Goal: Task Accomplishment & Management: Manage account settings

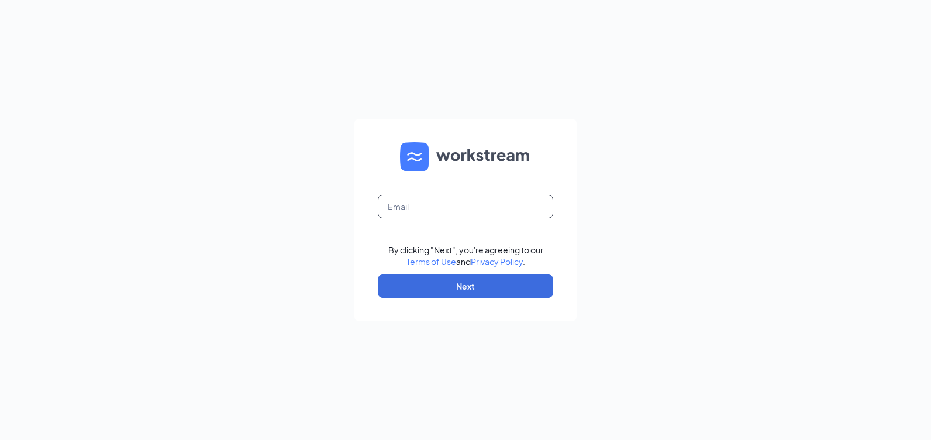
click at [395, 214] on input "text" at bounding box center [466, 206] width 176 height 23
type input "lvbk07429@mail.com"
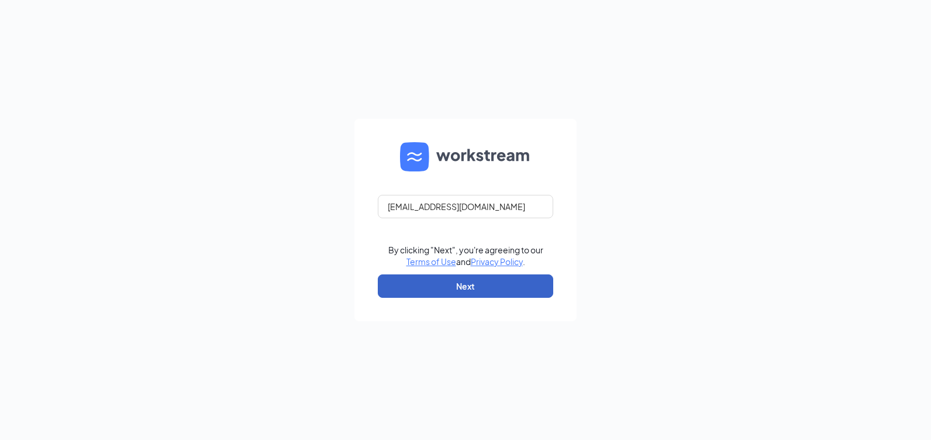
click at [470, 283] on button "Next" at bounding box center [466, 285] width 176 height 23
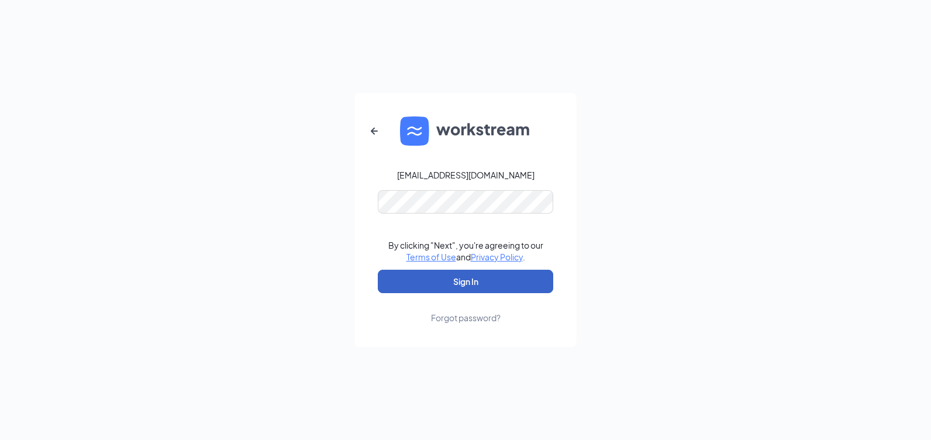
click at [472, 280] on button "Sign In" at bounding box center [466, 281] width 176 height 23
click at [480, 284] on button "Sign In" at bounding box center [466, 281] width 176 height 23
click at [470, 284] on button "Sign In" at bounding box center [466, 281] width 176 height 23
click at [510, 288] on button "Sign In" at bounding box center [466, 281] width 176 height 23
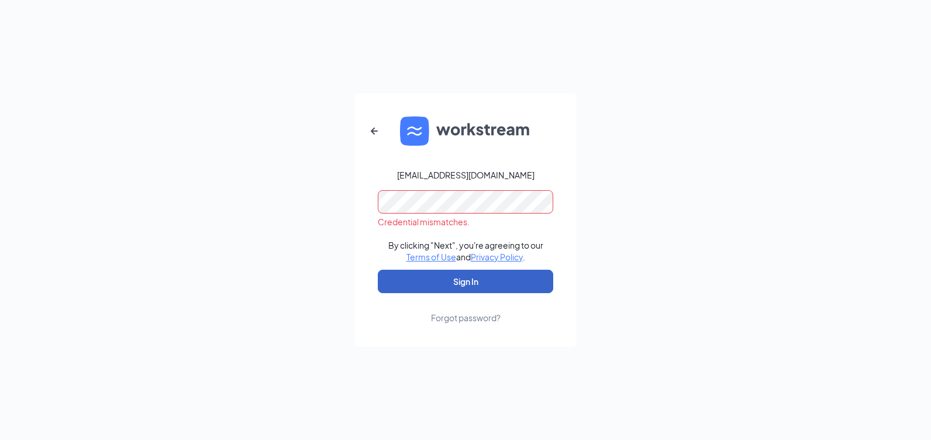
click at [510, 288] on button "Sign In" at bounding box center [466, 281] width 176 height 23
click at [476, 279] on button "Sign In" at bounding box center [466, 281] width 176 height 23
click at [476, 279] on button "submit" at bounding box center [466, 281] width 176 height 23
click at [370, 128] on icon "ArrowLeftNew" at bounding box center [374, 131] width 14 height 14
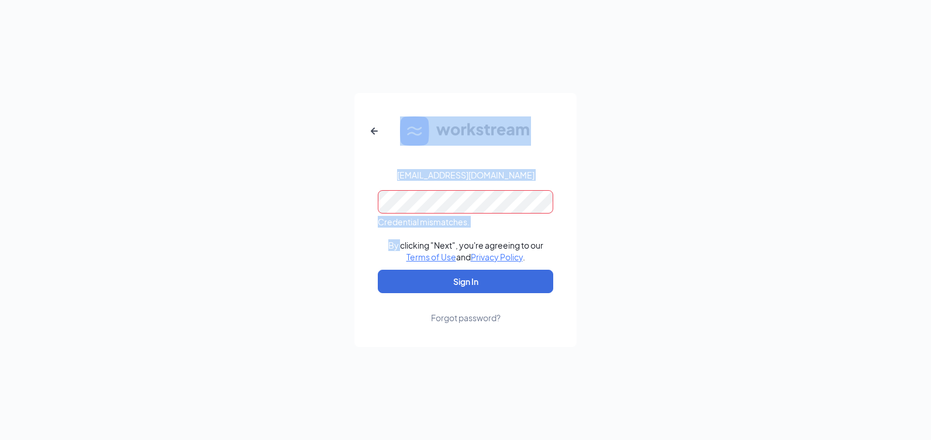
click at [370, 128] on form "lvbk07429@mail.com Credential mismatches. By clicking "Next", you're agreeing t…" at bounding box center [466, 220] width 222 height 254
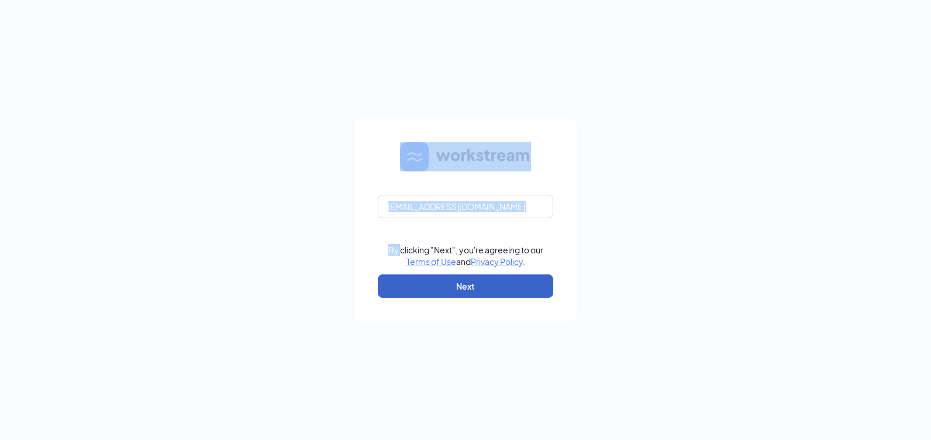
click at [479, 282] on button "Next" at bounding box center [466, 285] width 176 height 23
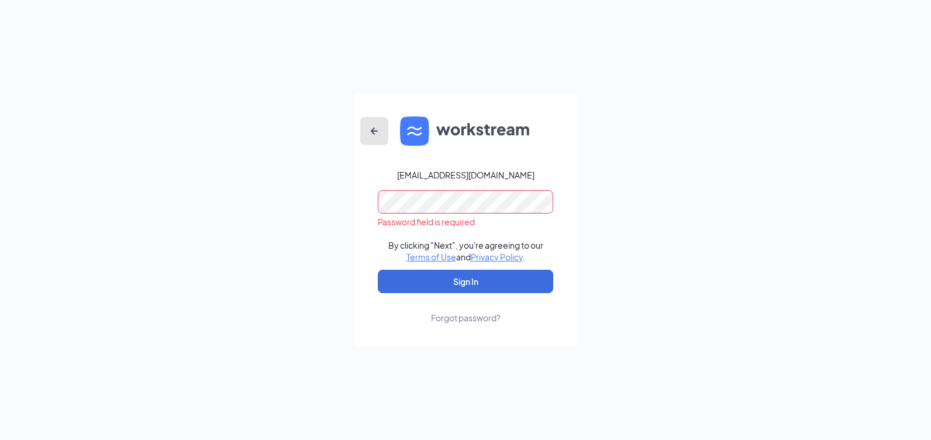
click at [367, 132] on icon "ArrowLeftNew" at bounding box center [374, 131] width 14 height 14
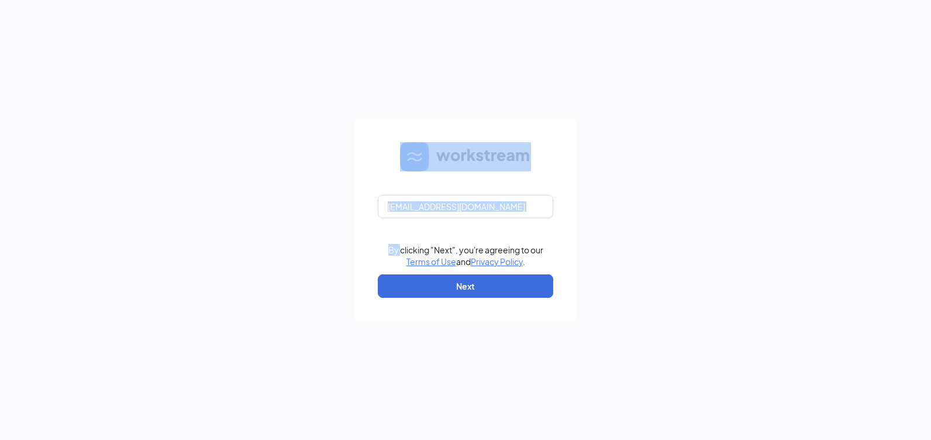
click at [367, 132] on form "lvbk07429@mail.com By clicking "Next", you're agreeing to our Terms of Use and …" at bounding box center [466, 220] width 222 height 202
click at [481, 204] on input "lvbk07429@mail.com" at bounding box center [466, 206] width 176 height 23
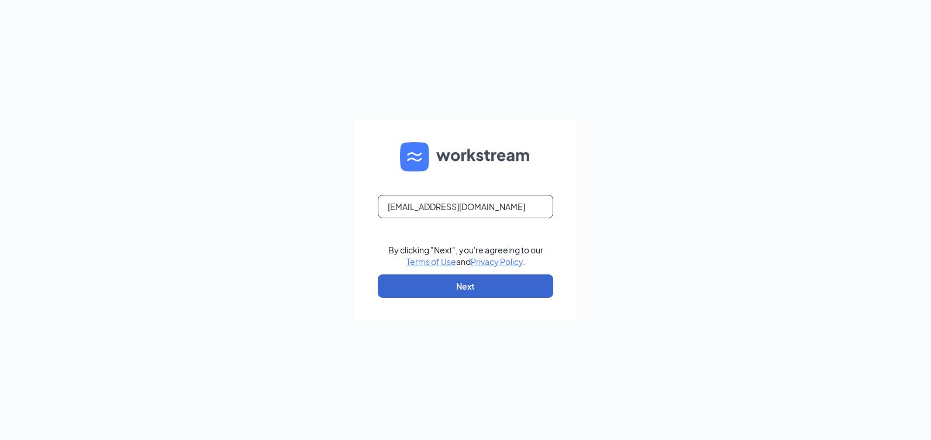
type input "lvbk07429@gmail.com"
click at [477, 288] on button "Next" at bounding box center [466, 285] width 176 height 23
click at [477, 288] on button "button" at bounding box center [466, 285] width 176 height 23
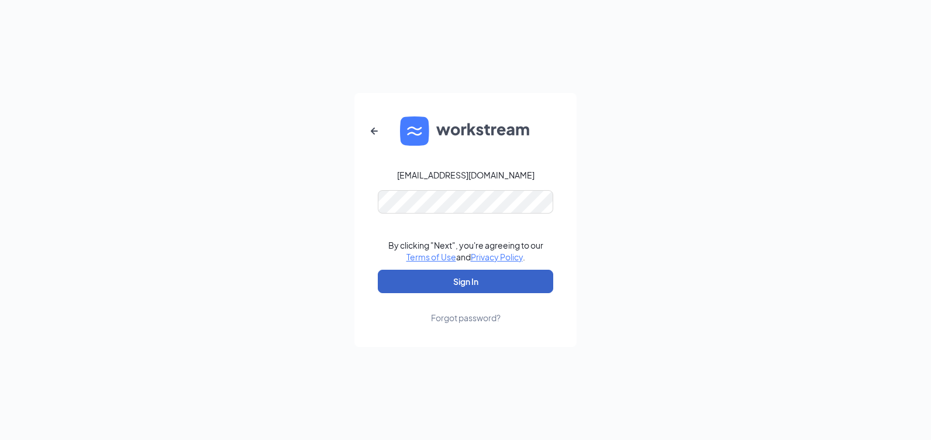
click at [478, 285] on button "Sign In" at bounding box center [466, 281] width 176 height 23
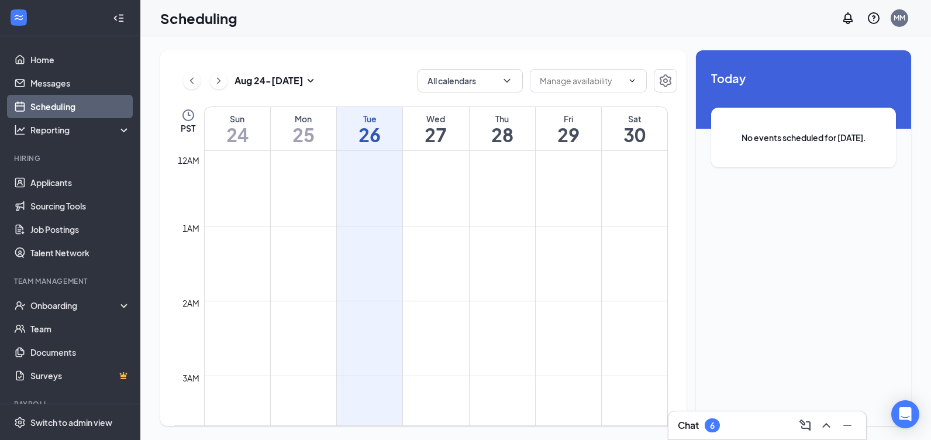
scroll to position [575, 0]
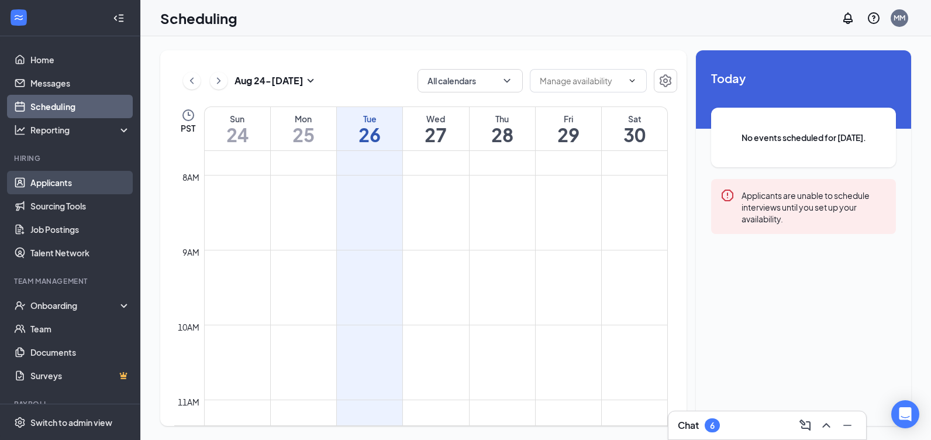
click at [41, 188] on link "Applicants" at bounding box center [80, 182] width 100 height 23
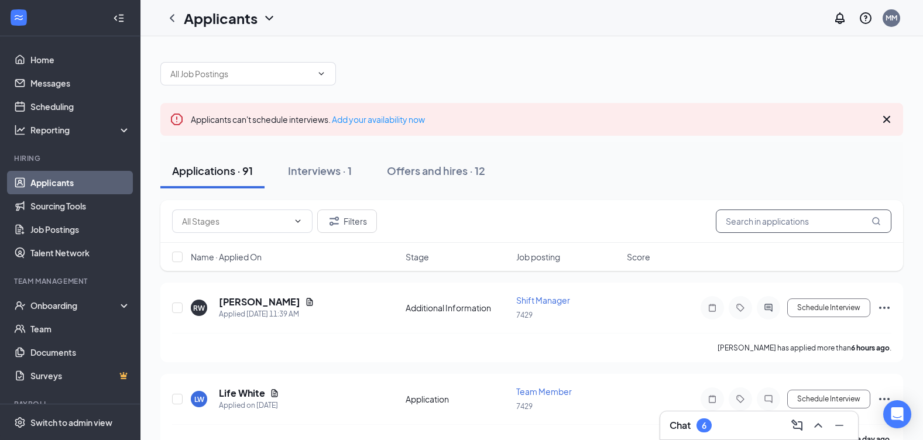
click at [765, 222] on input "text" at bounding box center [803, 220] width 176 height 23
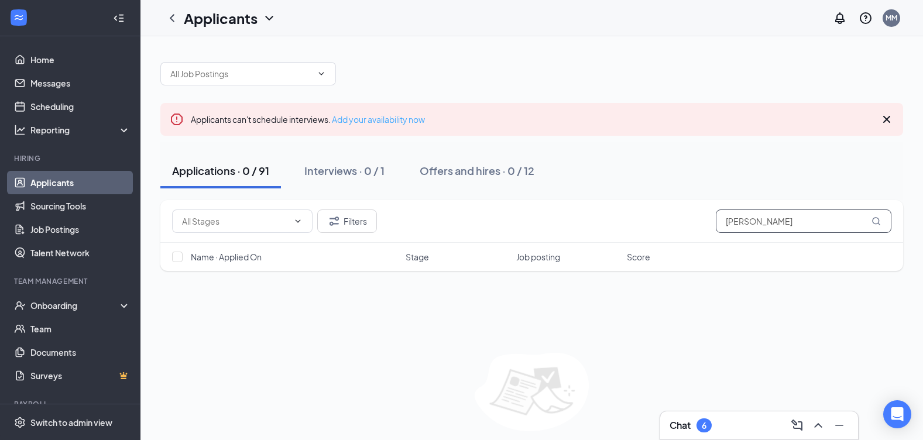
type input "susan simpson"
click at [403, 119] on link "Add your availability now" at bounding box center [378, 119] width 93 height 11
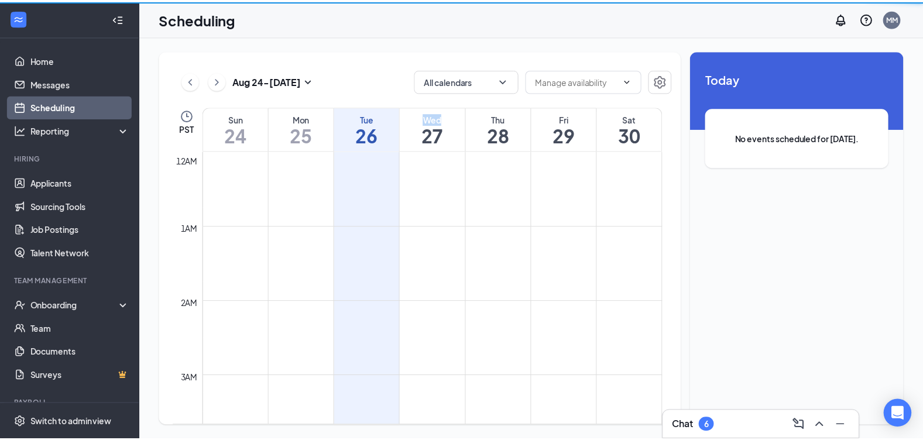
scroll to position [575, 0]
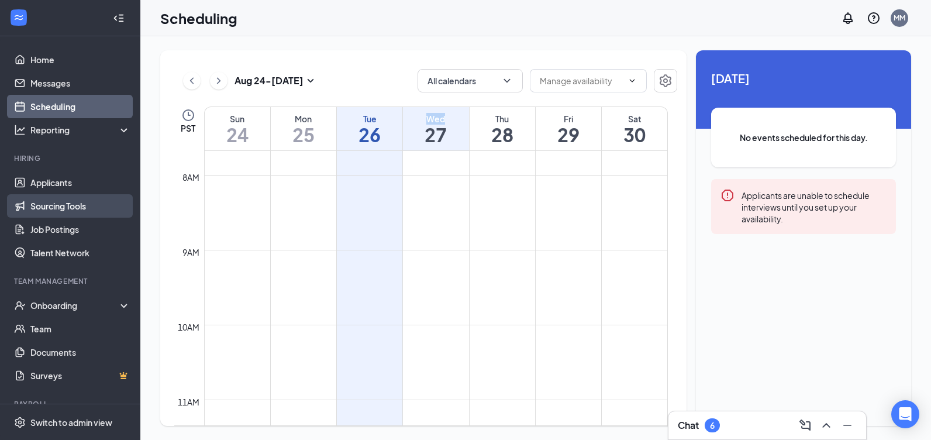
click at [78, 207] on link "Sourcing Tools" at bounding box center [80, 205] width 100 height 23
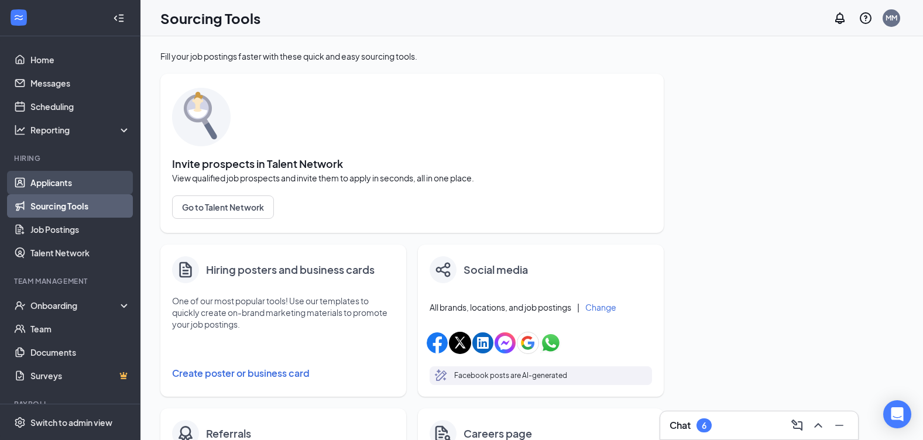
drag, startPoint x: 78, startPoint y: 207, endPoint x: 68, endPoint y: 185, distance: 24.6
click at [68, 185] on link "Applicants" at bounding box center [80, 182] width 100 height 23
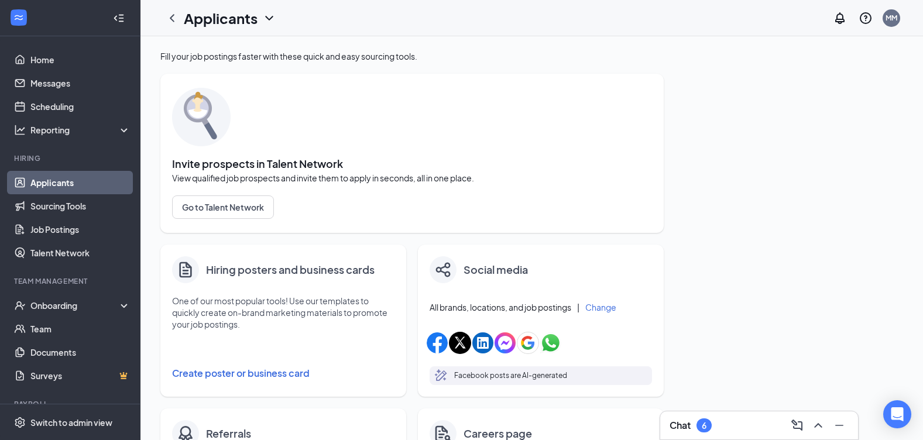
click at [68, 185] on link "Applicants" at bounding box center [80, 182] width 100 height 23
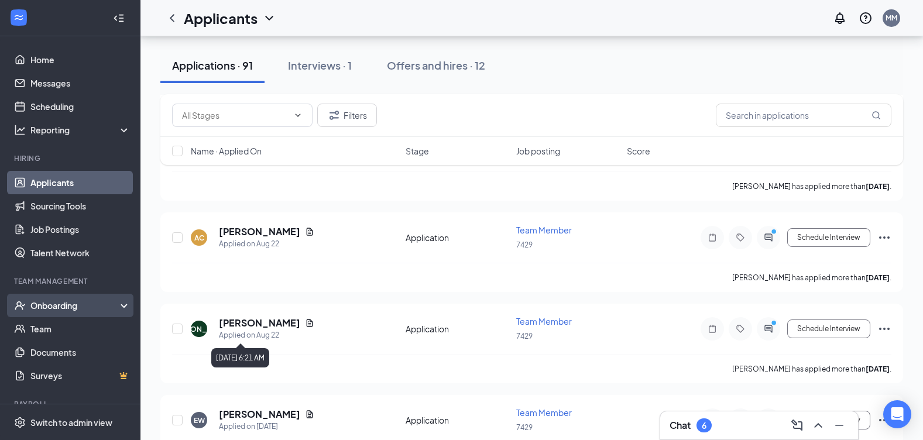
scroll to position [1521, 0]
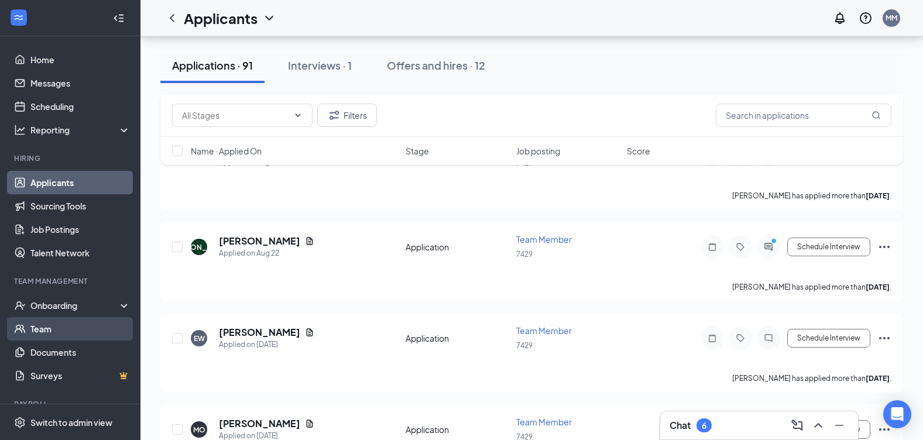
click at [35, 333] on link "Team" at bounding box center [80, 328] width 100 height 23
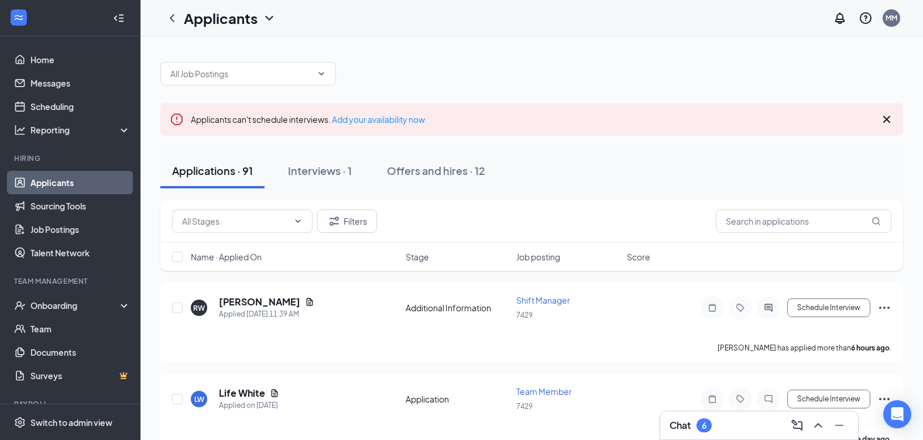
click at [67, 184] on link "Applicants" at bounding box center [80, 182] width 100 height 23
click at [82, 210] on link "Sourcing Tools" at bounding box center [80, 205] width 100 height 23
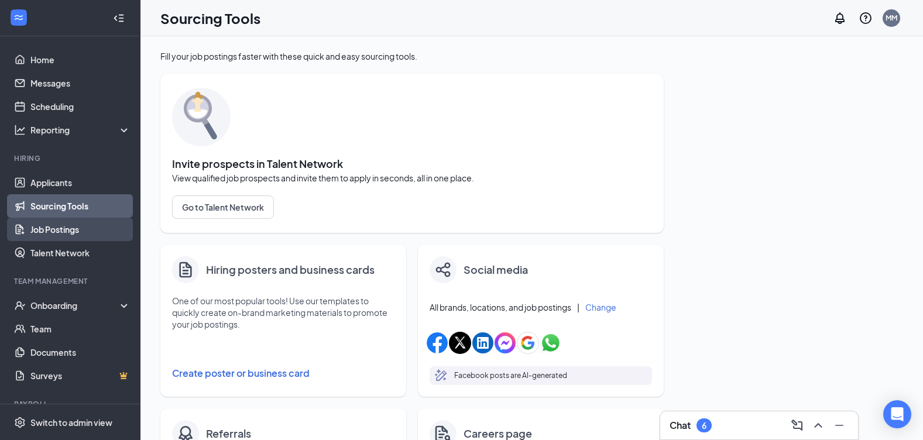
click at [71, 226] on link "Job Postings" at bounding box center [80, 229] width 100 height 23
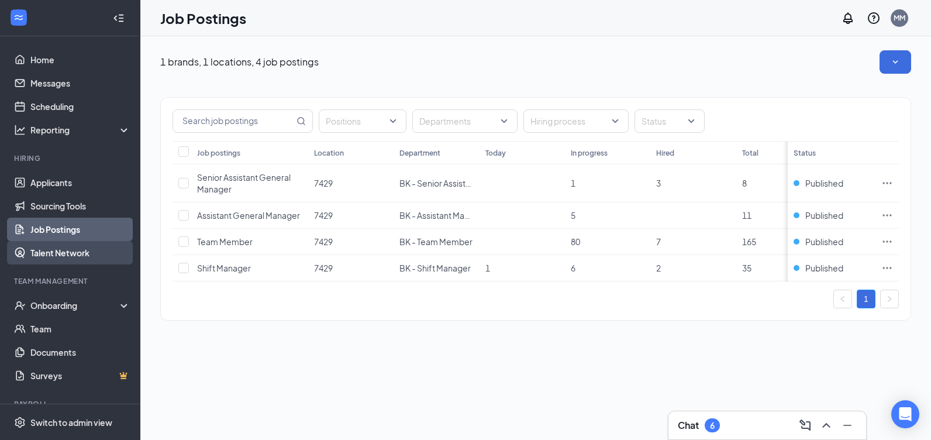
click at [60, 259] on link "Talent Network" at bounding box center [80, 252] width 100 height 23
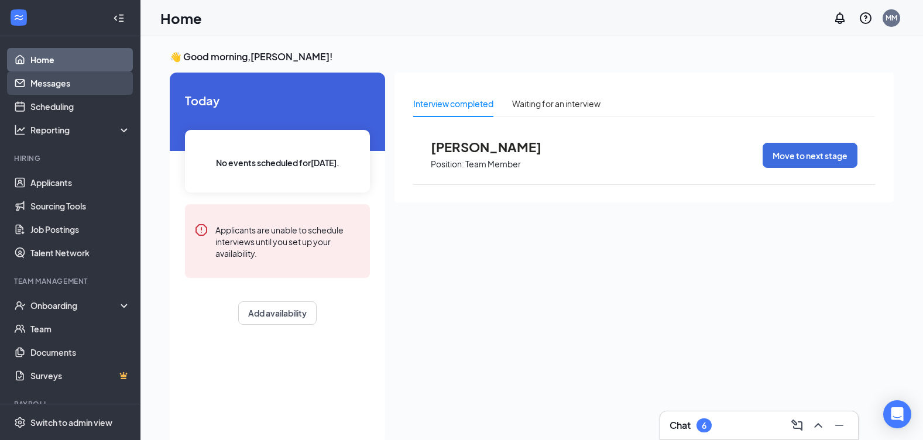
click at [60, 85] on link "Messages" at bounding box center [80, 82] width 100 height 23
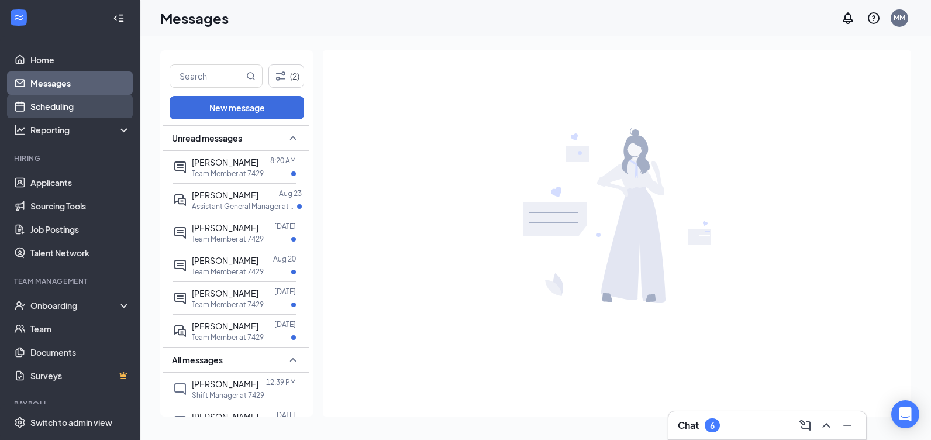
click at [64, 112] on link "Scheduling" at bounding box center [80, 106] width 100 height 23
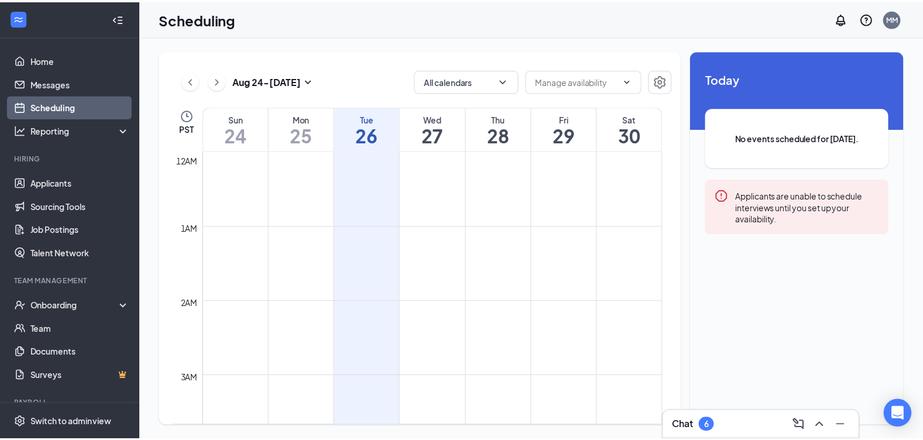
scroll to position [575, 0]
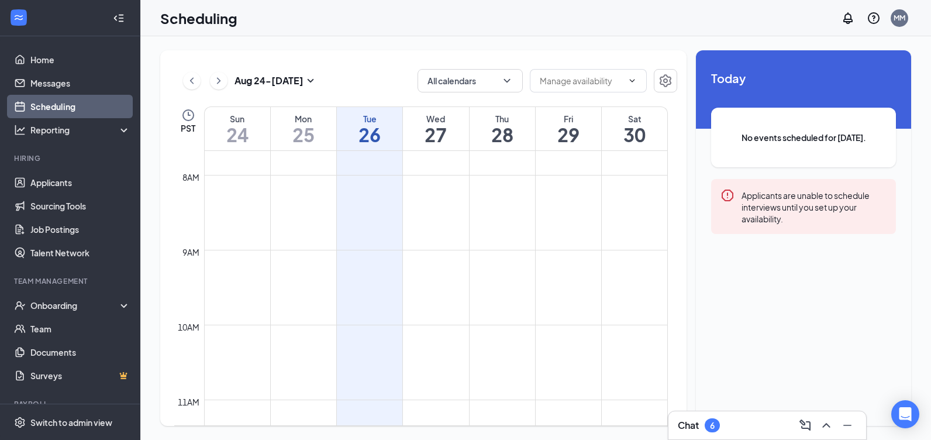
click at [808, 143] on span "No events scheduled for [DATE]." at bounding box center [804, 137] width 138 height 13
click at [804, 201] on div "Applicants are unable to schedule interviews until you set up your availability." at bounding box center [814, 206] width 145 height 36
click at [98, 132] on div "Reporting" at bounding box center [80, 130] width 101 height 12
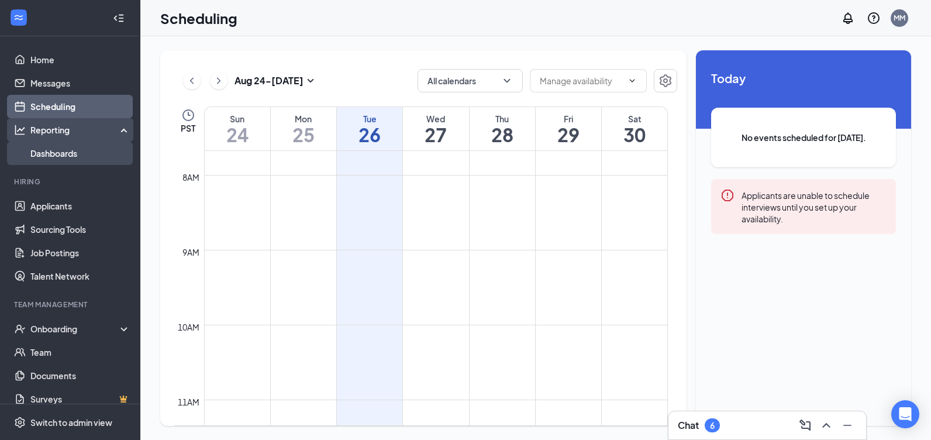
click at [94, 150] on link "Dashboards" at bounding box center [80, 153] width 100 height 23
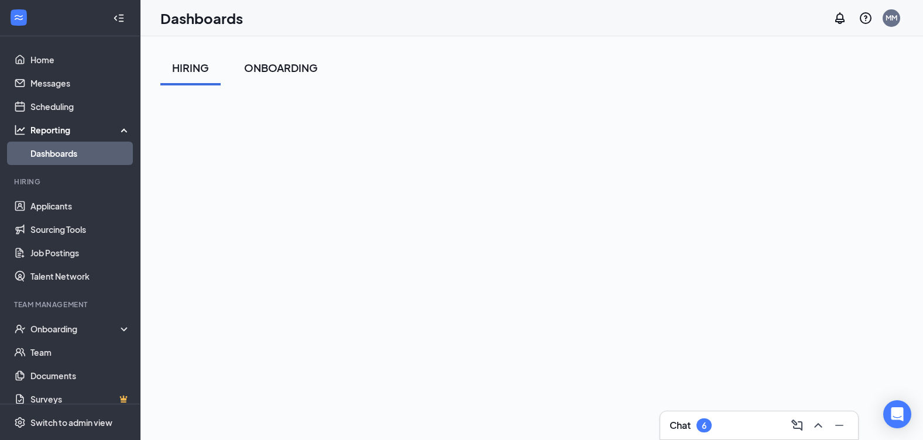
click at [273, 60] on div "ONBOARDING" at bounding box center [281, 67] width 74 height 15
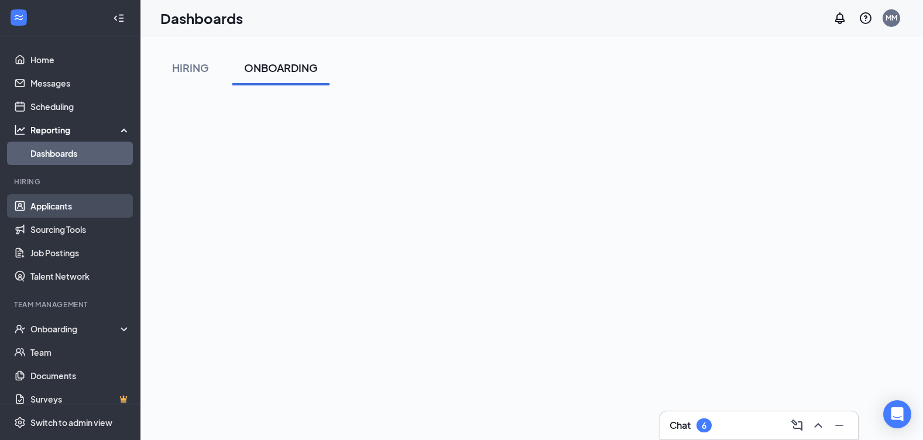
click at [83, 198] on link "Applicants" at bounding box center [80, 205] width 100 height 23
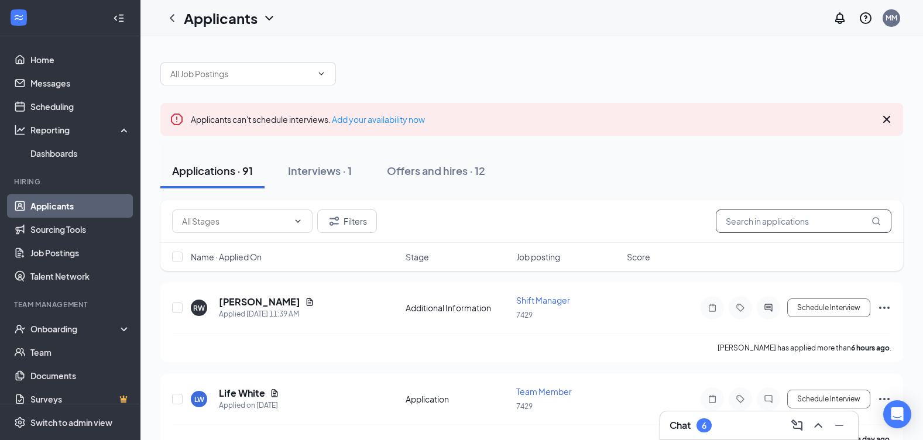
click at [759, 222] on input "text" at bounding box center [803, 220] width 176 height 23
click at [49, 224] on link "Sourcing Tools" at bounding box center [80, 229] width 100 height 23
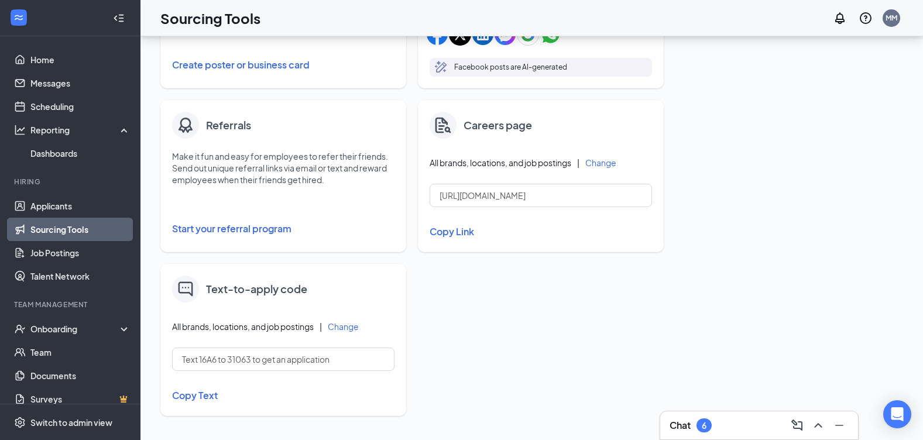
scroll to position [310, 0]
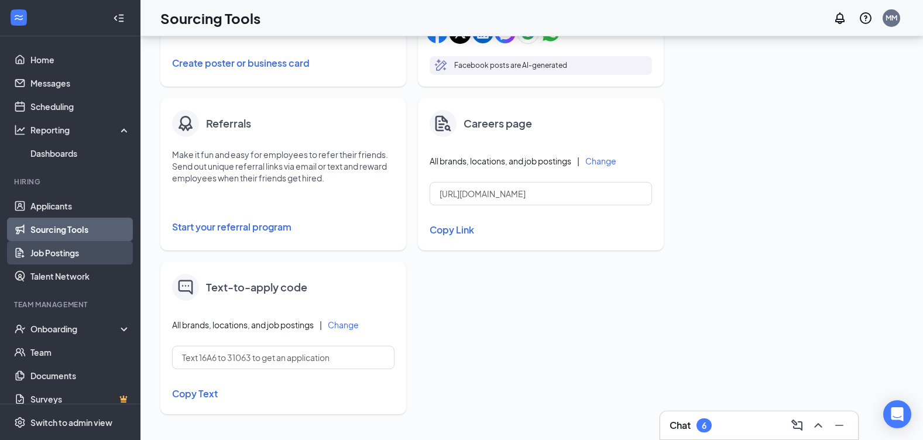
click at [71, 250] on link "Job Postings" at bounding box center [80, 252] width 100 height 23
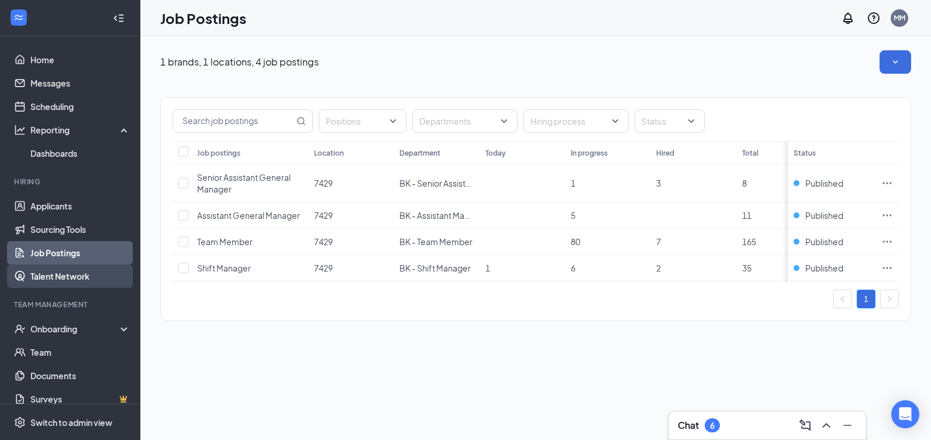
click at [95, 278] on link "Talent Network" at bounding box center [80, 275] width 100 height 23
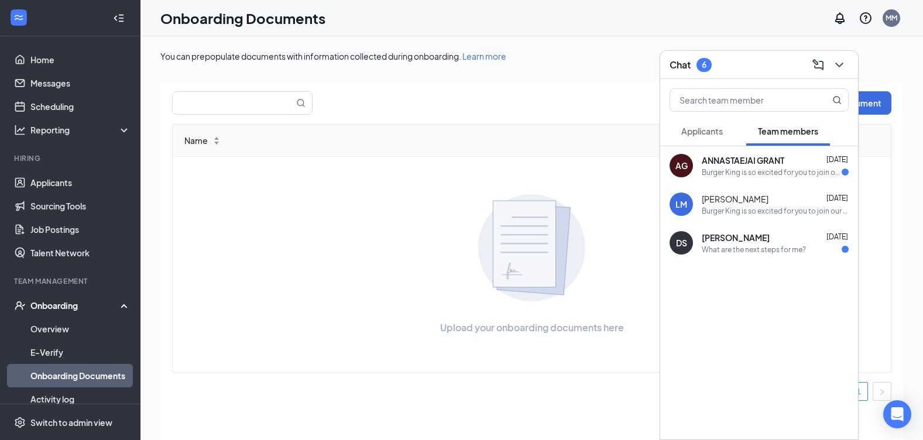
click at [527, 176] on td "Upload your onboarding documents here" at bounding box center [532, 264] width 718 height 215
click at [562, 140] on div "Name" at bounding box center [496, 140] width 625 height 13
click at [59, 116] on link "Scheduling" at bounding box center [80, 106] width 100 height 23
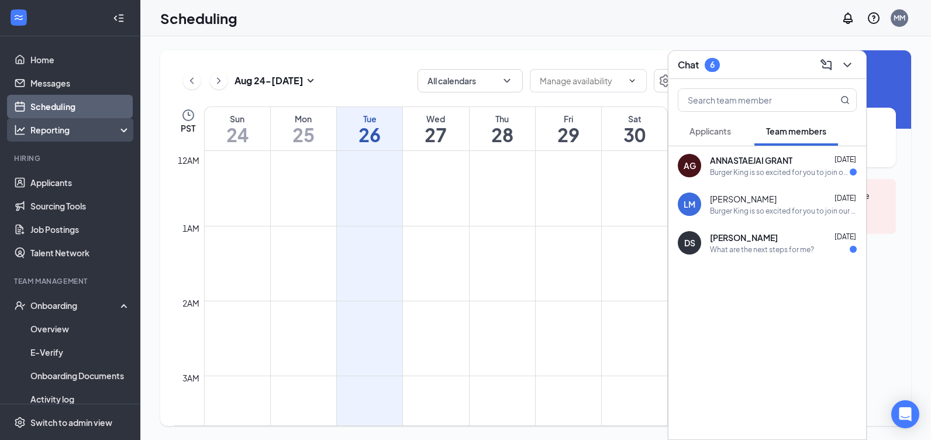
scroll to position [575, 0]
click at [60, 126] on div "Reporting" at bounding box center [80, 130] width 101 height 12
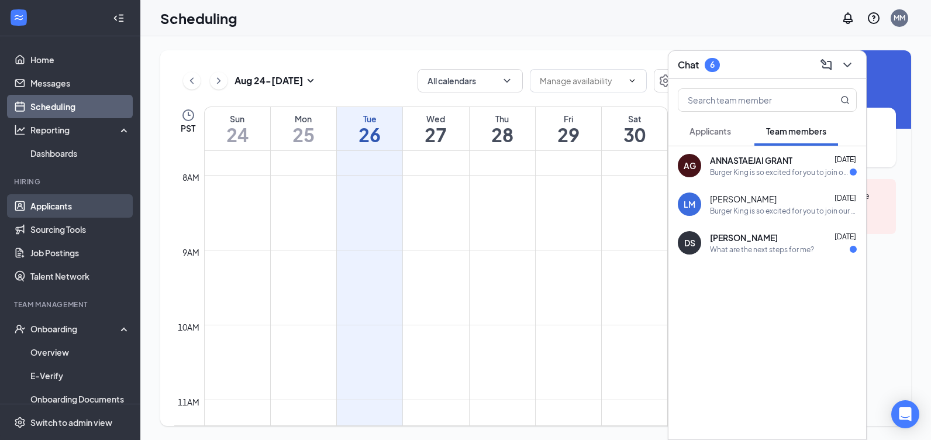
click at [77, 208] on link "Applicants" at bounding box center [80, 205] width 100 height 23
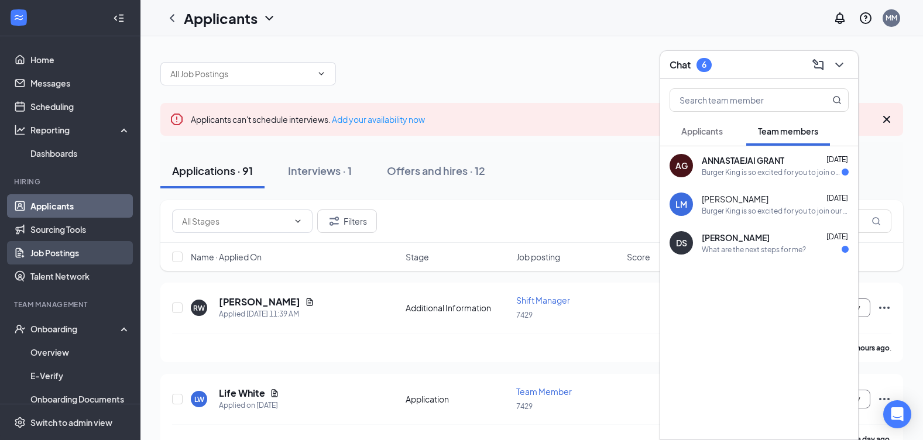
click at [71, 247] on link "Job Postings" at bounding box center [80, 252] width 100 height 23
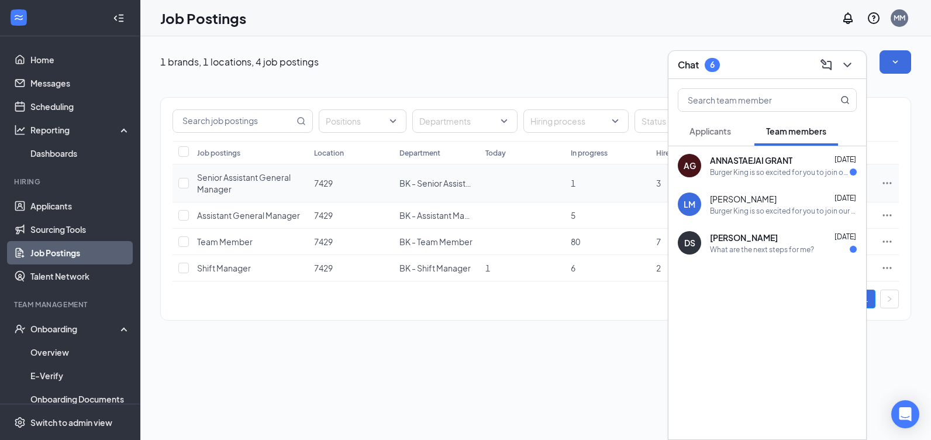
click at [190, 185] on td at bounding box center [182, 183] width 19 height 38
click at [182, 180] on input "checkbox" at bounding box center [183, 183] width 11 height 11
checkbox input "true"
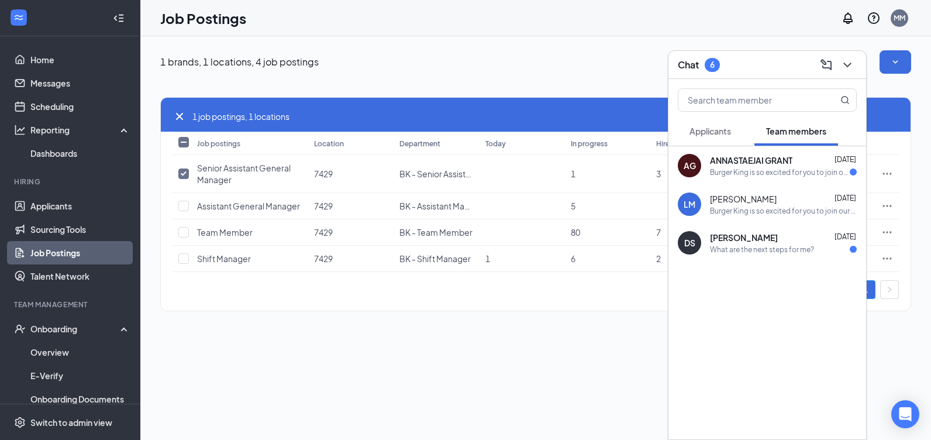
click at [584, 90] on div "1 job postings, 1 locations Job postings Location Department Today In progress …" at bounding box center [535, 198] width 751 height 249
click at [717, 97] on input "text" at bounding box center [748, 100] width 139 height 22
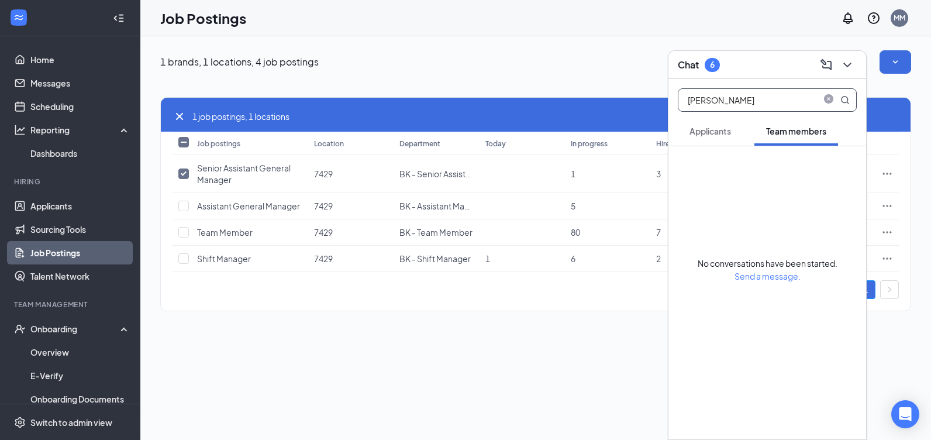
type input "[PERSON_NAME]"
click at [785, 125] on div "Team members" at bounding box center [796, 131] width 60 height 12
click at [786, 132] on span "Team members" at bounding box center [796, 131] width 60 height 11
click at [682, 138] on button "Applicants" at bounding box center [710, 130] width 65 height 29
click at [691, 129] on span "Applicants" at bounding box center [711, 131] width 42 height 11
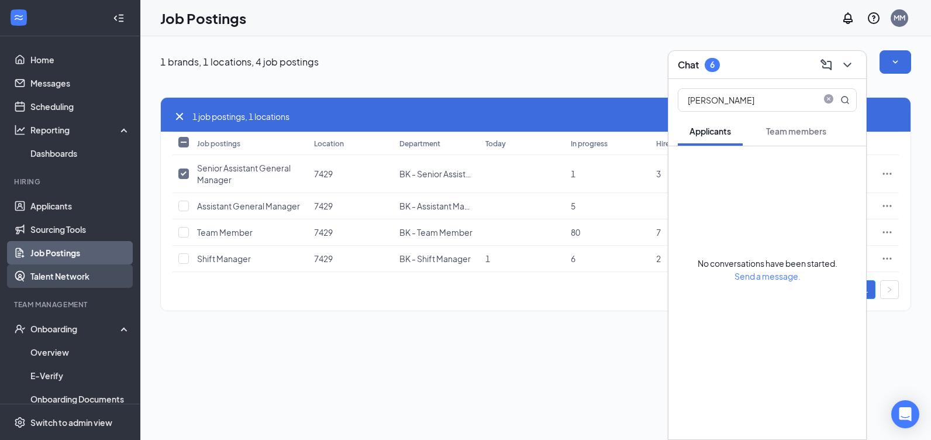
click at [61, 271] on link "Talent Network" at bounding box center [80, 275] width 100 height 23
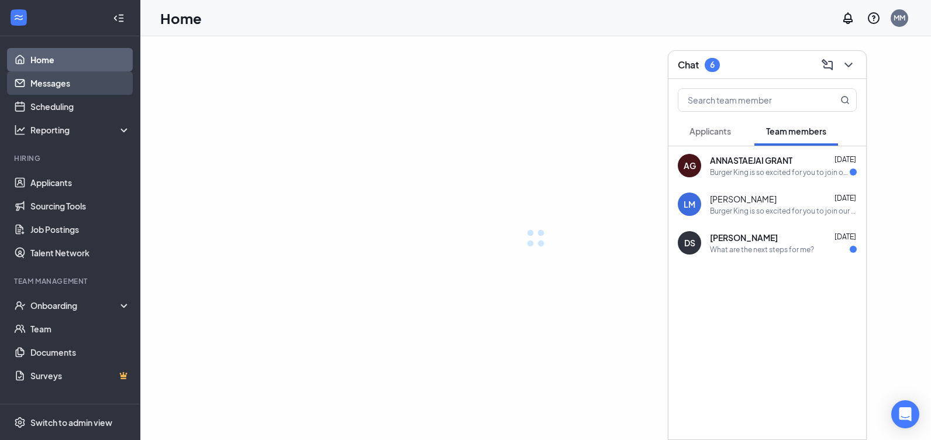
click at [90, 87] on link "Messages" at bounding box center [80, 82] width 100 height 23
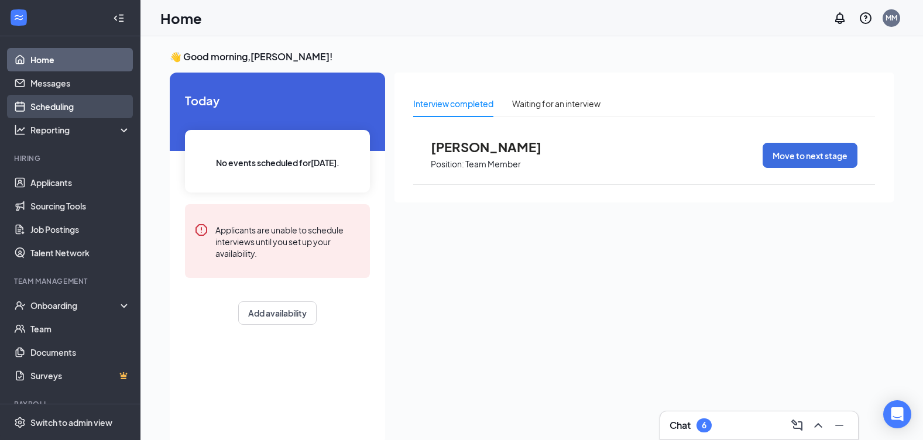
click at [54, 104] on link "Scheduling" at bounding box center [80, 106] width 100 height 23
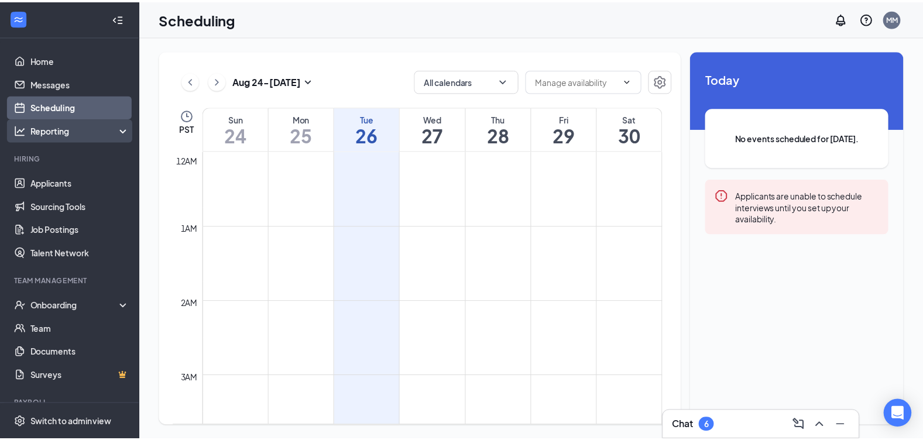
scroll to position [575, 0]
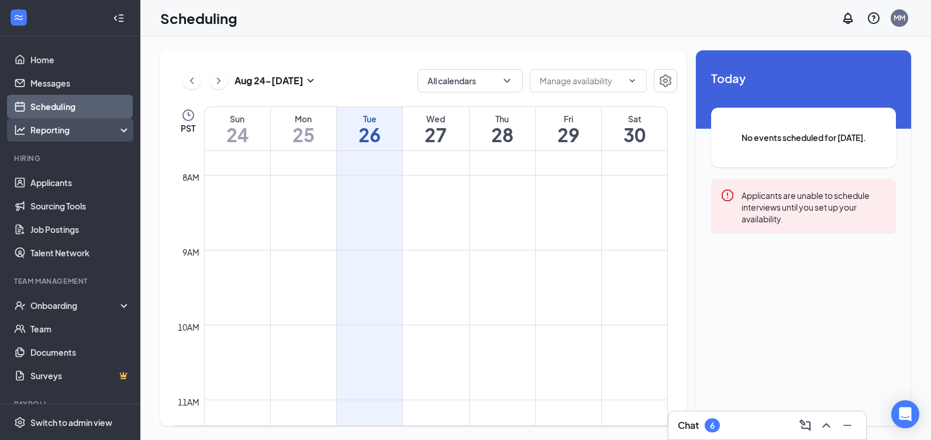
click at [110, 136] on div "Reporting" at bounding box center [70, 129] width 140 height 23
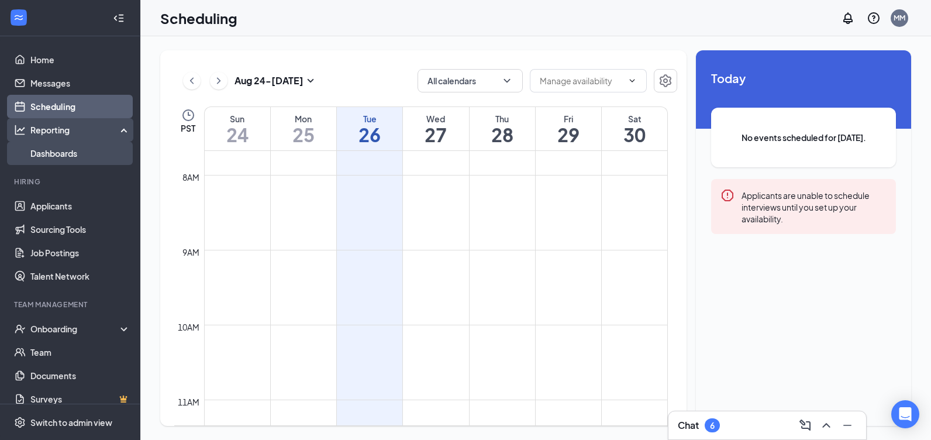
click at [47, 159] on link "Dashboards" at bounding box center [80, 153] width 100 height 23
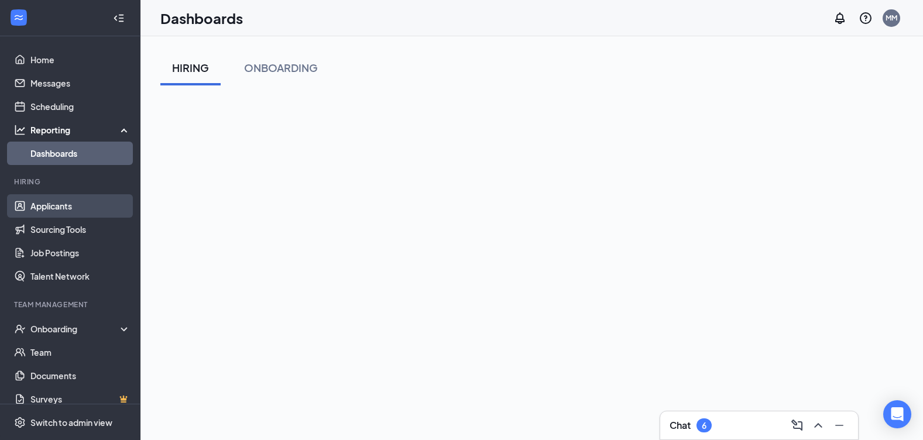
click at [57, 204] on link "Applicants" at bounding box center [80, 205] width 100 height 23
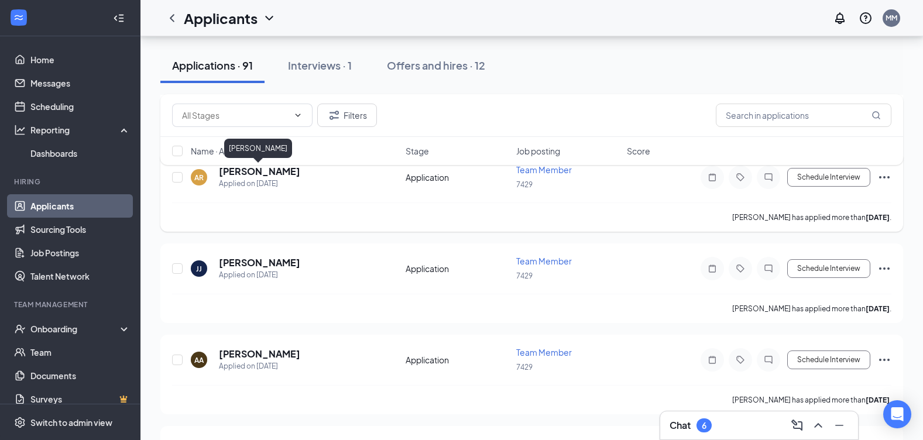
scroll to position [5090, 0]
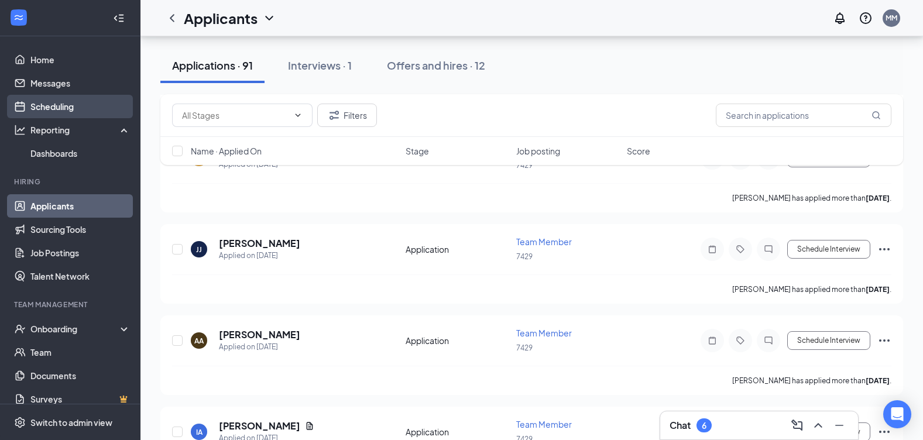
click at [44, 80] on link "Messages" at bounding box center [80, 82] width 100 height 23
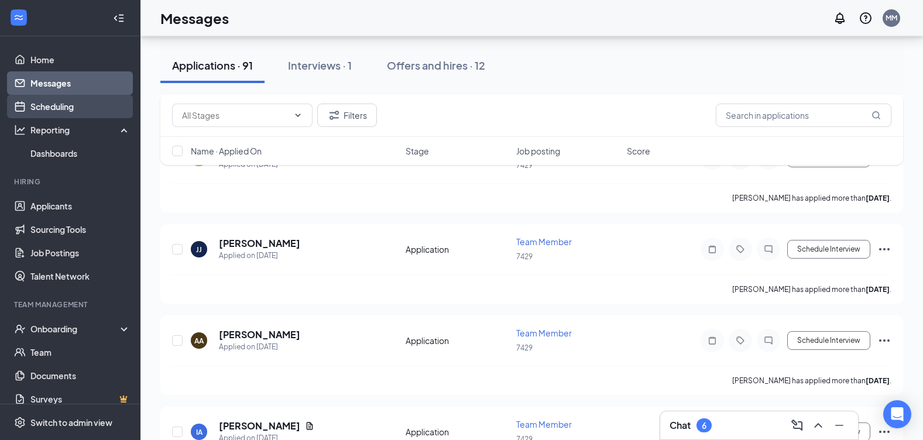
click at [43, 105] on link "Scheduling" at bounding box center [80, 106] width 100 height 23
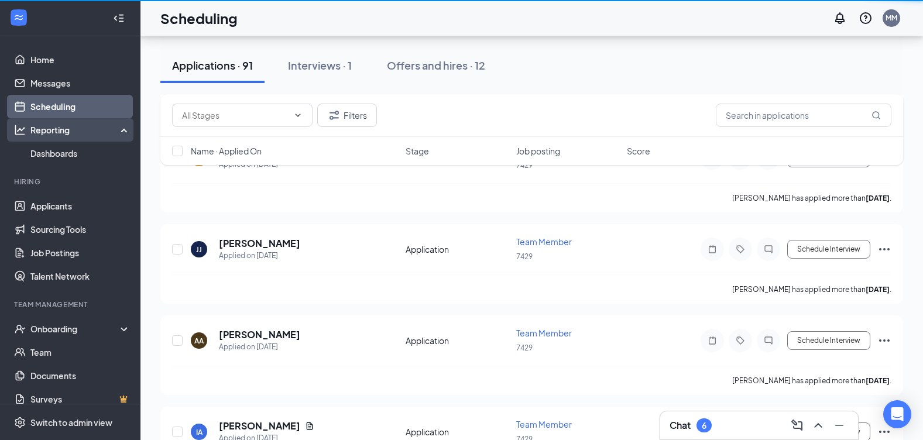
click at [40, 128] on div "Reporting" at bounding box center [80, 130] width 101 height 12
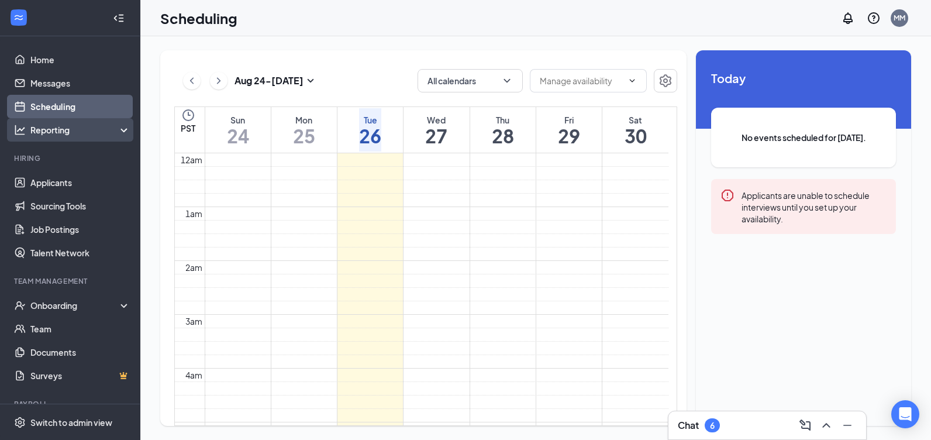
scroll to position [575, 0]
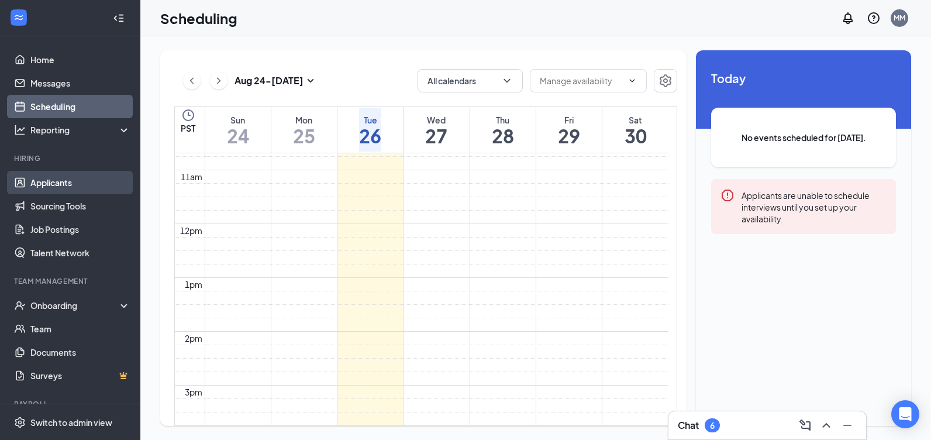
click at [44, 185] on link "Applicants" at bounding box center [80, 182] width 100 height 23
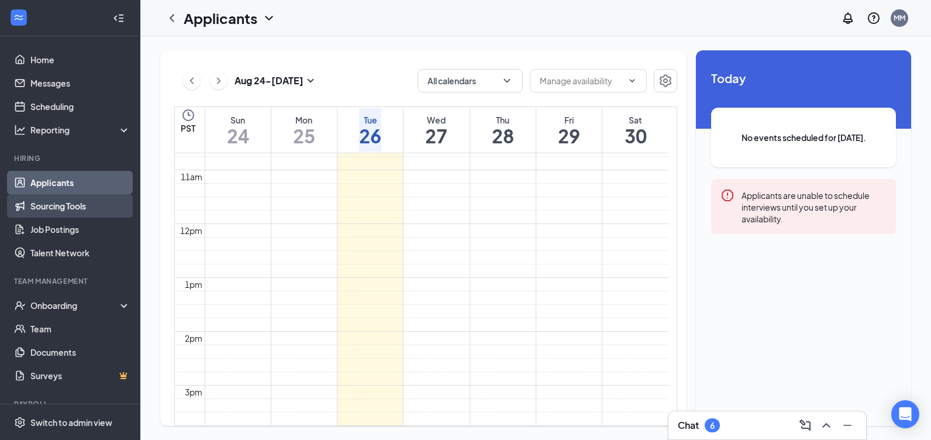
click at [47, 202] on link "Sourcing Tools" at bounding box center [80, 205] width 100 height 23
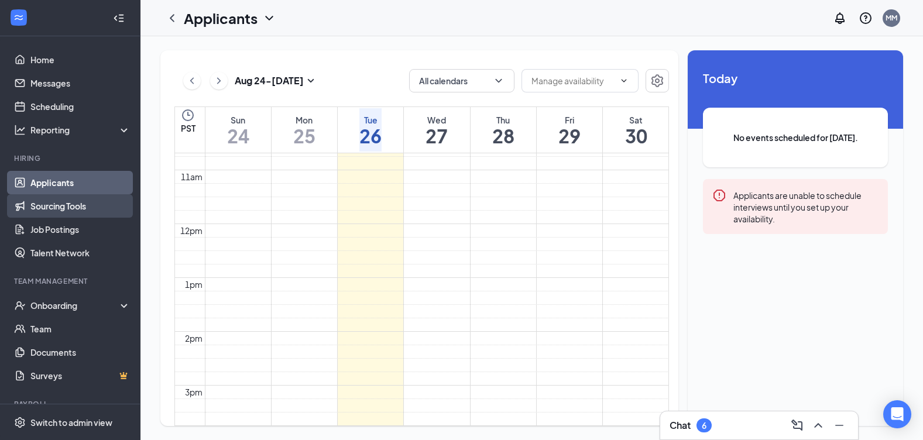
click at [50, 210] on link "Sourcing Tools" at bounding box center [80, 205] width 100 height 23
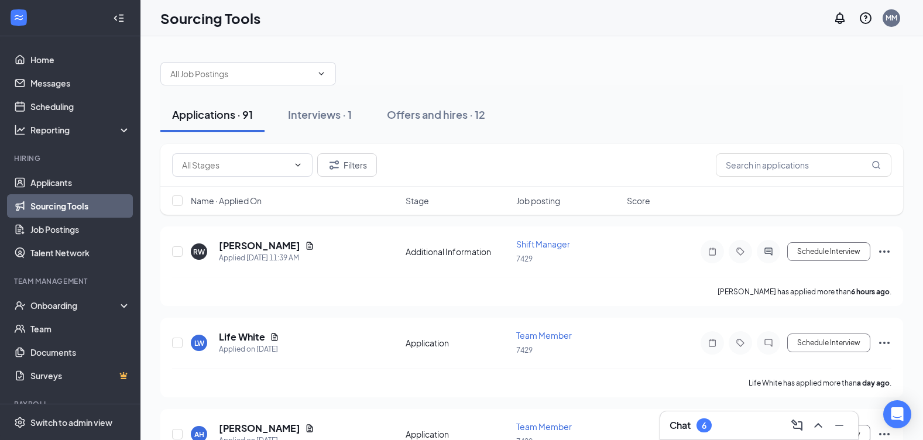
click at [50, 210] on link "Sourcing Tools" at bounding box center [80, 205] width 100 height 23
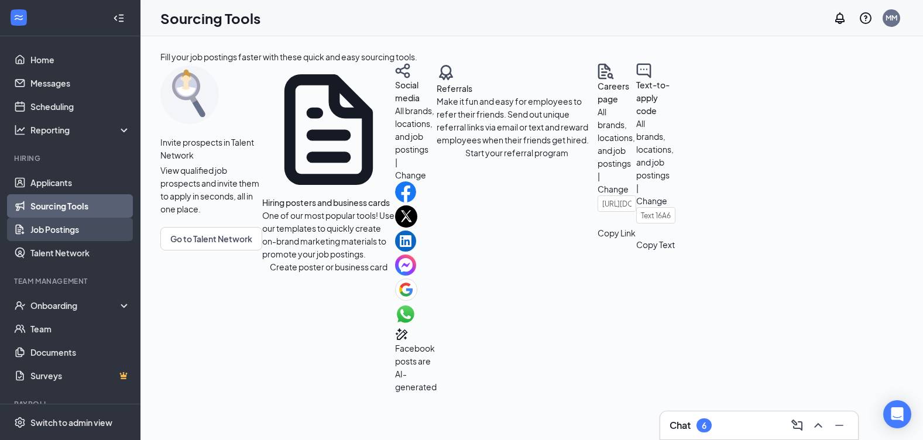
click at [51, 233] on link "Job Postings" at bounding box center [80, 229] width 100 height 23
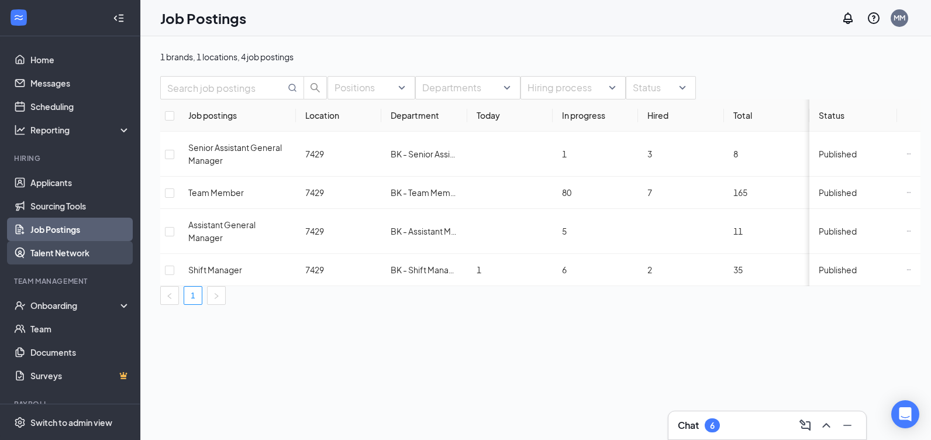
click at [50, 243] on link "Talent Network" at bounding box center [80, 252] width 100 height 23
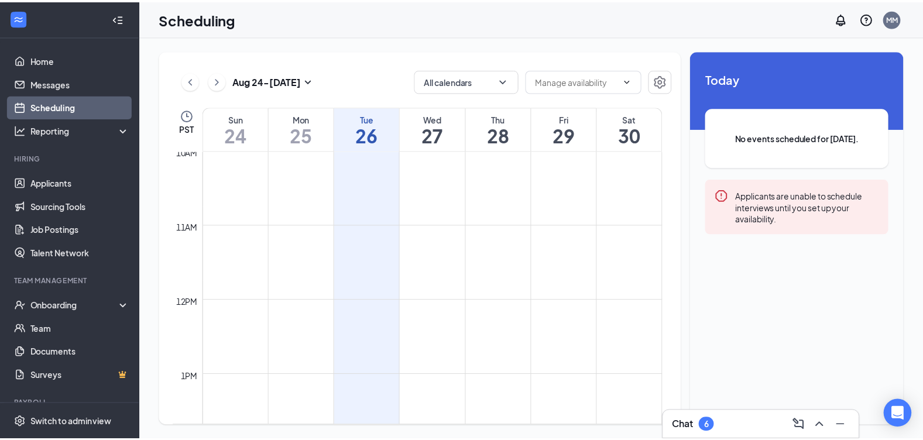
scroll to position [926, 0]
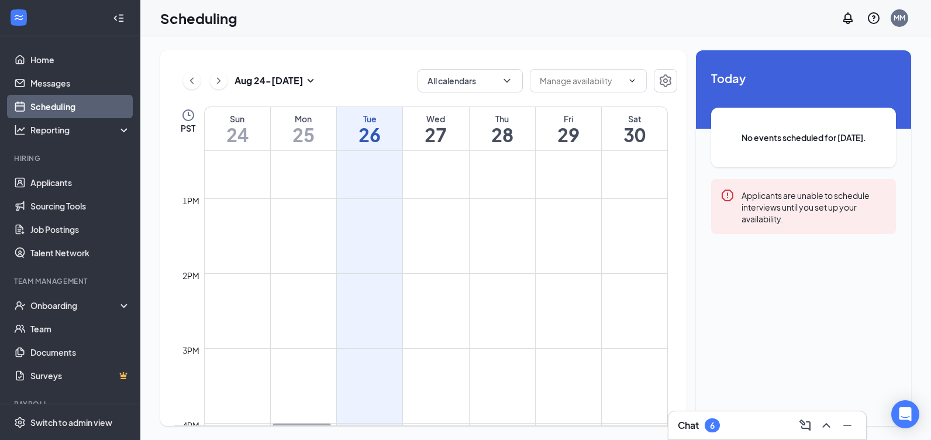
drag, startPoint x: 716, startPoint y: 130, endPoint x: 724, endPoint y: 128, distance: 8.0
click at [717, 130] on div "No events scheduled for [DATE]." at bounding box center [803, 138] width 185 height 60
click at [762, 142] on span "No events scheduled for today." at bounding box center [804, 137] width 138 height 13
drag, startPoint x: 766, startPoint y: 193, endPoint x: 766, endPoint y: 201, distance: 8.2
click at [766, 201] on div "Applicants are unable to schedule interviews until you set up your availability." at bounding box center [814, 206] width 145 height 36
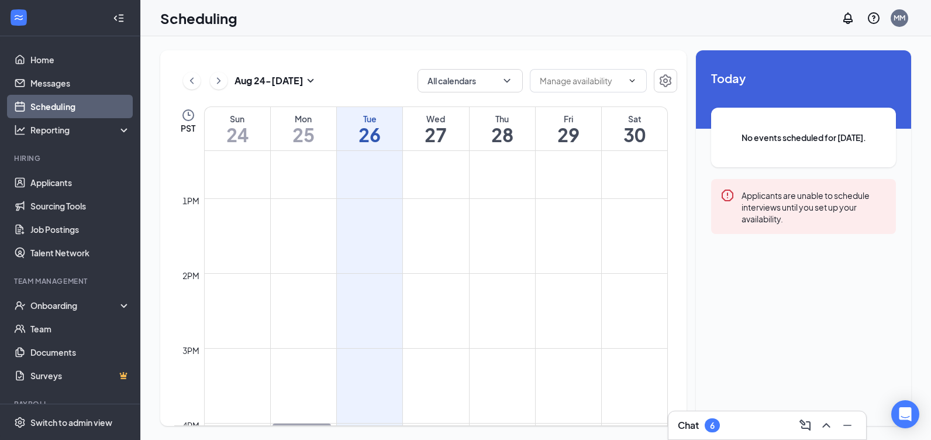
click at [766, 201] on div "Applicants are unable to schedule interviews until you set up your availability." at bounding box center [814, 206] width 145 height 36
click at [565, 80] on input "text" at bounding box center [581, 80] width 83 height 13
click at [664, 87] on icon "Settings" at bounding box center [666, 81] width 14 height 14
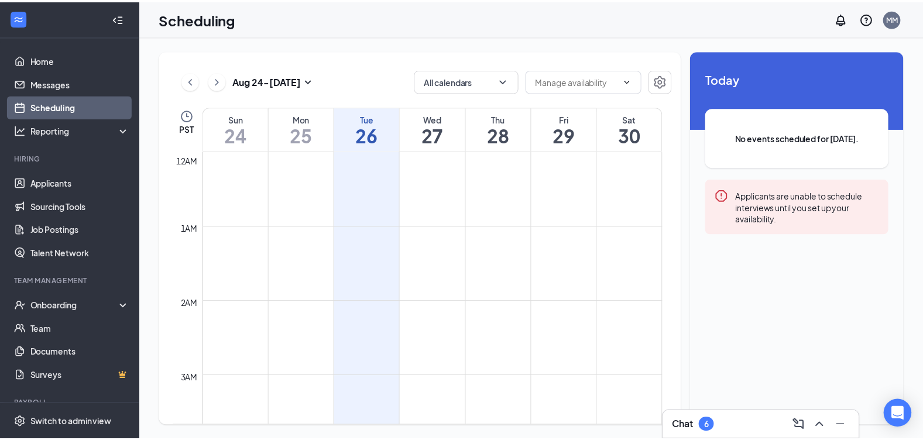
scroll to position [575, 0]
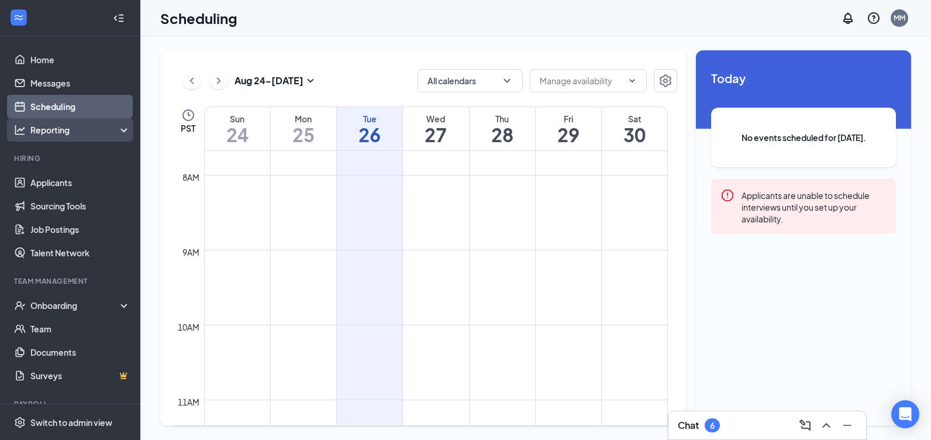
click at [64, 130] on div "Reporting" at bounding box center [80, 130] width 101 height 12
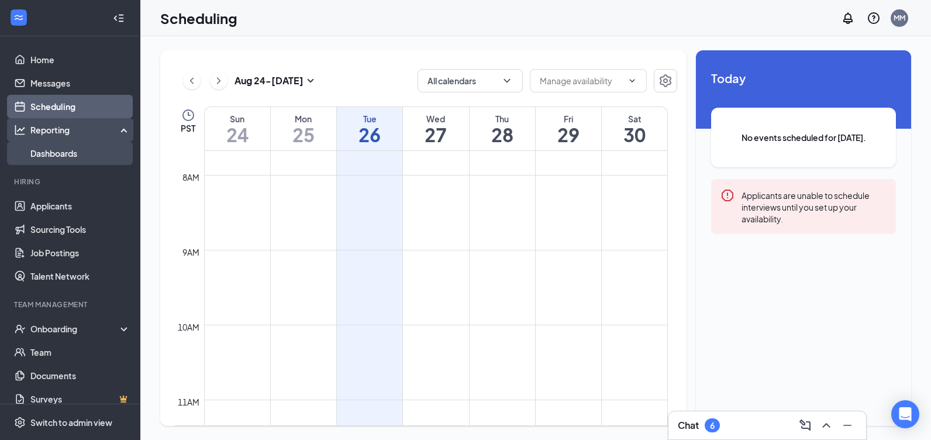
click at [66, 153] on link "Dashboards" at bounding box center [80, 153] width 100 height 23
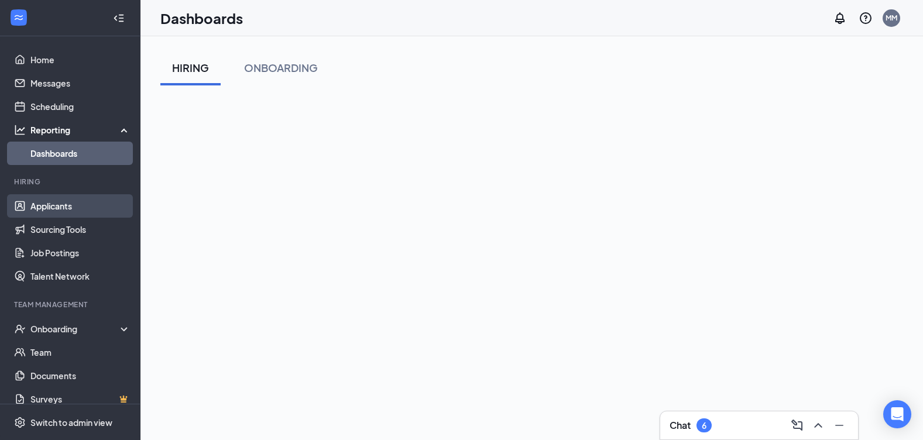
click at [57, 211] on link "Applicants" at bounding box center [80, 205] width 100 height 23
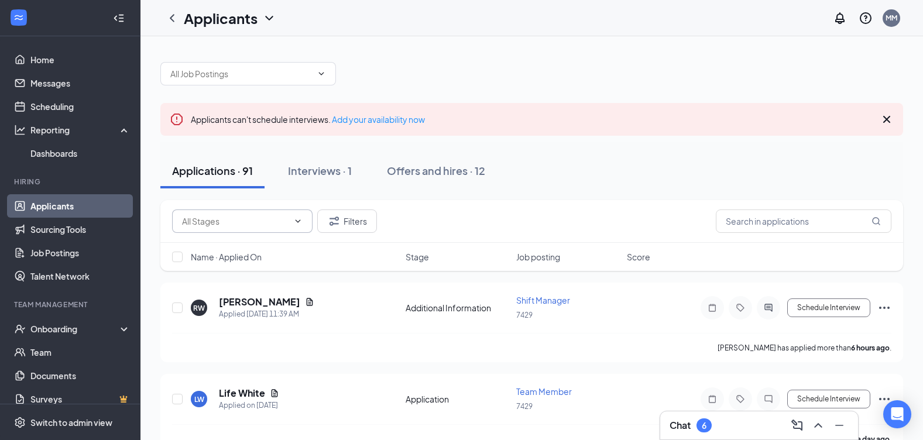
click at [302, 221] on span at bounding box center [242, 220] width 140 height 23
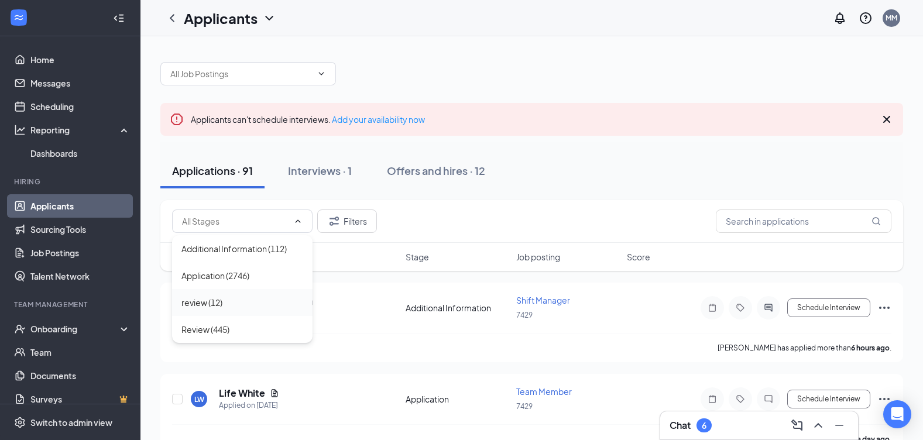
click at [202, 302] on div "review (12)" at bounding box center [201, 302] width 41 height 13
type input "review (12)"
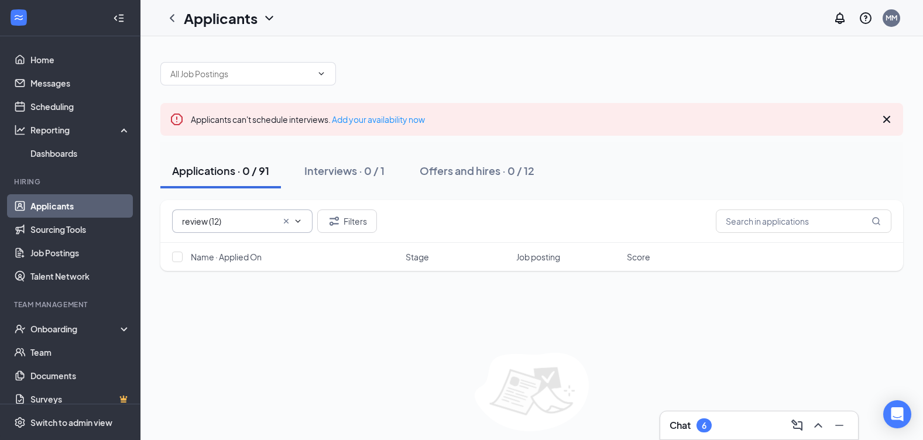
click at [286, 218] on icon "Cross" at bounding box center [285, 220] width 9 height 9
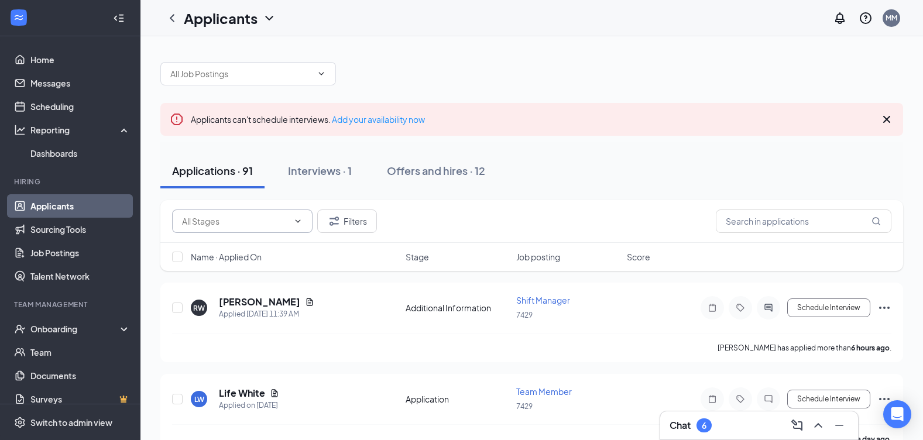
click at [285, 230] on span at bounding box center [242, 220] width 140 height 23
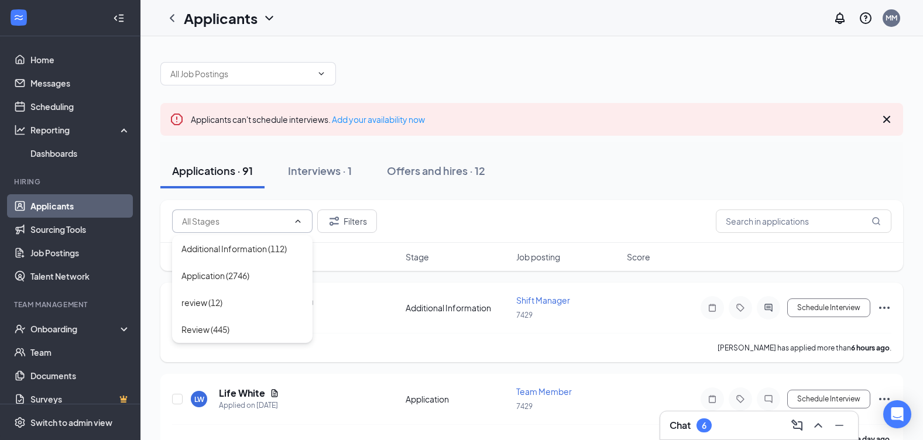
click at [323, 357] on div "Robert Wilson iii has applied more than 6 hours ago ." at bounding box center [531, 347] width 719 height 29
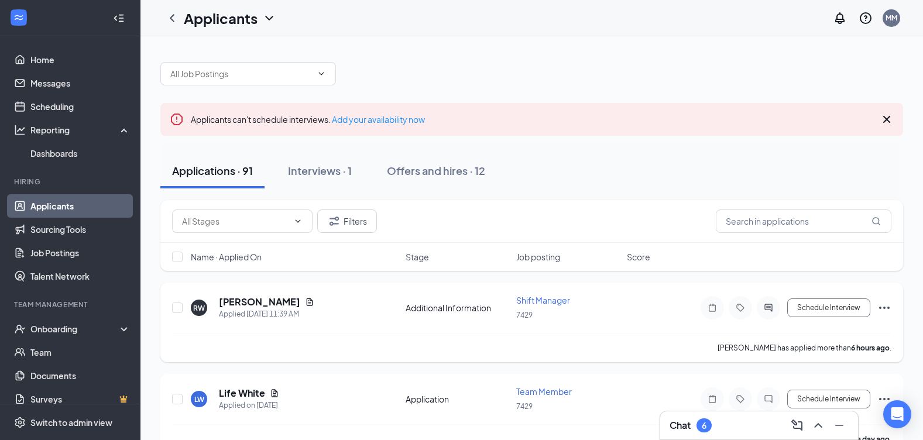
click at [323, 357] on div "Robert Wilson iii has applied more than 6 hours ago ." at bounding box center [531, 347] width 719 height 29
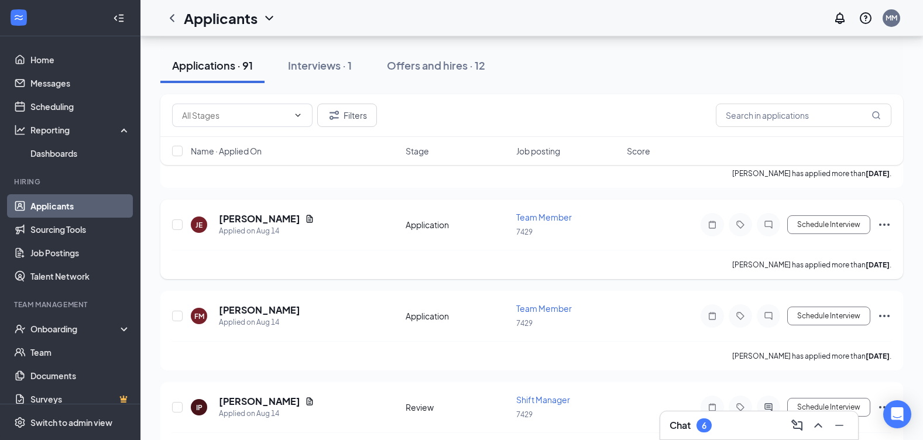
scroll to position [3276, 0]
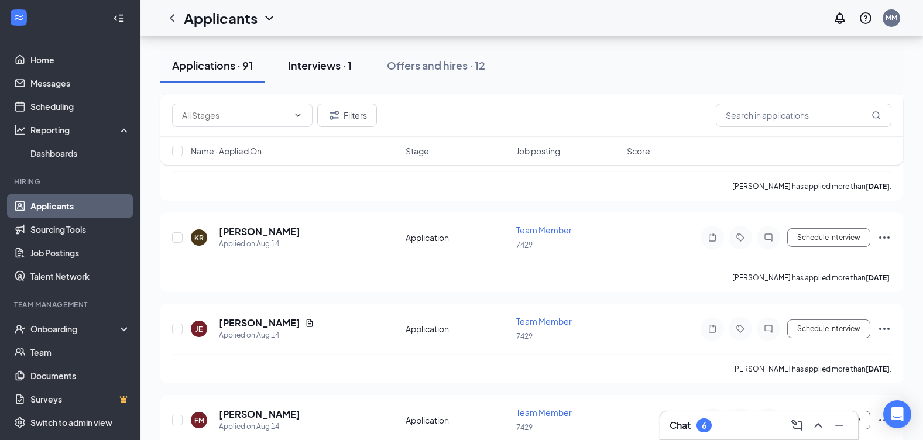
click at [332, 71] on div "Interviews · 1" at bounding box center [320, 65] width 64 height 15
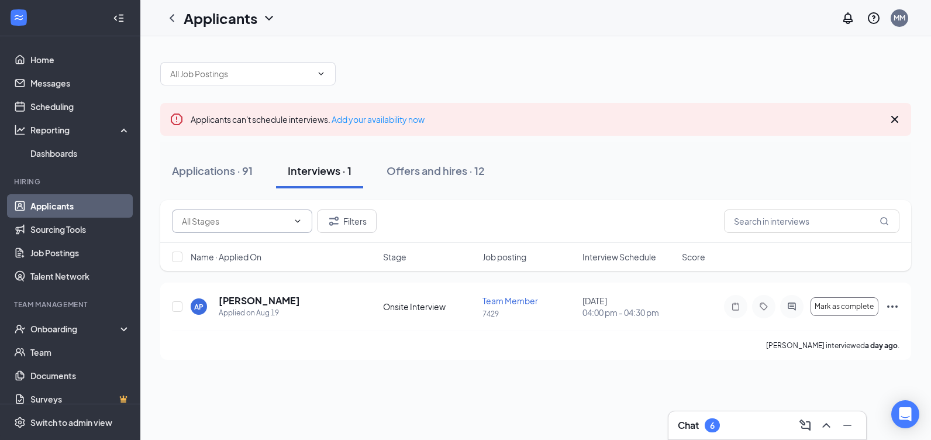
click at [297, 221] on icon "ChevronDown" at bounding box center [297, 220] width 5 height 3
click at [282, 249] on div "Onsite Interview (144)" at bounding box center [242, 248] width 122 height 13
type input "Onsite Interview (144)"
click at [822, 230] on input "text" at bounding box center [812, 220] width 176 height 23
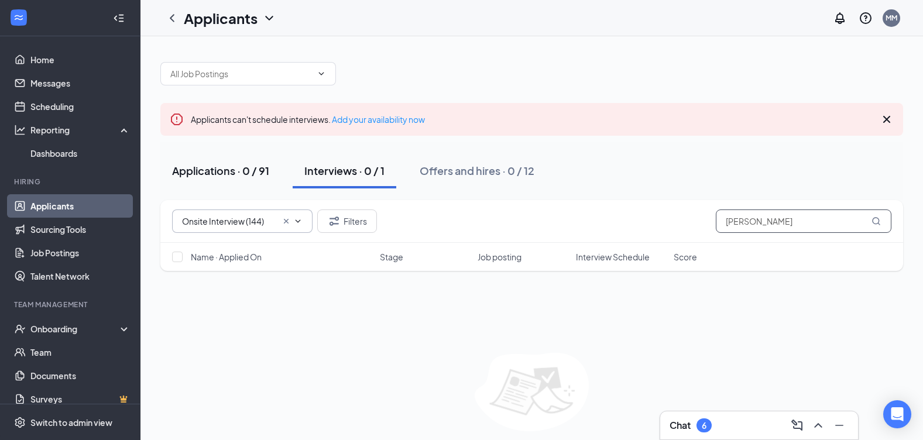
type input "[PERSON_NAME]"
click at [257, 164] on div "Applications · 0 / 91" at bounding box center [220, 170] width 97 height 15
click at [257, 164] on button "Applications · 0 / 91" at bounding box center [220, 170] width 121 height 35
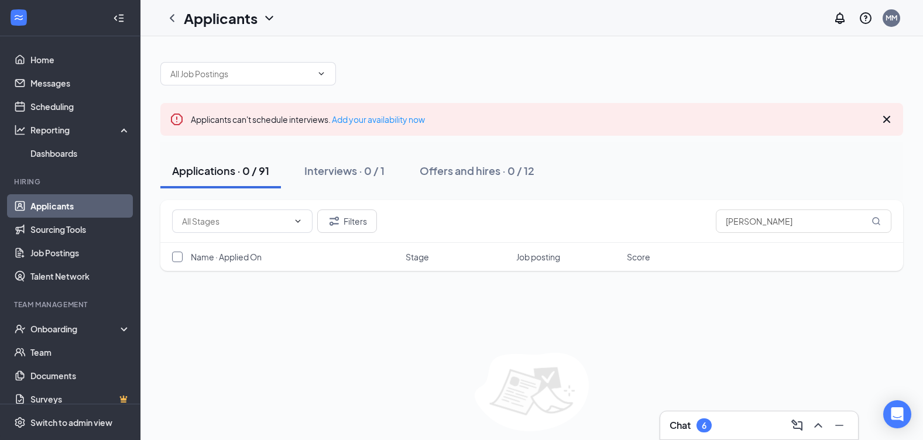
click at [181, 255] on input "checkbox" at bounding box center [177, 257] width 11 height 11
click at [183, 255] on div at bounding box center [178, 257] width 12 height 12
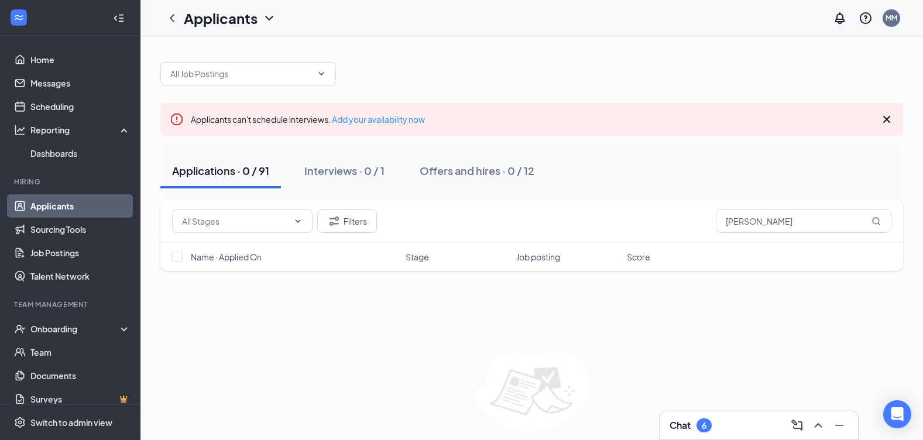
click at [183, 255] on div at bounding box center [178, 257] width 12 height 12
click at [183, 256] on div at bounding box center [178, 257] width 12 height 12
click at [182, 257] on input "checkbox" at bounding box center [177, 257] width 11 height 11
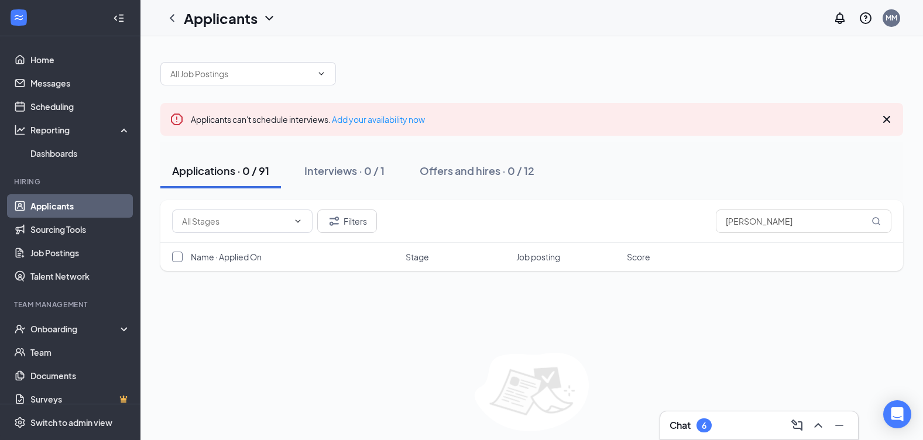
click at [182, 257] on input "checkbox" at bounding box center [177, 257] width 11 height 11
checkbox input "false"
click at [94, 225] on link "Sourcing Tools" at bounding box center [80, 229] width 100 height 23
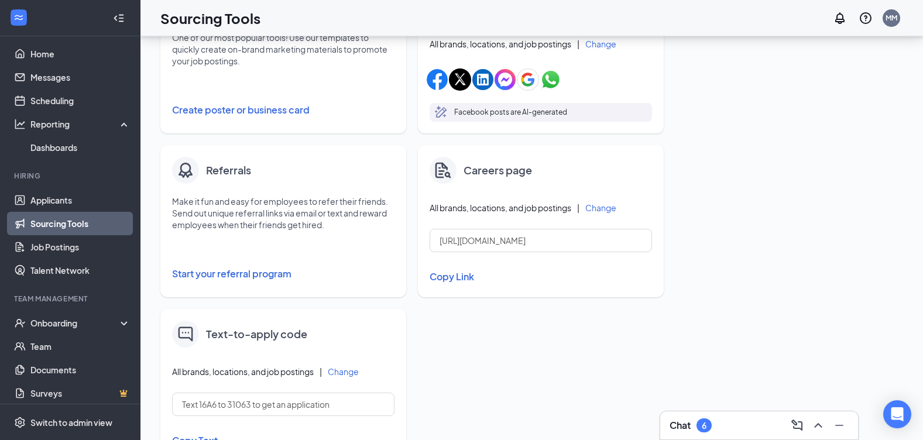
scroll to position [310, 0]
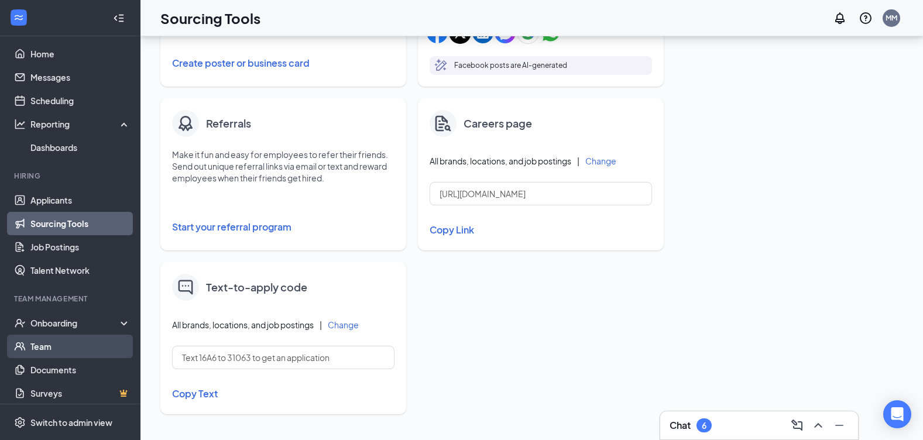
click at [108, 354] on link "Team" at bounding box center [80, 346] width 100 height 23
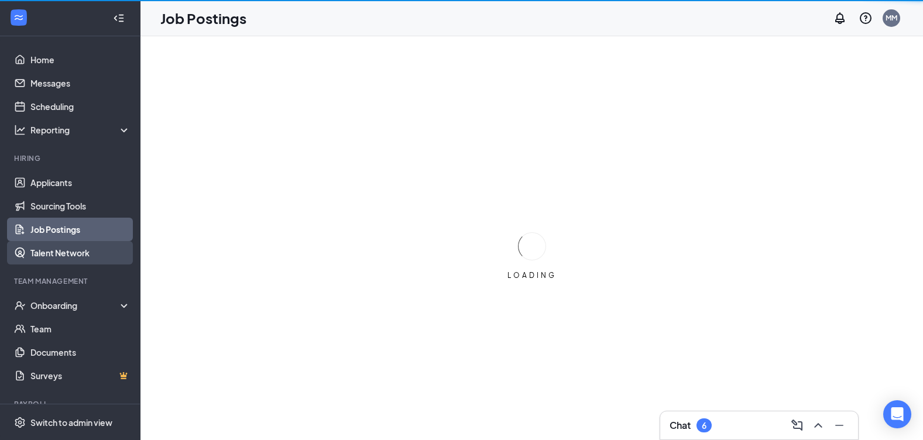
click at [66, 248] on link "Talent Network" at bounding box center [80, 252] width 100 height 23
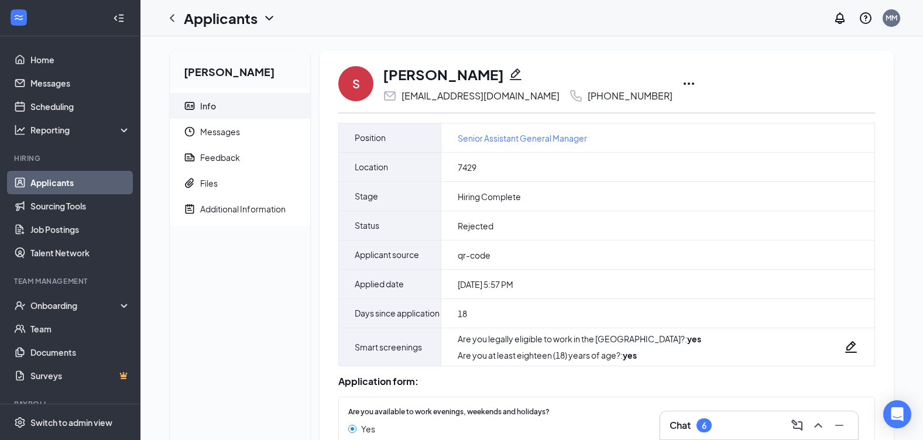
click at [205, 238] on div "[PERSON_NAME] Info Messages Feedback Files Additional Information" at bounding box center [240, 386] width 140 height 673
click at [77, 183] on link "Applicants" at bounding box center [80, 182] width 100 height 23
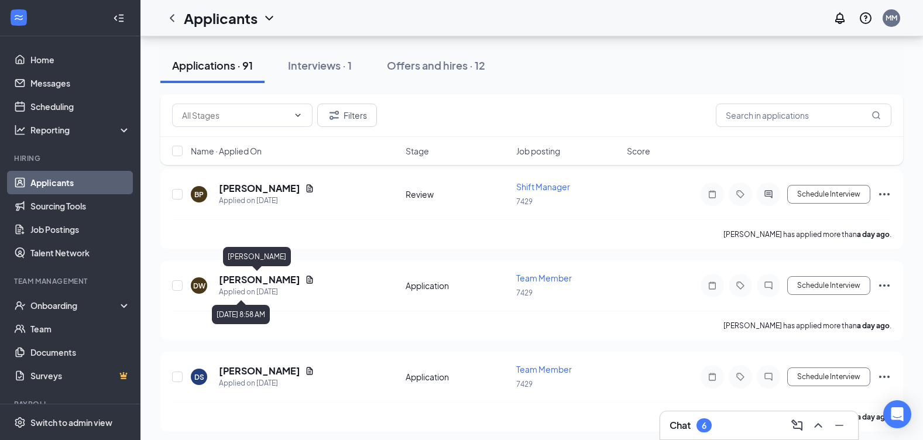
scroll to position [585, 0]
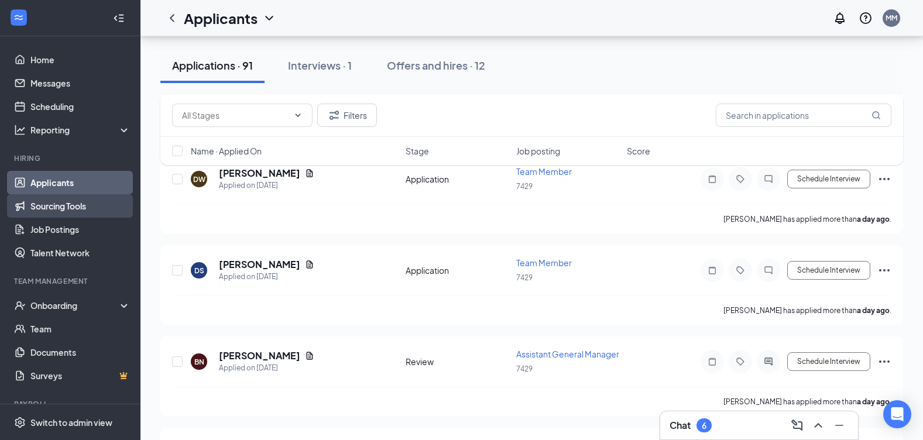
click at [92, 208] on link "Sourcing Tools" at bounding box center [80, 205] width 100 height 23
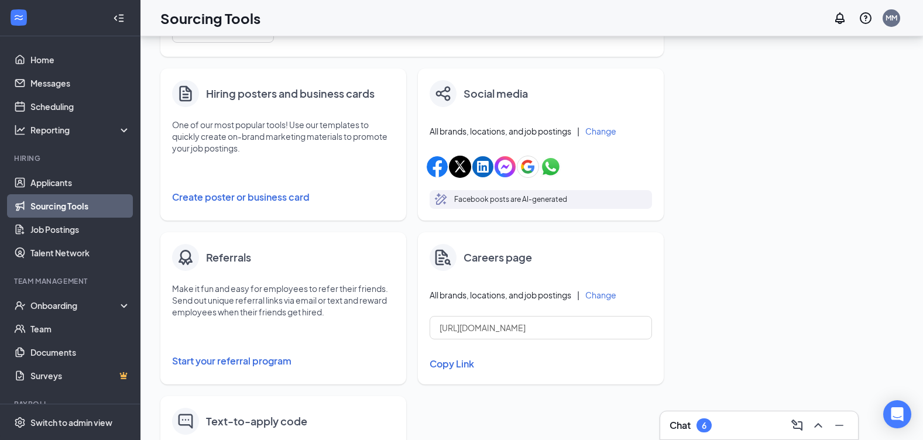
scroll to position [176, 0]
click at [108, 226] on link "Job Postings" at bounding box center [80, 229] width 100 height 23
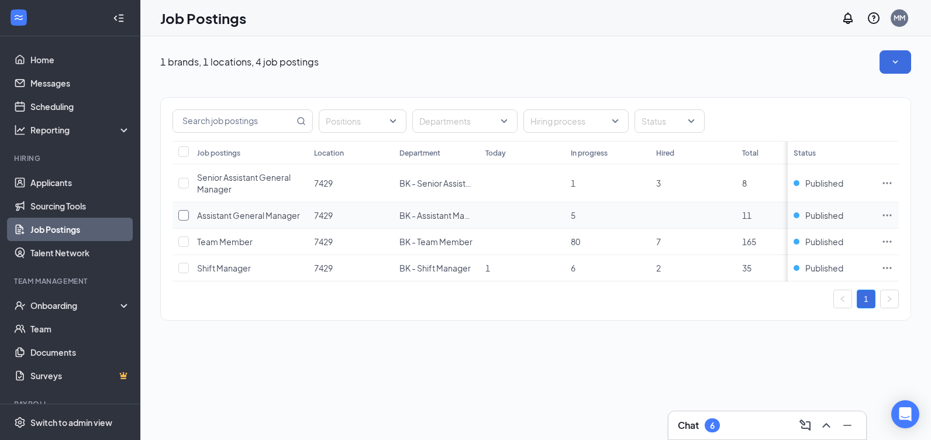
click at [182, 219] on input "checkbox" at bounding box center [183, 215] width 11 height 11
checkbox input "true"
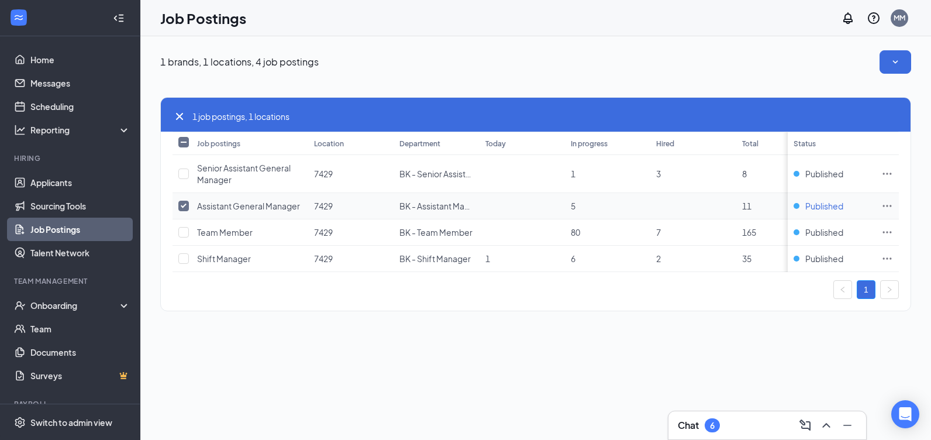
click at [823, 208] on span "Published" at bounding box center [825, 206] width 38 height 12
drag, startPoint x: 823, startPoint y: 208, endPoint x: 893, endPoint y: 203, distance: 70.4
click at [893, 203] on icon "Ellipses" at bounding box center [888, 206] width 12 height 12
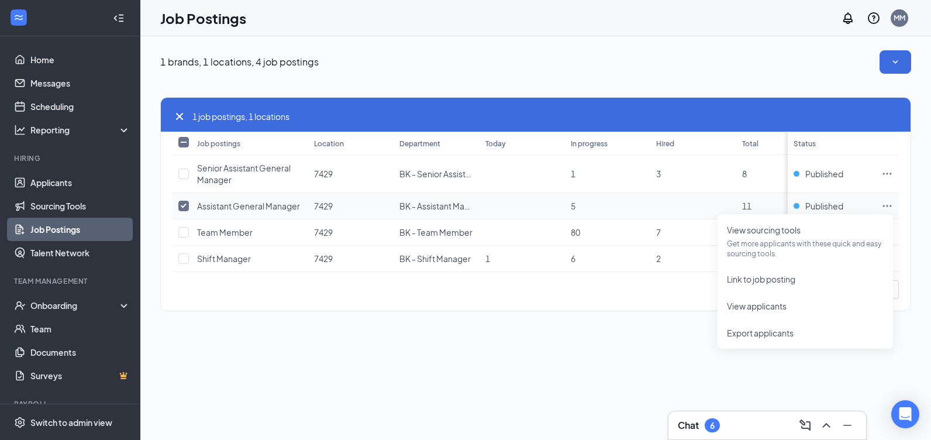
click at [893, 203] on icon "Ellipses" at bounding box center [888, 206] width 12 height 12
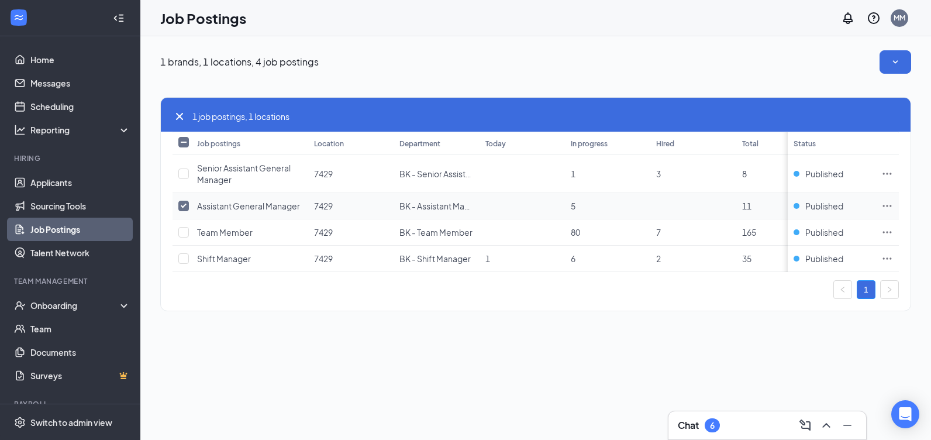
click at [894, 207] on td at bounding box center [887, 206] width 23 height 26
click at [189, 365] on div "1 brands, 1 locations, 4 job postings 1 job postings, 1 locations Job postings …" at bounding box center [535, 238] width 791 height 404
click at [40, 216] on link "Sourcing Tools" at bounding box center [80, 205] width 100 height 23
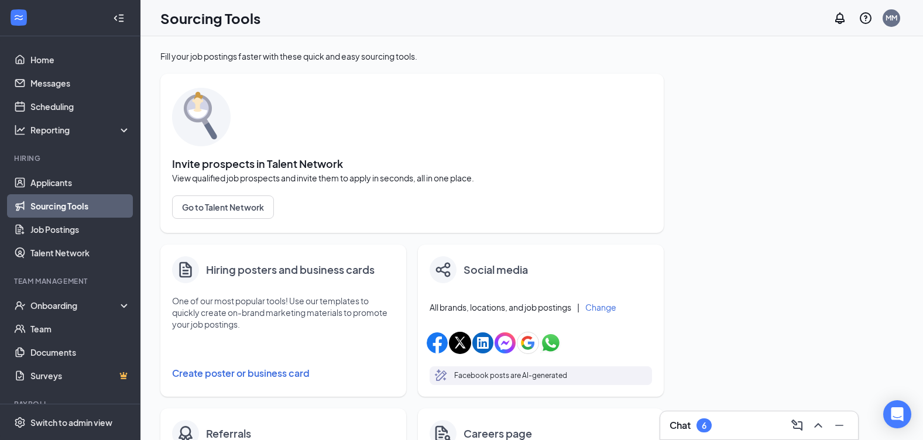
click at [58, 207] on link "Sourcing Tools" at bounding box center [80, 205] width 100 height 23
click at [68, 211] on link "Sourcing Tools" at bounding box center [80, 205] width 100 height 23
click at [63, 192] on link "Applicants" at bounding box center [80, 182] width 100 height 23
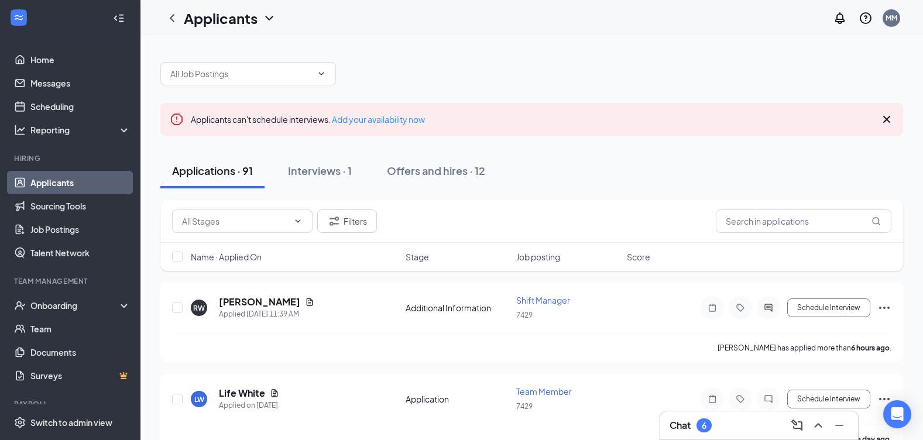
click at [418, 256] on span "Stage" at bounding box center [416, 257] width 23 height 12
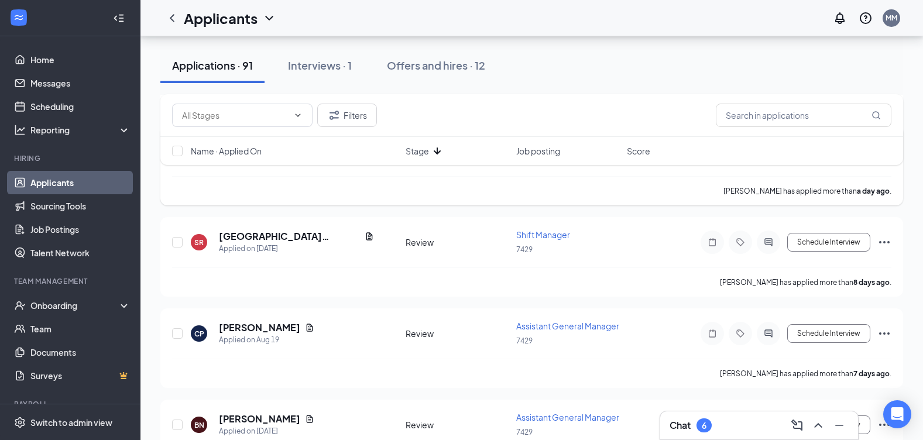
scroll to position [410, 0]
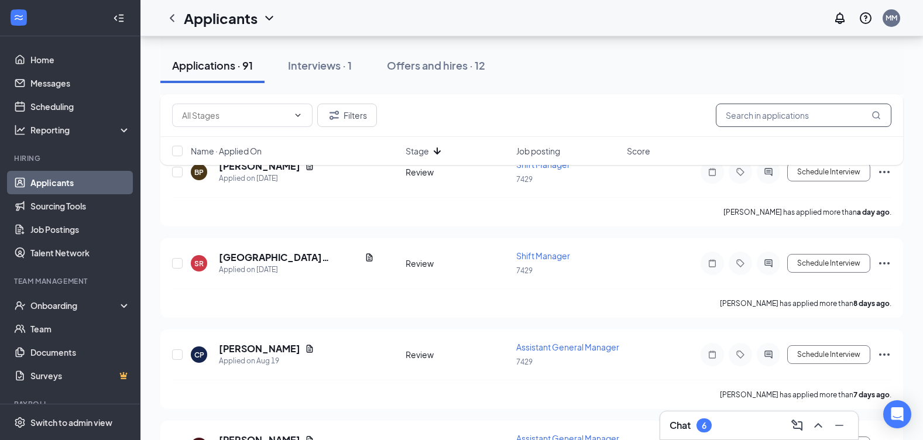
click at [766, 113] on input "text" at bounding box center [803, 115] width 176 height 23
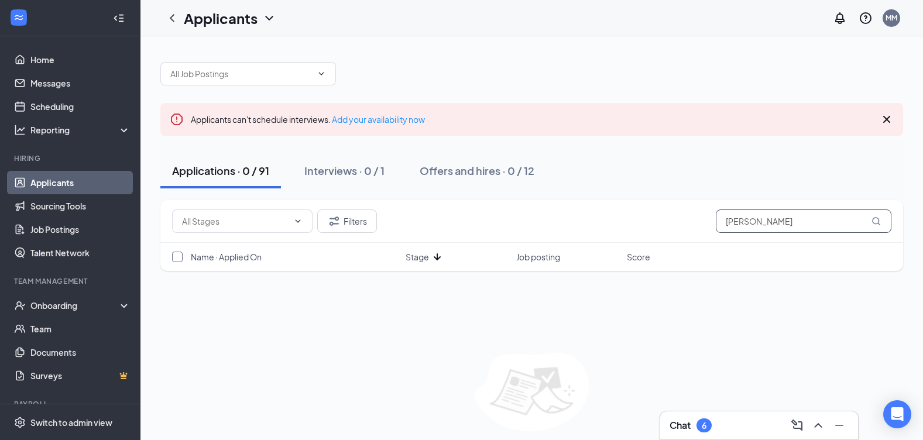
type input "[PERSON_NAME]"
click at [178, 257] on input "checkbox" at bounding box center [177, 257] width 11 height 11
checkbox input "false"
click at [290, 221] on span at bounding box center [242, 220] width 140 height 23
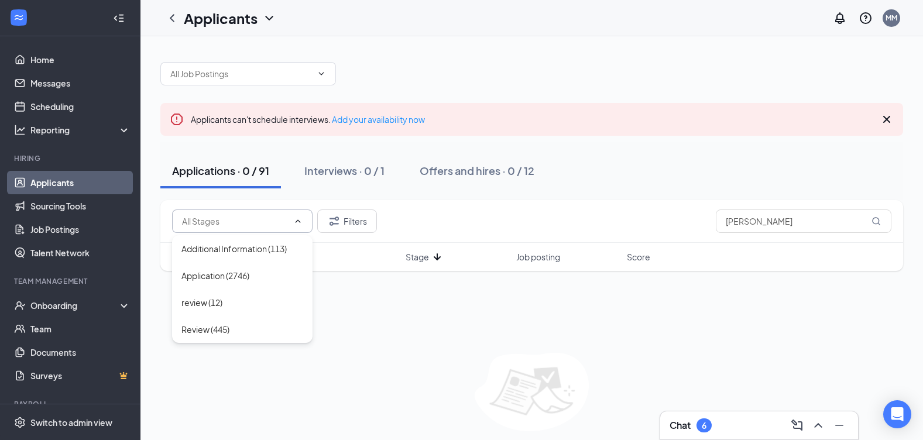
click at [428, 256] on span "Stage" at bounding box center [416, 257] width 23 height 12
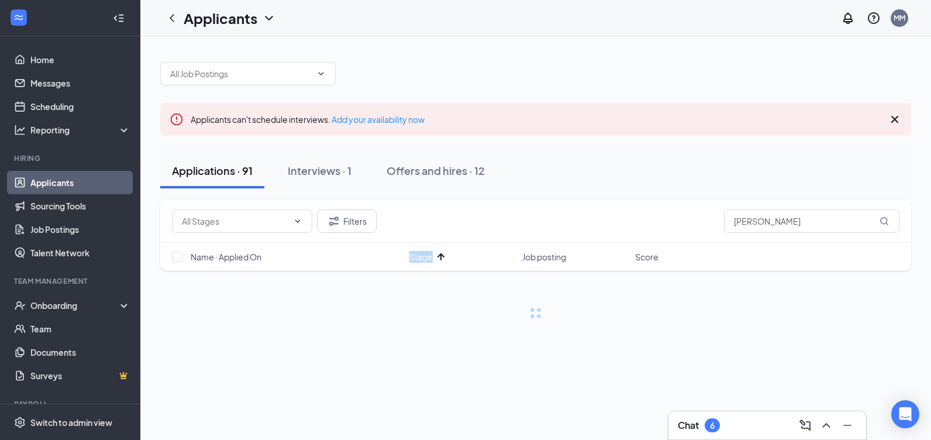
click at [428, 256] on span "Stage" at bounding box center [421, 257] width 23 height 12
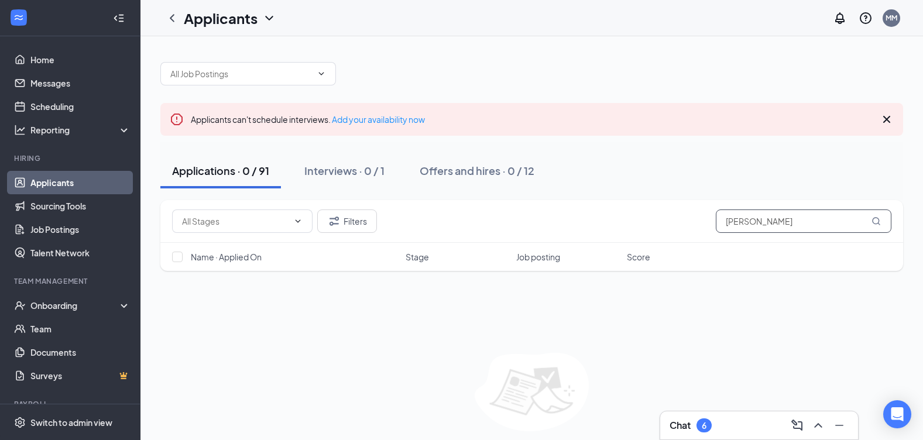
click at [880, 222] on input "[PERSON_NAME]" at bounding box center [803, 220] width 176 height 23
click at [100, 202] on link "Sourcing Tools" at bounding box center [80, 205] width 100 height 23
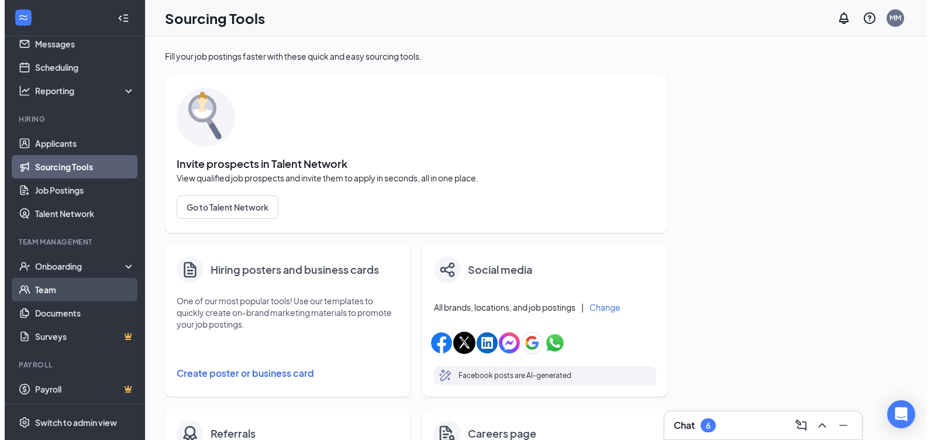
scroll to position [41, 0]
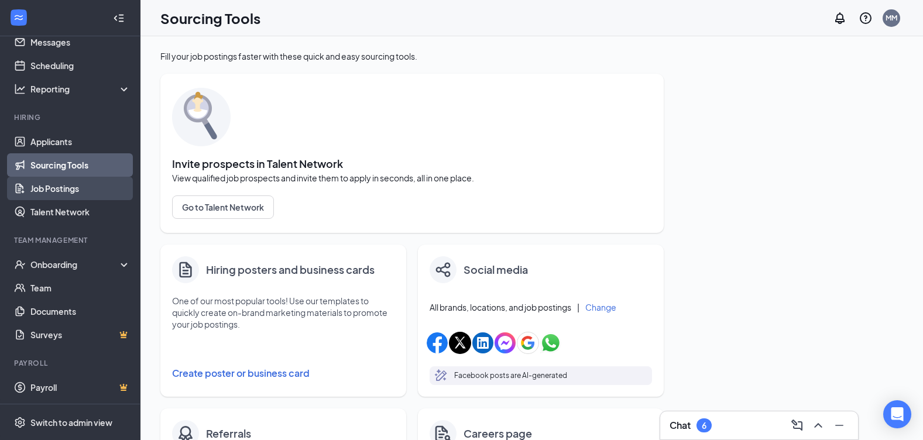
click at [85, 192] on link "Job Postings" at bounding box center [80, 188] width 100 height 23
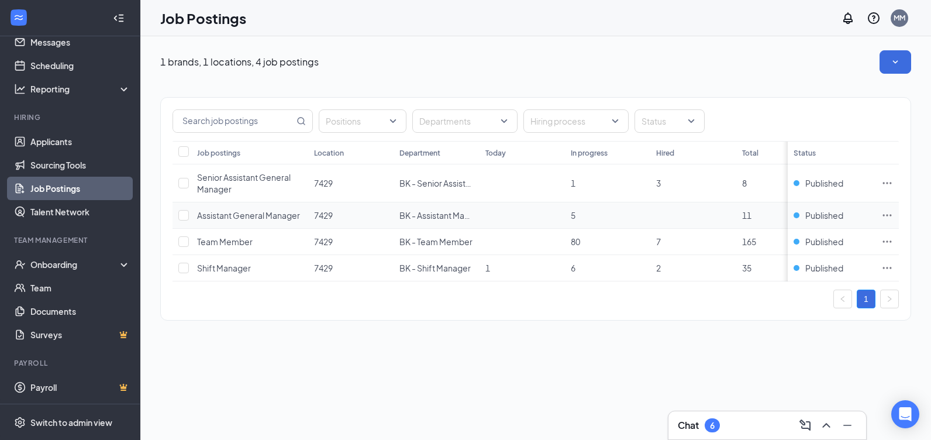
click at [177, 218] on td at bounding box center [182, 215] width 19 height 26
click at [186, 182] on input "checkbox" at bounding box center [183, 183] width 11 height 11
checkbox input "true"
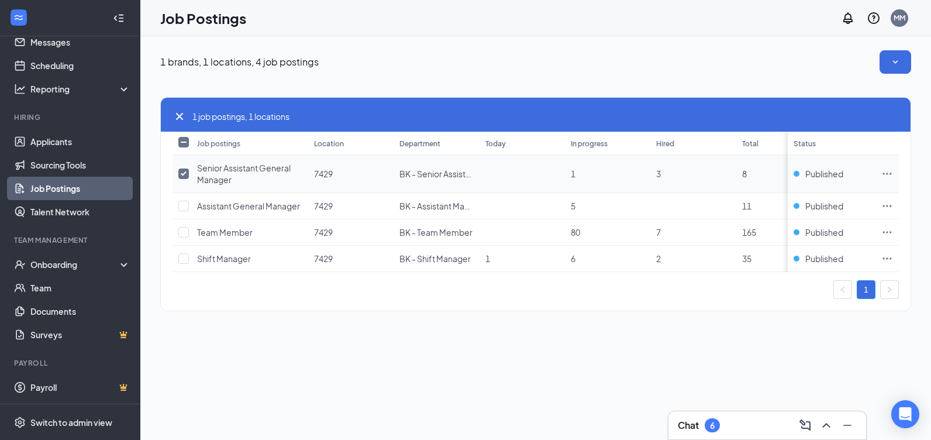
click at [884, 174] on icon "Ellipses" at bounding box center [887, 174] width 9 height 2
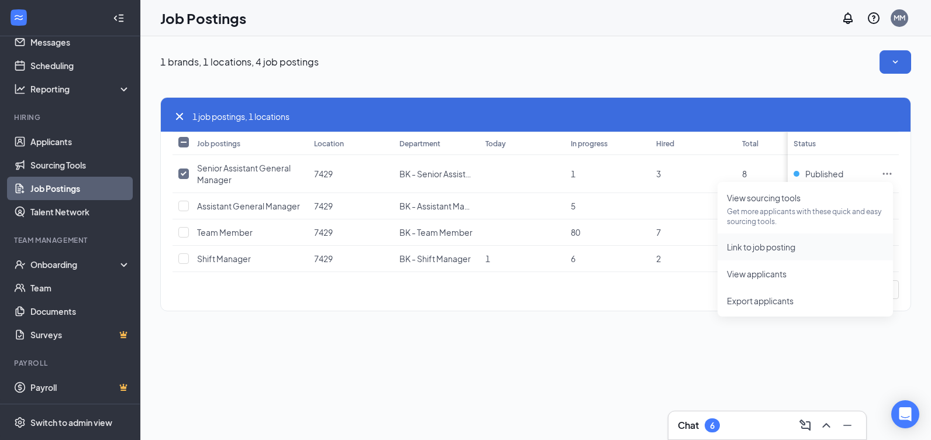
click at [774, 248] on span "Link to job posting" at bounding box center [761, 247] width 68 height 11
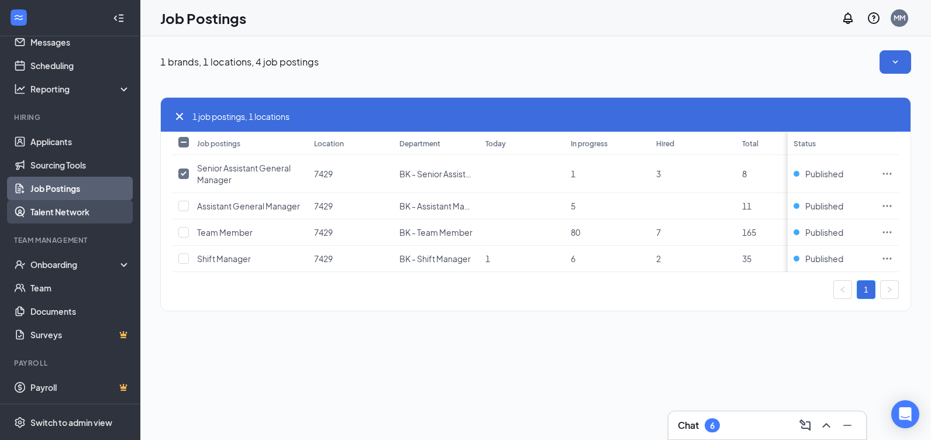
click at [90, 214] on link "Talent Network" at bounding box center [80, 211] width 100 height 23
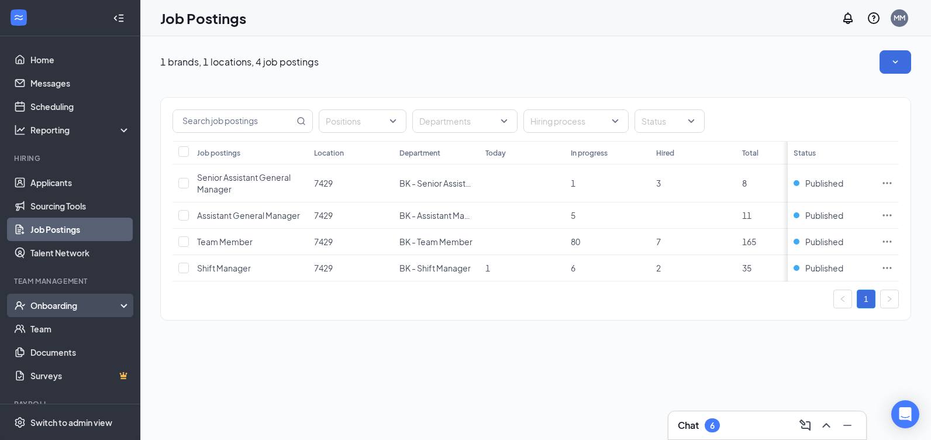
click at [89, 306] on div "Onboarding" at bounding box center [75, 306] width 90 height 12
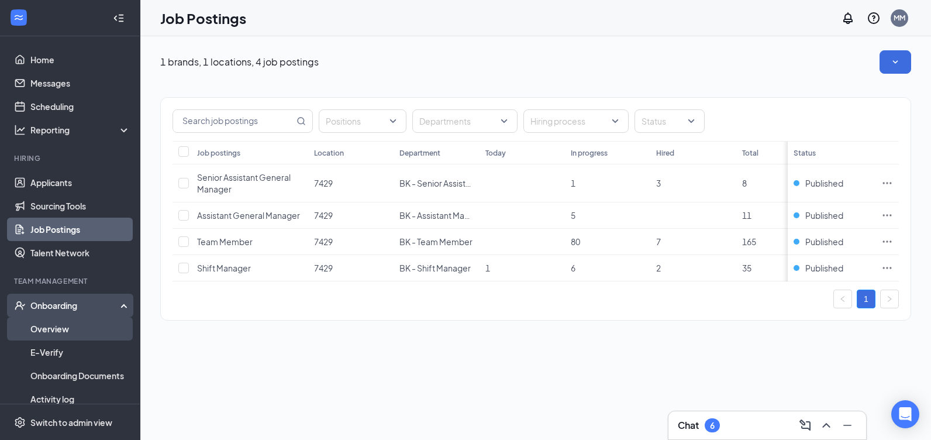
click at [81, 331] on link "Overview" at bounding box center [80, 328] width 100 height 23
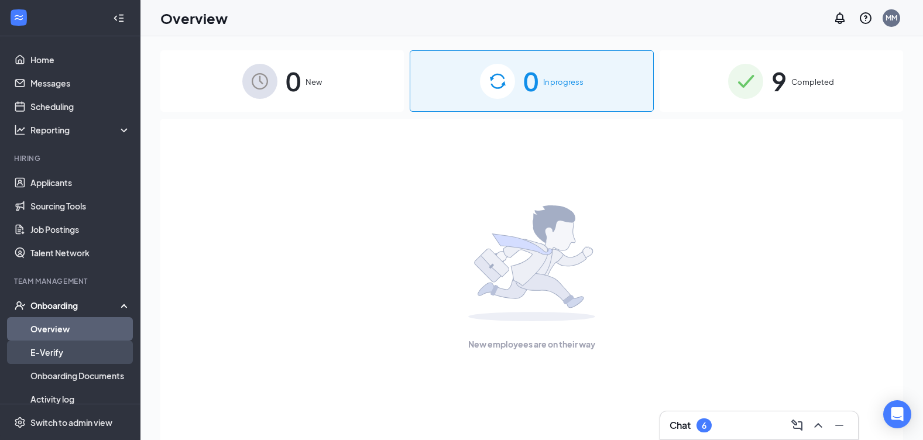
click at [89, 344] on link "E-Verify" at bounding box center [80, 351] width 100 height 23
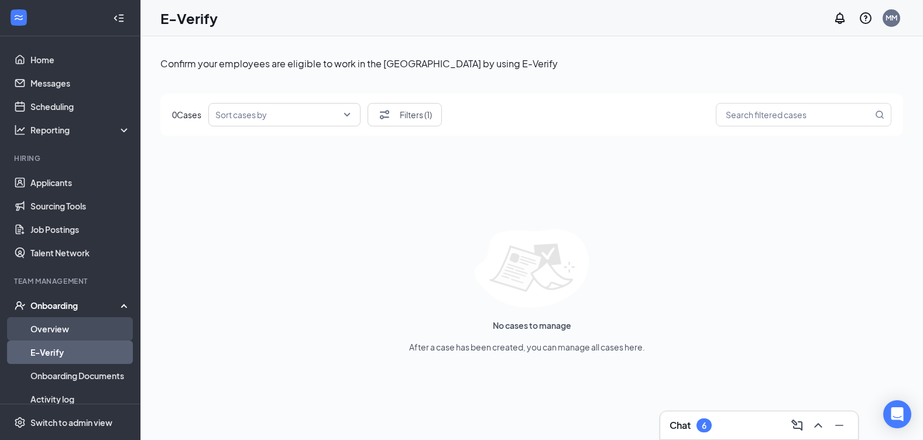
click at [98, 326] on link "Overview" at bounding box center [80, 328] width 100 height 23
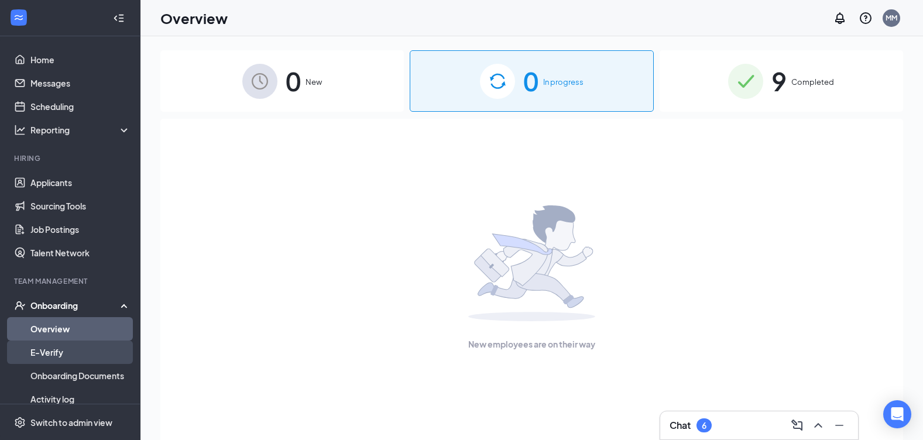
click at [90, 351] on link "E-Verify" at bounding box center [80, 351] width 100 height 23
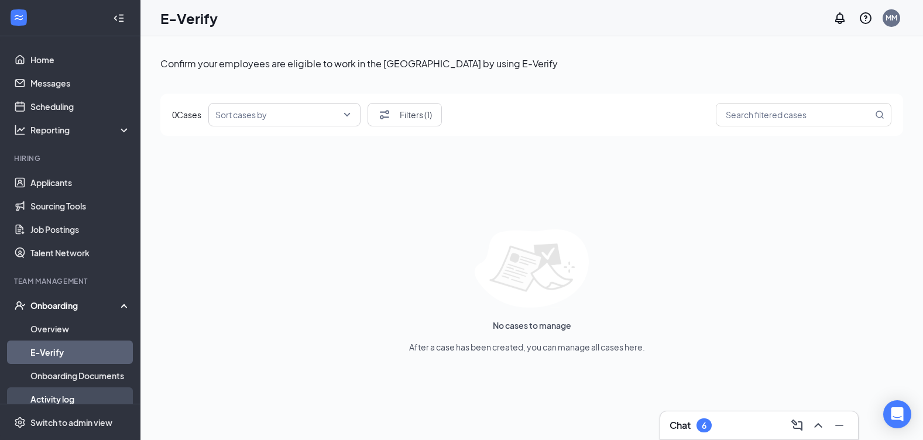
click at [69, 402] on link "Activity log" at bounding box center [80, 398] width 100 height 23
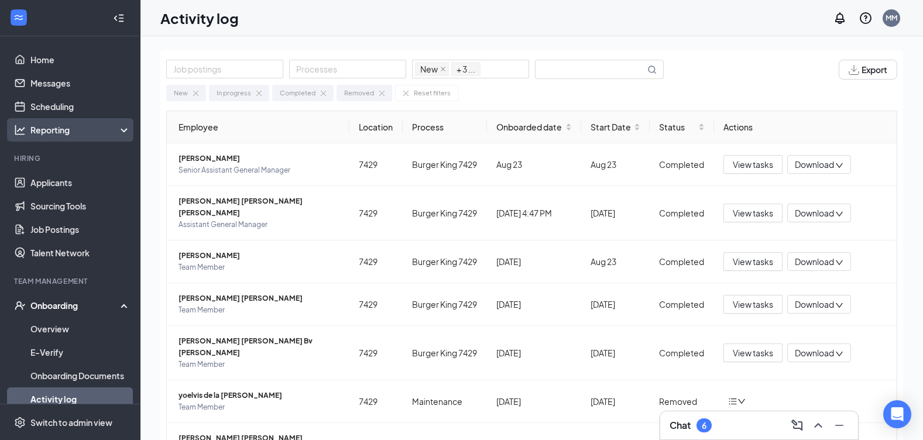
click at [91, 123] on div "Reporting" at bounding box center [70, 129] width 140 height 23
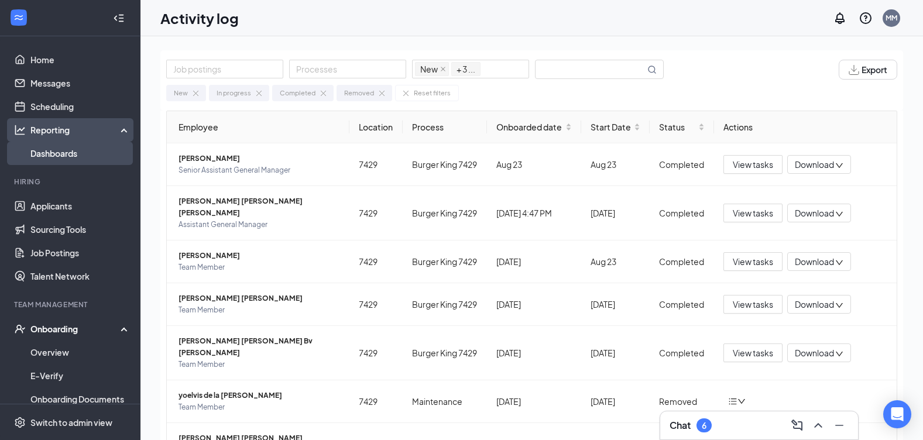
drag, startPoint x: 88, startPoint y: 154, endPoint x: 95, endPoint y: 163, distance: 10.8
click at [88, 154] on link "Dashboards" at bounding box center [80, 153] width 100 height 23
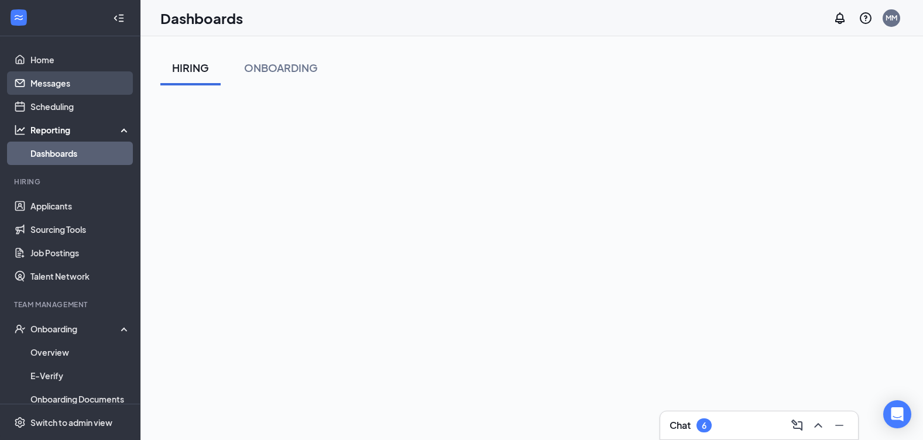
click at [84, 85] on link "Messages" at bounding box center [80, 82] width 100 height 23
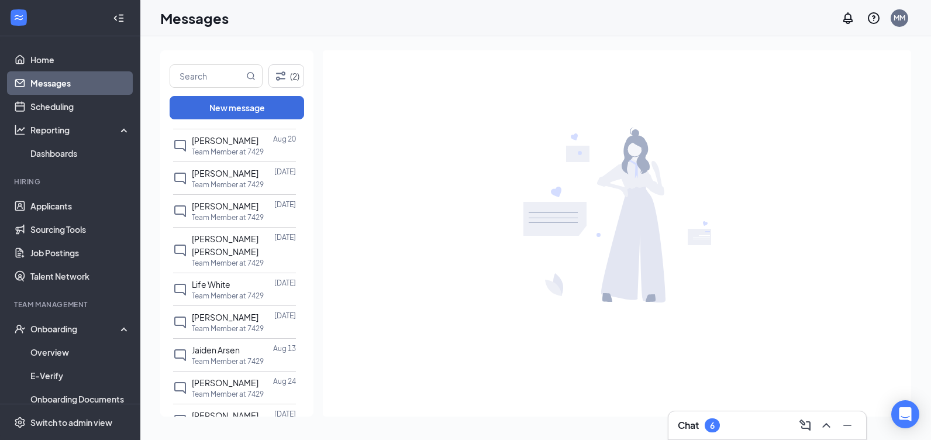
scroll to position [1287, 0]
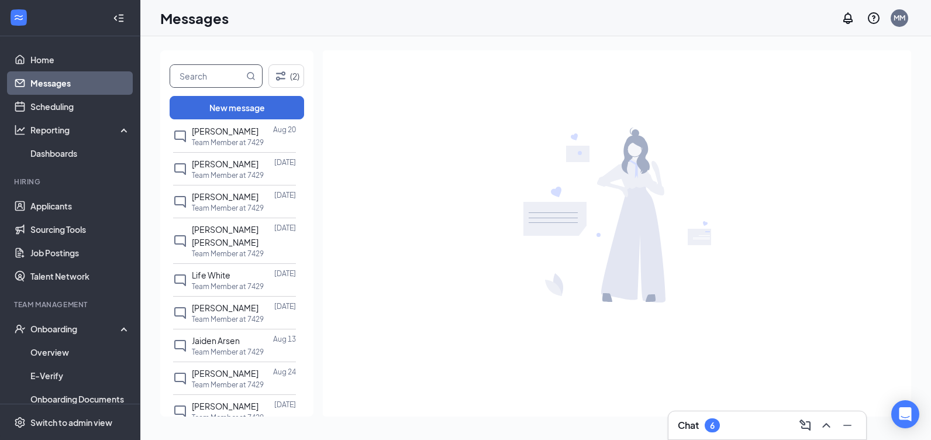
click at [232, 78] on input "text" at bounding box center [207, 76] width 74 height 22
click at [233, 78] on input "text" at bounding box center [207, 76] width 74 height 22
type input "[PERSON_NAME]"
click at [241, 112] on button "New message" at bounding box center [237, 107] width 135 height 23
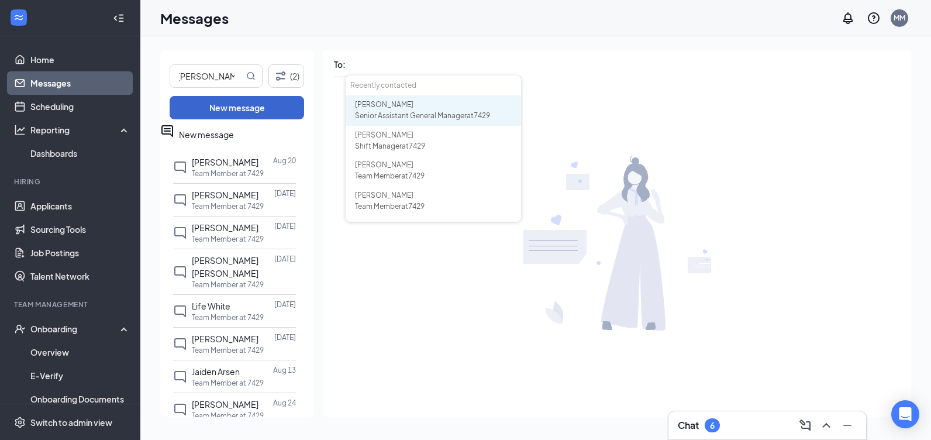
scroll to position [0, 0]
click at [417, 119] on span "Senior Assistant General Manager at 7429" at bounding box center [422, 115] width 135 height 9
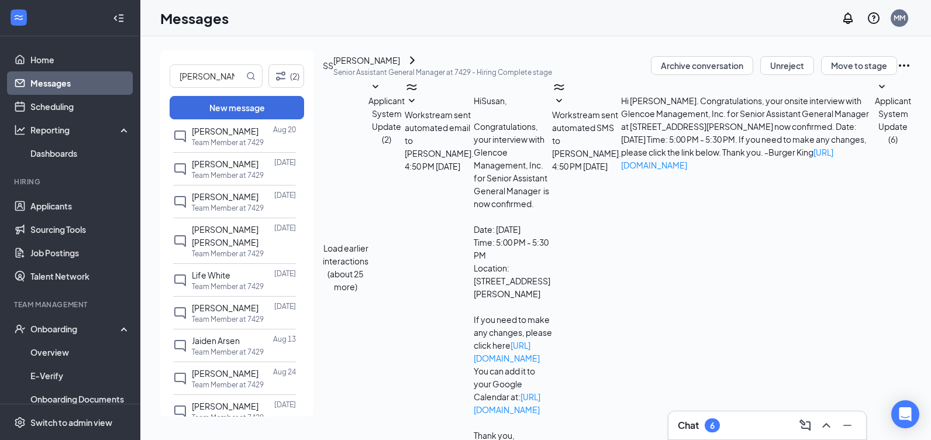
checkbox input "false"
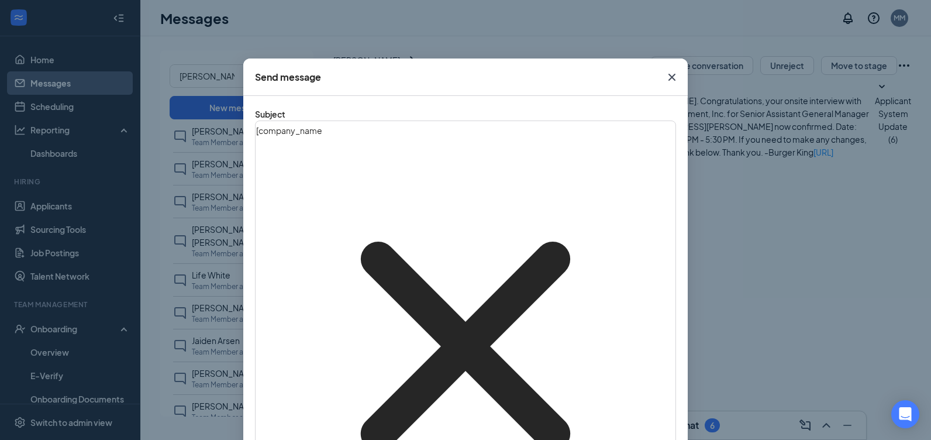
scroll to position [58, 0]
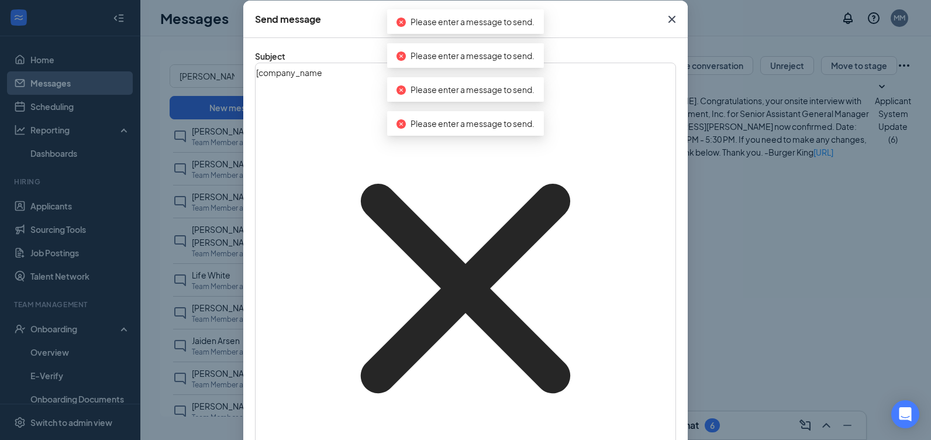
checkbox input "true"
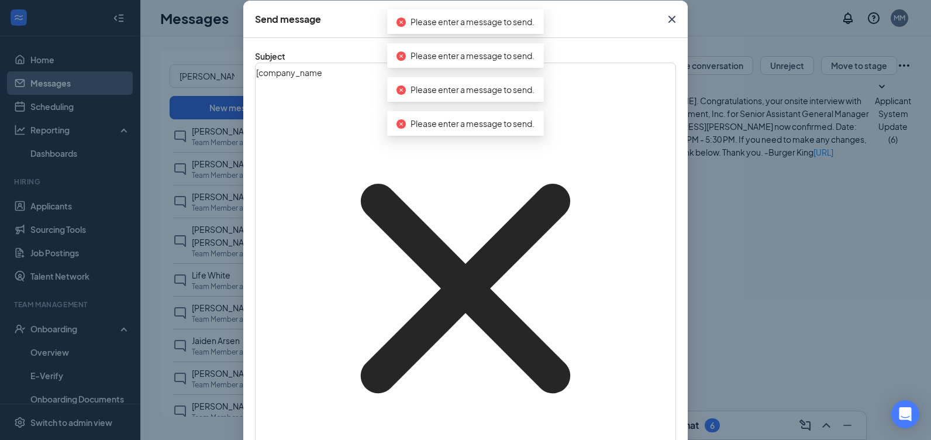
checkbox input "false"
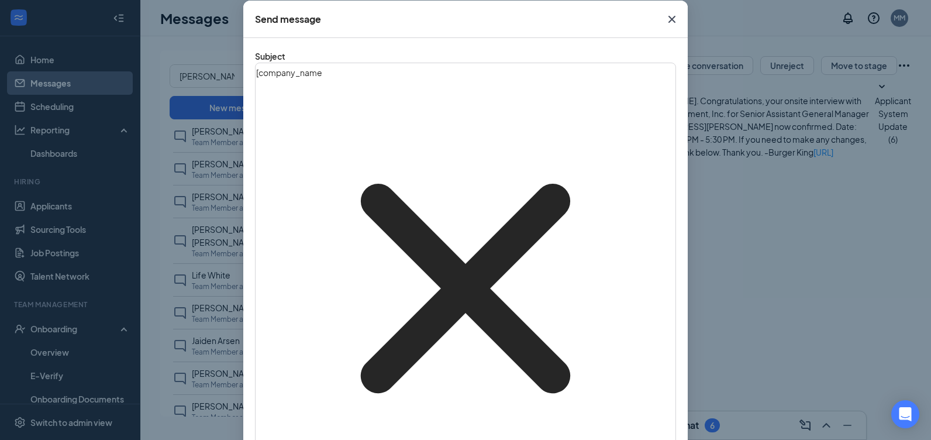
click at [397, 90] on div "[ company_name‌‌‌‌ {{company_name}} ] Job Application Update" at bounding box center [465, 288] width 419 height 449
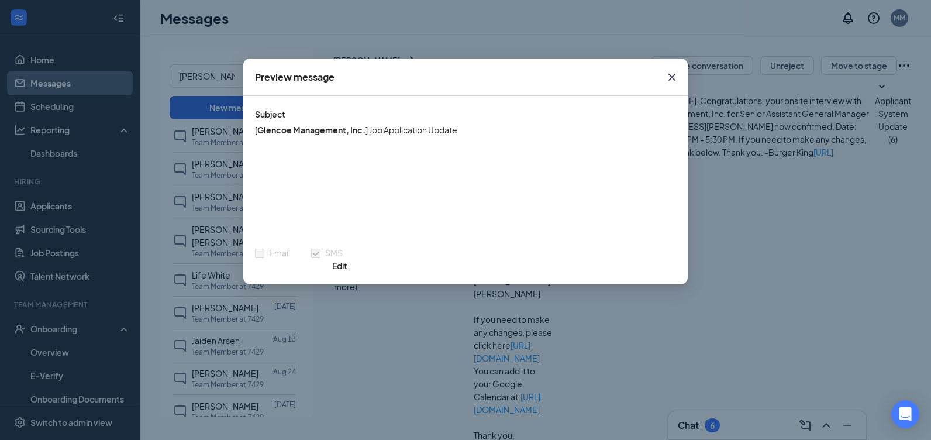
click at [304, 404] on div "Preview message Subject [ Glencoe Management, Inc. ] Job Application Update Ema…" at bounding box center [465, 220] width 931 height 440
click at [348, 259] on button "Edit" at bounding box center [339, 265] width 15 height 13
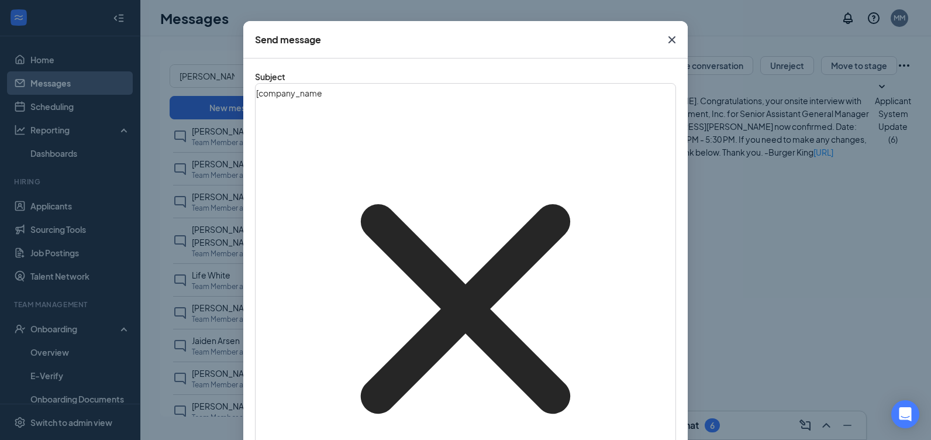
scroll to position [58, 0]
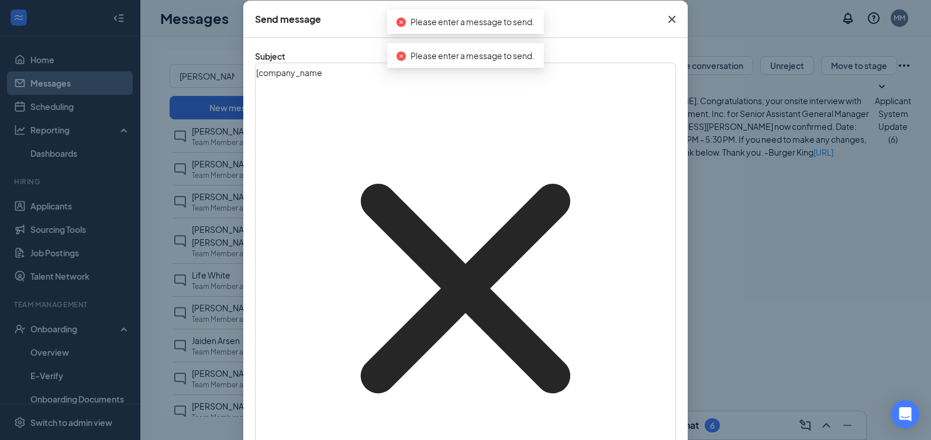
checkbox input "true"
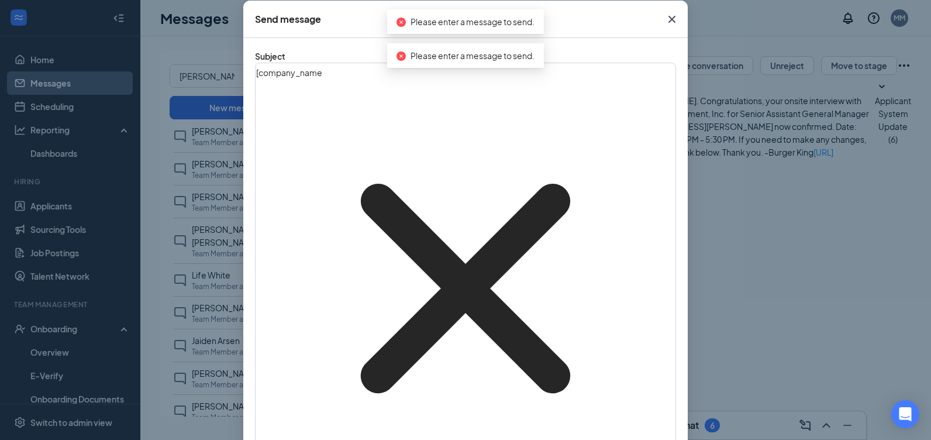
checkbox input "false"
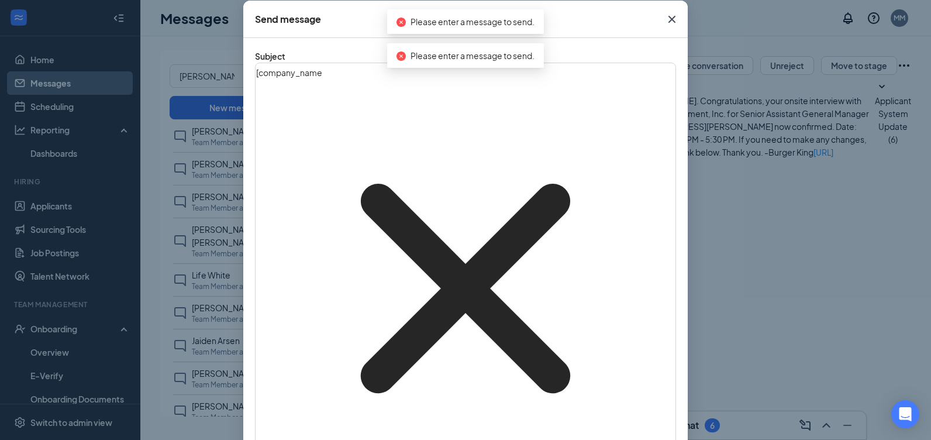
checkbox input "true"
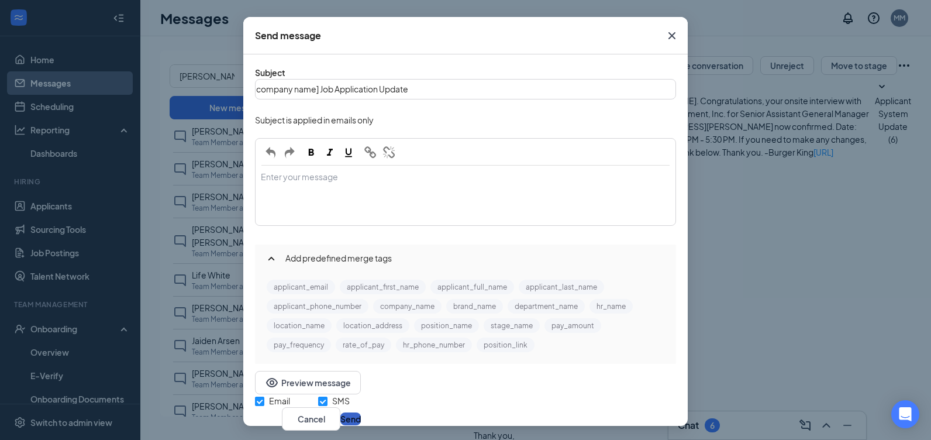
click at [361, 412] on button "Send" at bounding box center [350, 418] width 20 height 13
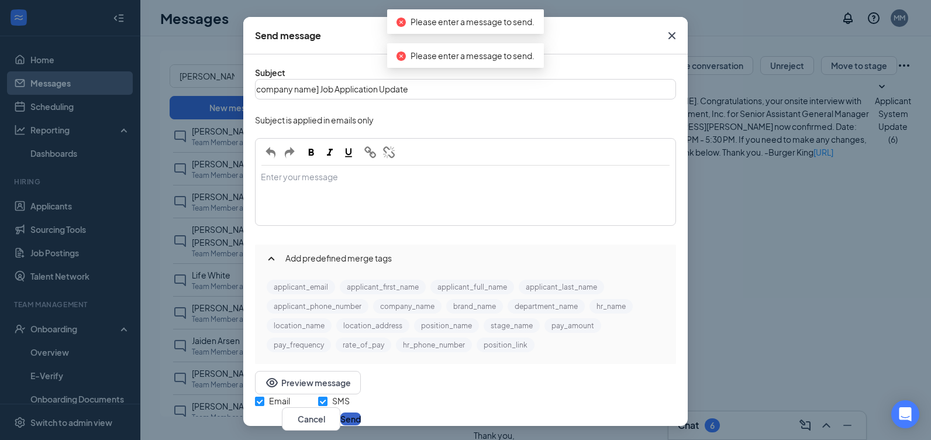
click at [361, 412] on button "Send" at bounding box center [350, 418] width 20 height 13
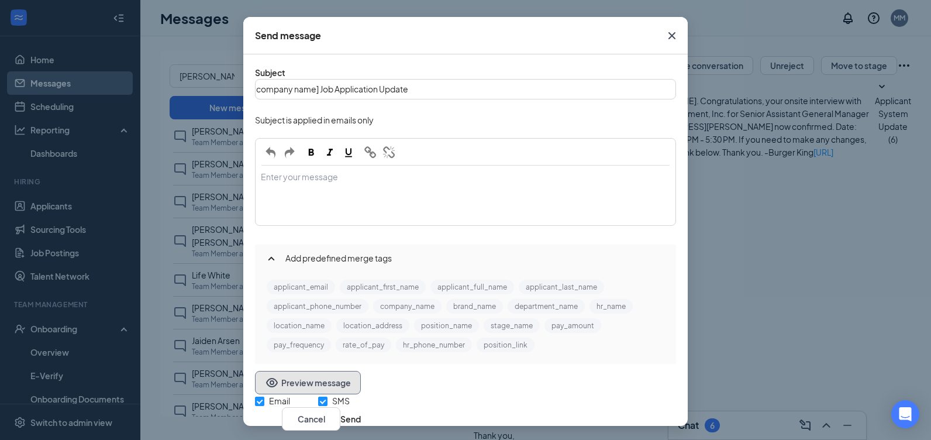
click at [266, 390] on icon "Eye" at bounding box center [272, 383] width 14 height 14
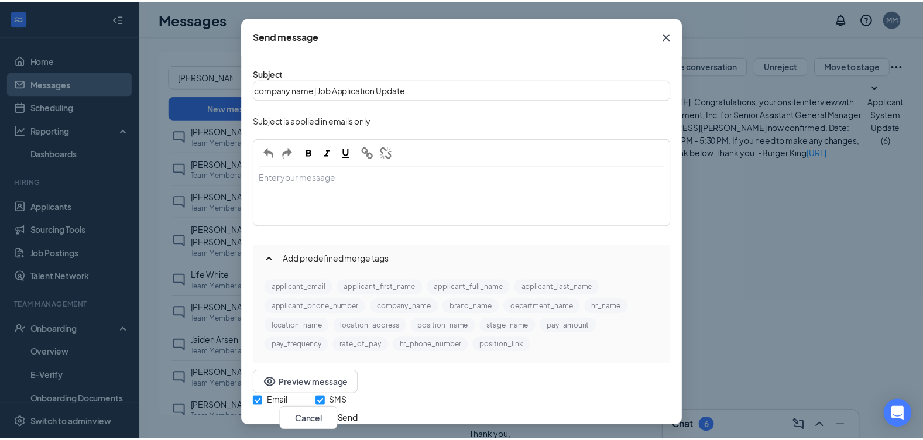
scroll to position [0, 0]
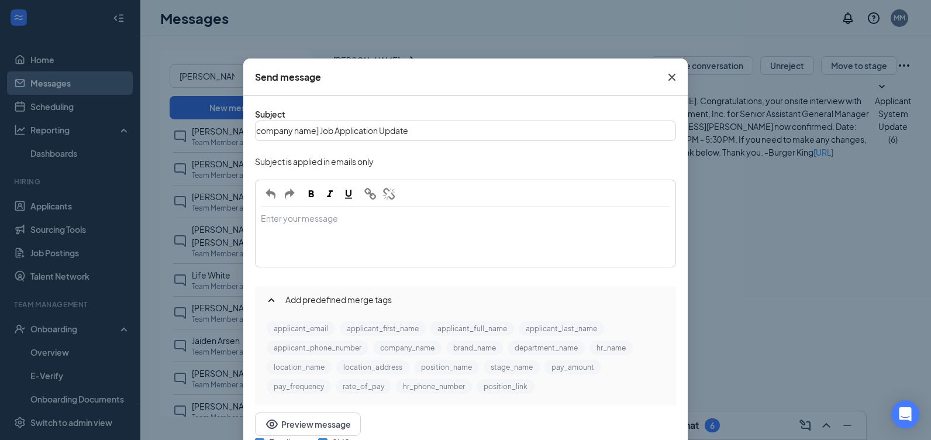
click at [267, 398] on div "Send message Subject company name ] Job Application Update Subject is applied i…" at bounding box center [465, 220] width 931 height 440
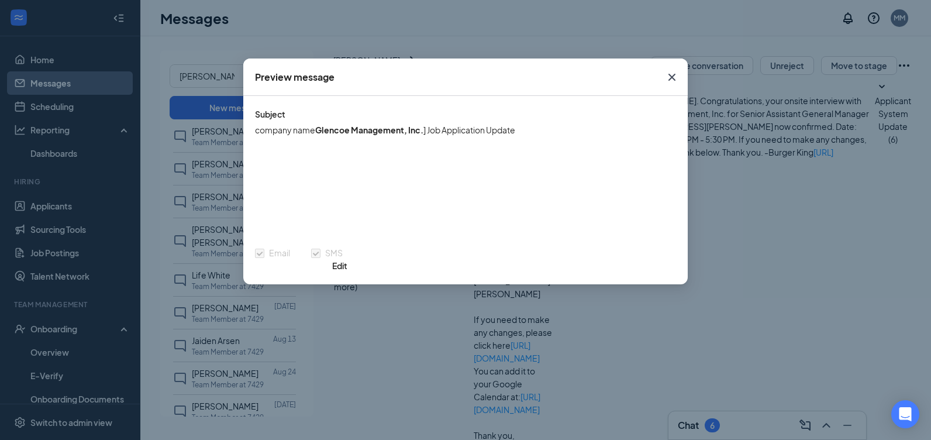
click at [321, 258] on span at bounding box center [315, 253] width 9 height 9
click at [264, 258] on span at bounding box center [259, 253] width 9 height 9
click at [355, 129] on b "Glencoe Management, Inc." at bounding box center [369, 130] width 108 height 11
click at [667, 75] on icon "Cross" at bounding box center [672, 77] width 14 height 14
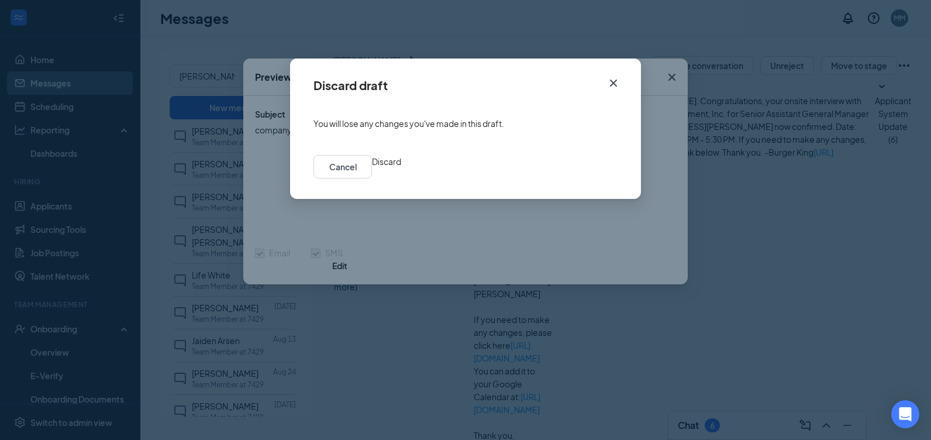
click at [401, 164] on button "Discard" at bounding box center [386, 161] width 29 height 13
click at [577, 164] on div "Load earlier interactions (about 25 more) Applicant System Update (2) Workstrea…" at bounding box center [617, 267] width 589 height 374
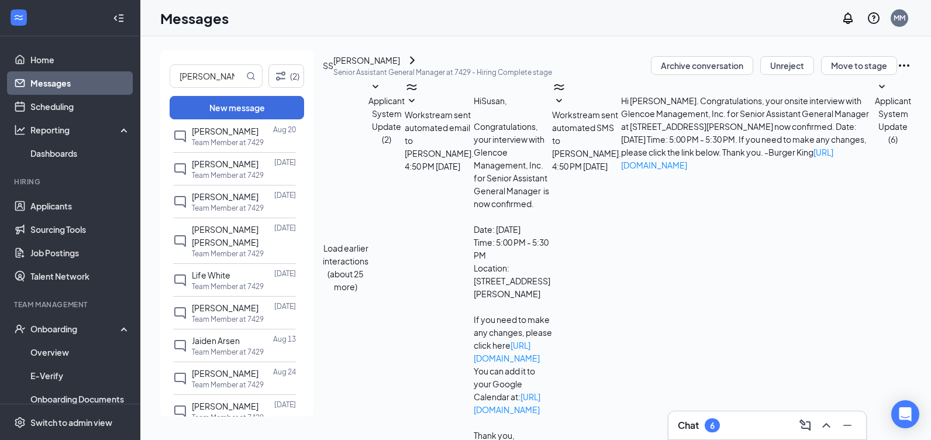
click at [897, 73] on icon "Ellipses" at bounding box center [904, 66] width 14 height 14
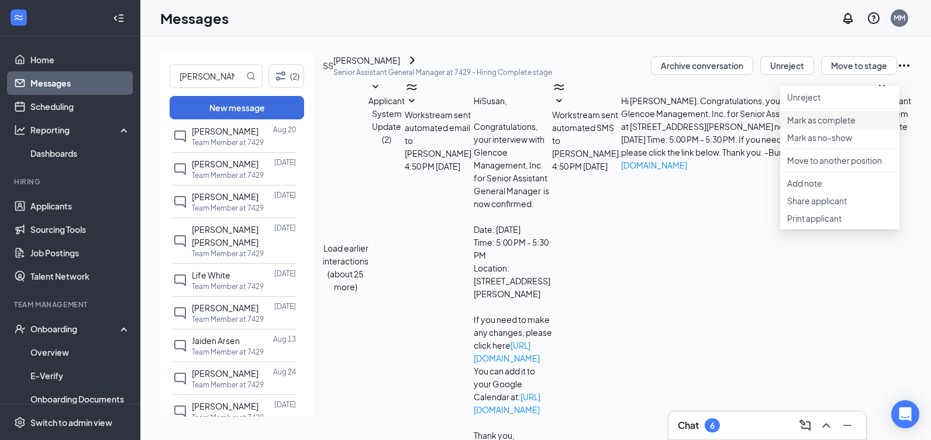
click at [825, 126] on p "Mark as complete" at bounding box center [839, 120] width 105 height 12
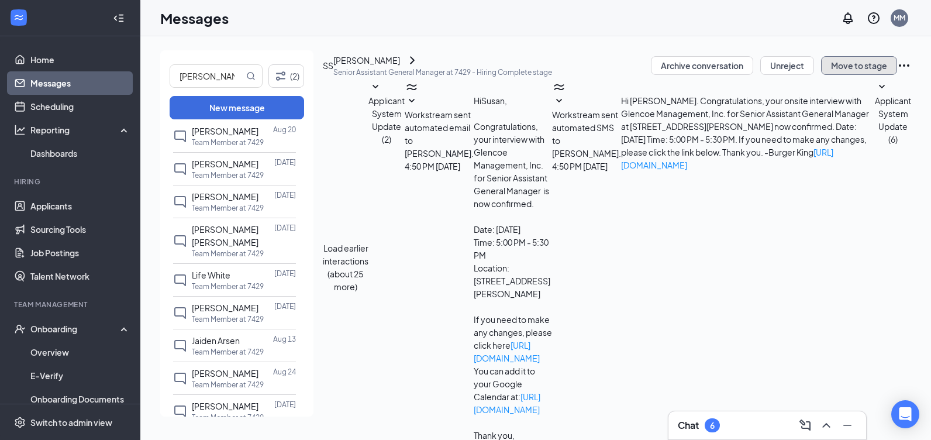
click at [839, 75] on button "Move to stage" at bounding box center [859, 65] width 76 height 19
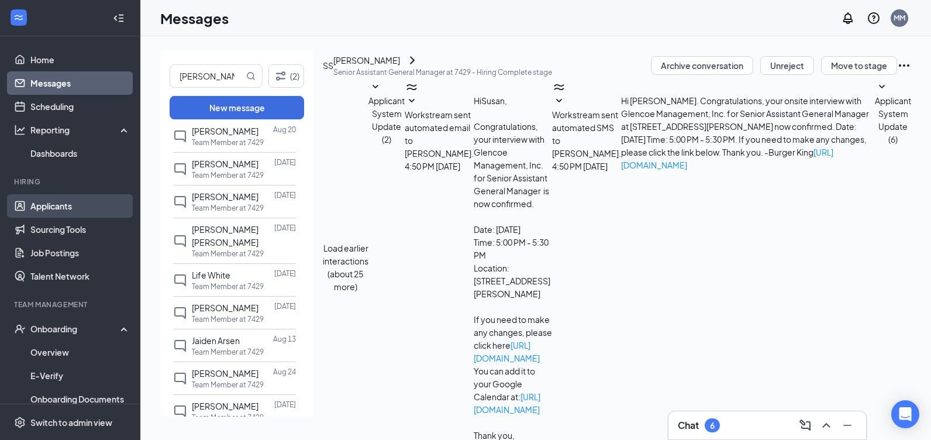
click at [54, 211] on link "Applicants" at bounding box center [80, 205] width 100 height 23
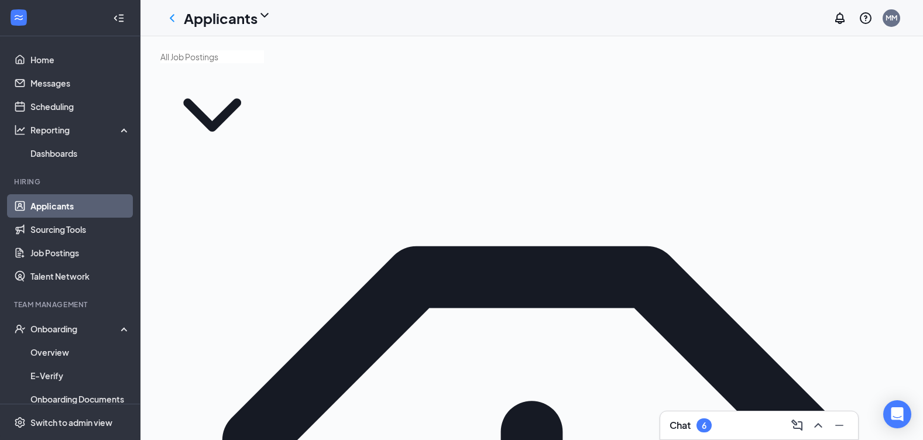
click at [260, 63] on input "text" at bounding box center [212, 56] width 104 height 13
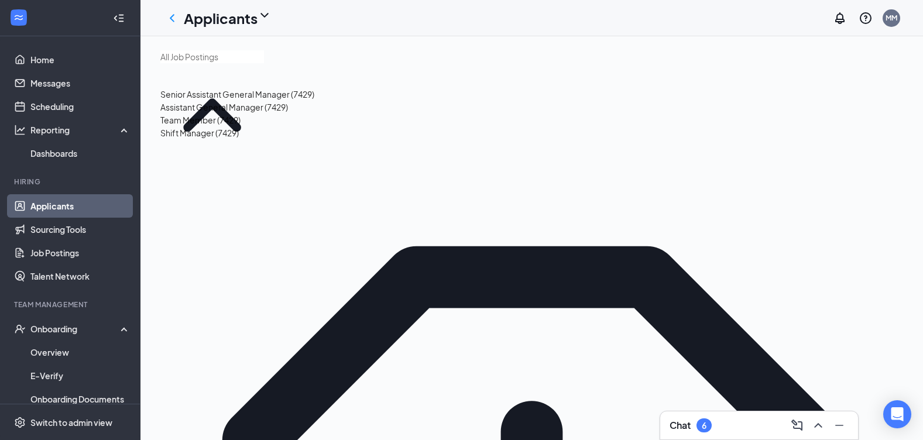
click at [255, 101] on div "Senior Assistant General Manager (7429)" at bounding box center [237, 94] width 154 height 13
type input "Senior Assistant General Manager (7429)"
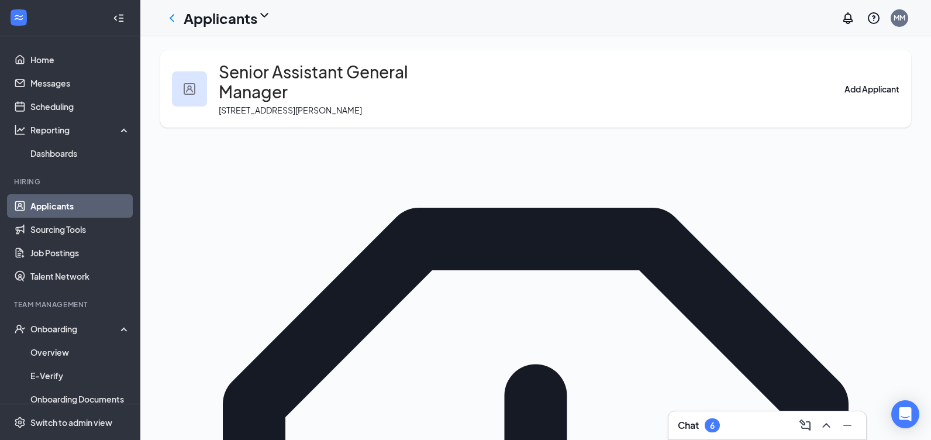
click at [268, 271] on div "Additional Information (1)" at bounding box center [220, 265] width 96 height 13
type input "Additional Information (1)"
click at [78, 221] on link "Sourcing Tools" at bounding box center [80, 229] width 100 height 23
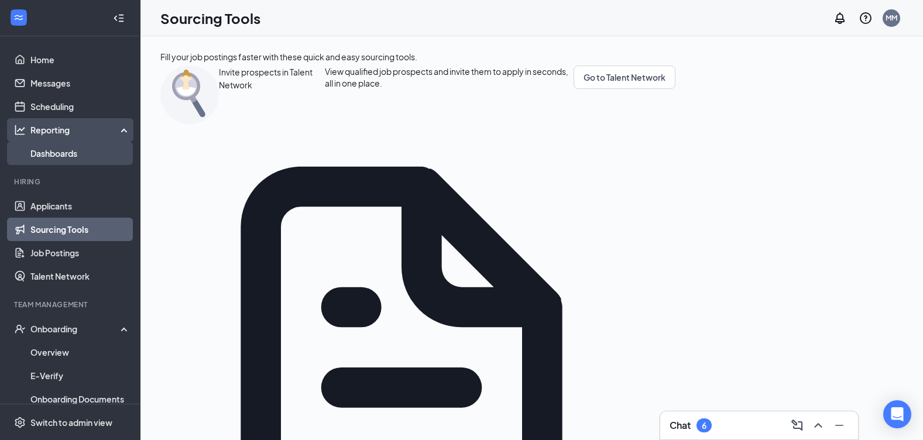
click at [53, 152] on link "Dashboards" at bounding box center [80, 153] width 100 height 23
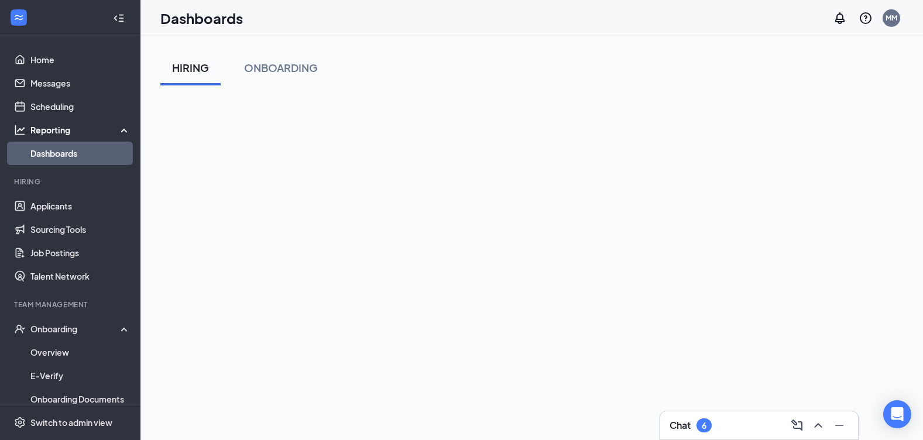
click at [95, 133] on div "Reporting" at bounding box center [80, 130] width 101 height 12
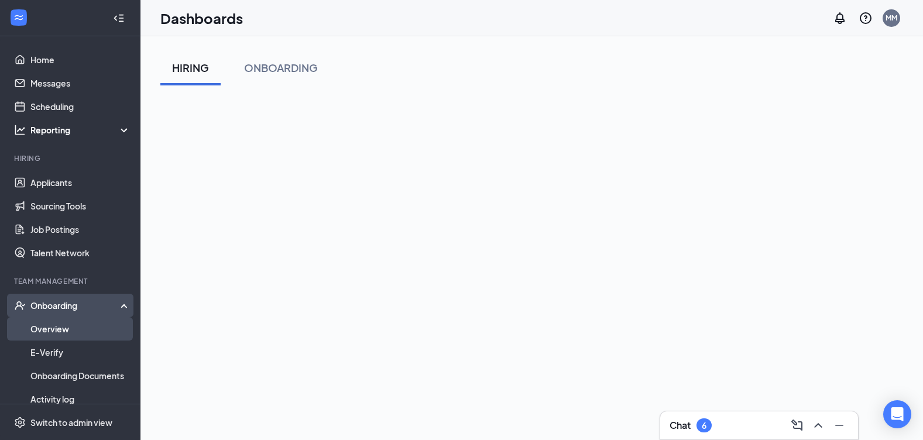
click at [98, 326] on link "Overview" at bounding box center [80, 328] width 100 height 23
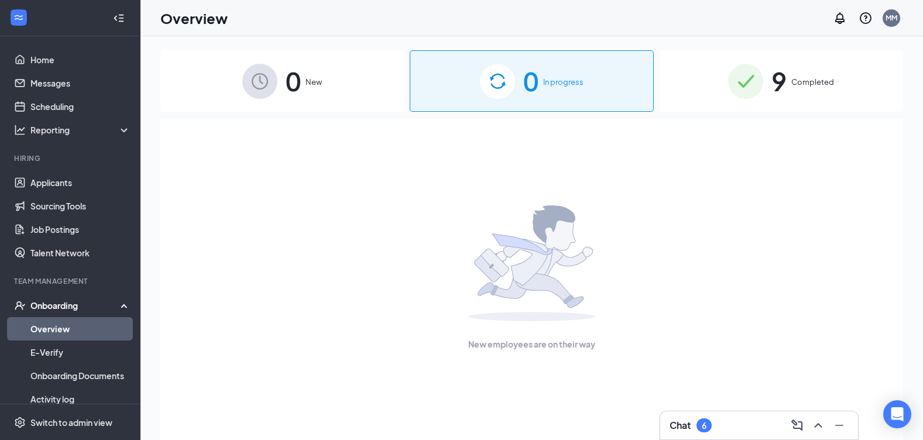
click at [55, 307] on div "Onboarding" at bounding box center [75, 306] width 90 height 12
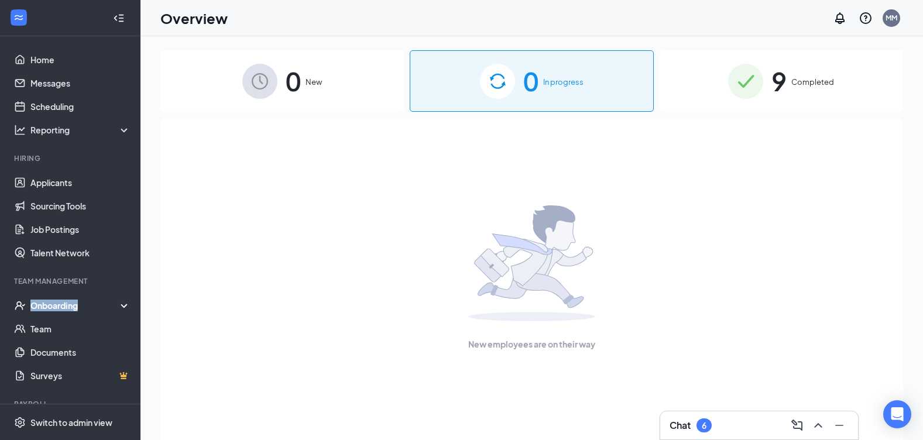
click at [55, 307] on div "Onboarding" at bounding box center [75, 306] width 90 height 12
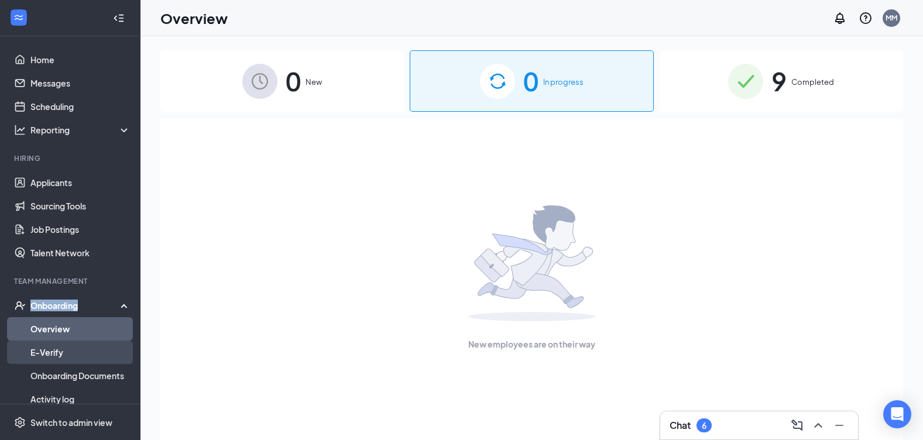
drag, startPoint x: 55, startPoint y: 307, endPoint x: 59, endPoint y: 353, distance: 46.9
click at [59, 353] on link "E-Verify" at bounding box center [80, 351] width 100 height 23
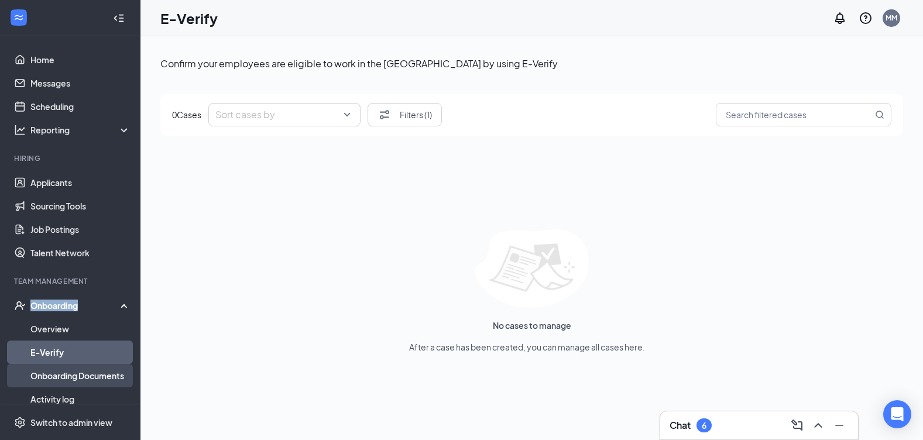
click at [71, 376] on link "Onboarding Documents" at bounding box center [80, 375] width 100 height 23
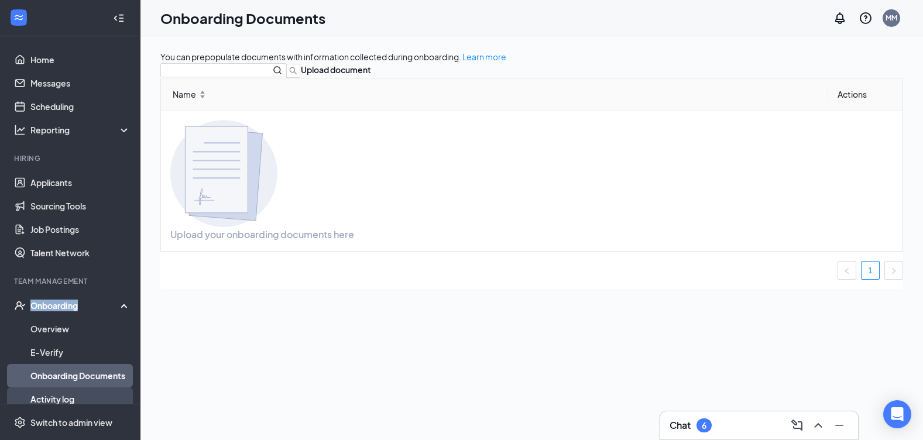
click at [64, 400] on link "Activity log" at bounding box center [80, 398] width 100 height 23
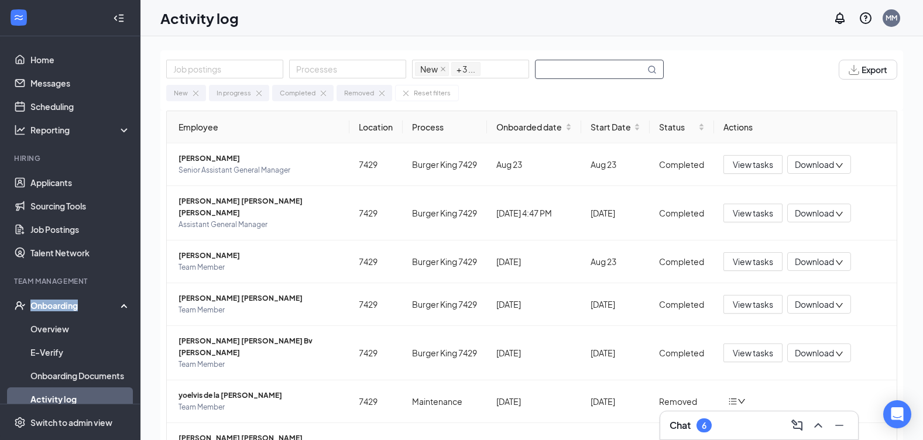
click at [634, 67] on input "text" at bounding box center [589, 69] width 109 height 18
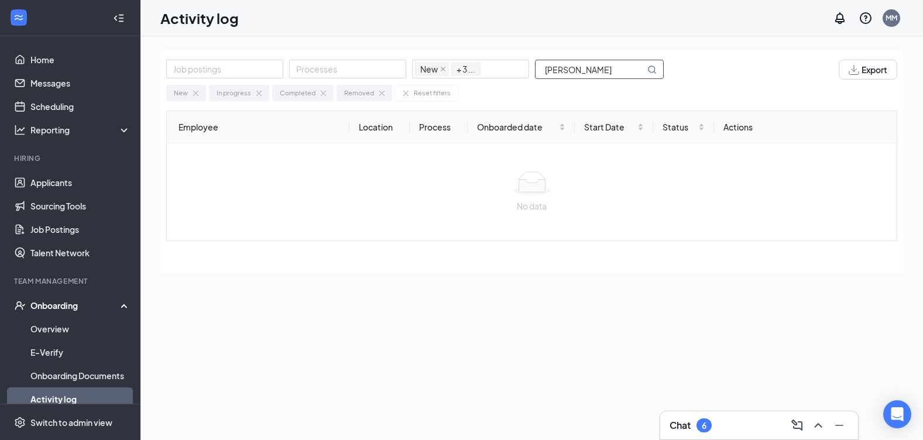
type input "susan simpso"
click at [102, 205] on link "Sourcing Tools" at bounding box center [80, 205] width 100 height 23
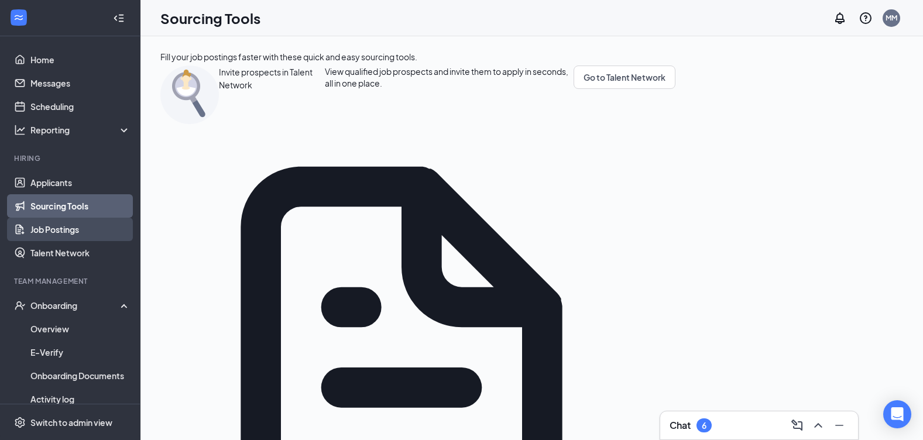
click at [95, 229] on link "Job Postings" at bounding box center [80, 229] width 100 height 23
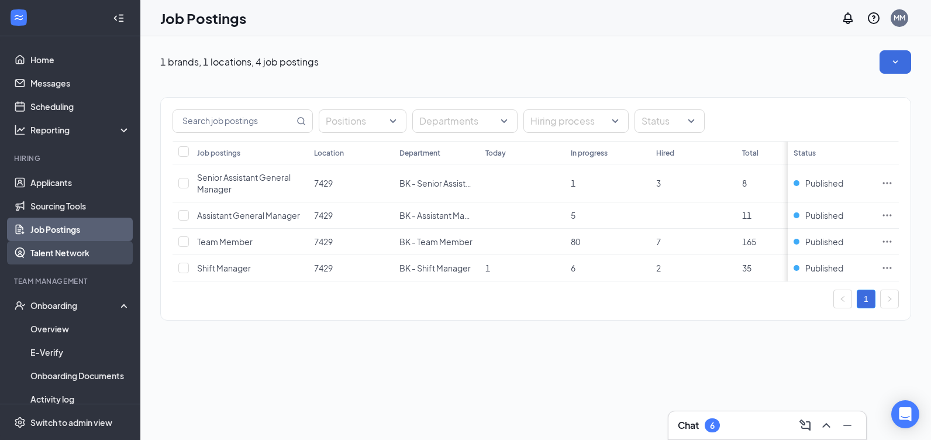
click at [83, 254] on link "Talent Network" at bounding box center [80, 252] width 100 height 23
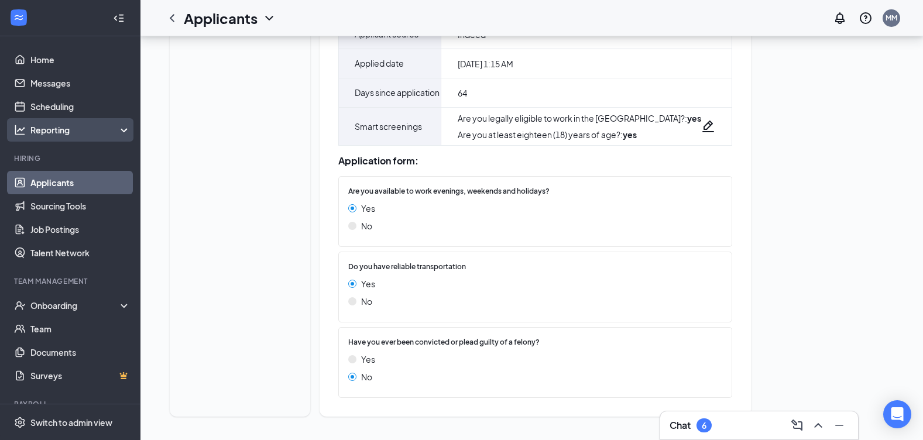
scroll to position [249, 0]
click at [71, 178] on link "Applicants" at bounding box center [80, 182] width 100 height 23
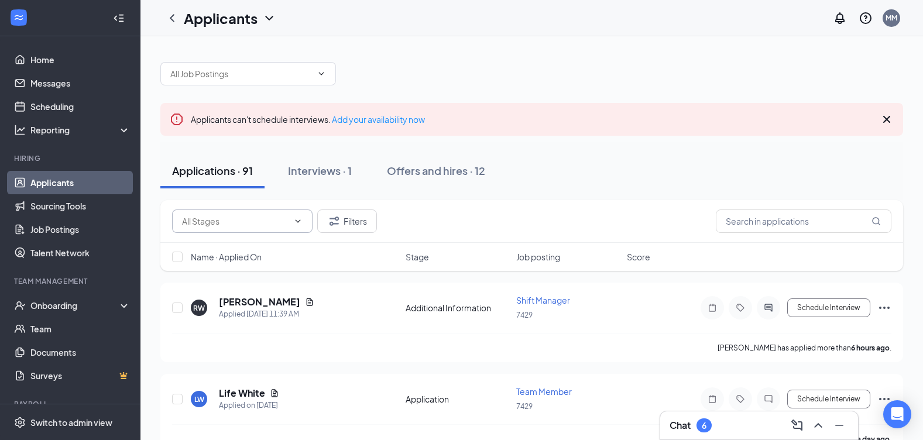
click at [245, 224] on input "text" at bounding box center [235, 221] width 106 height 13
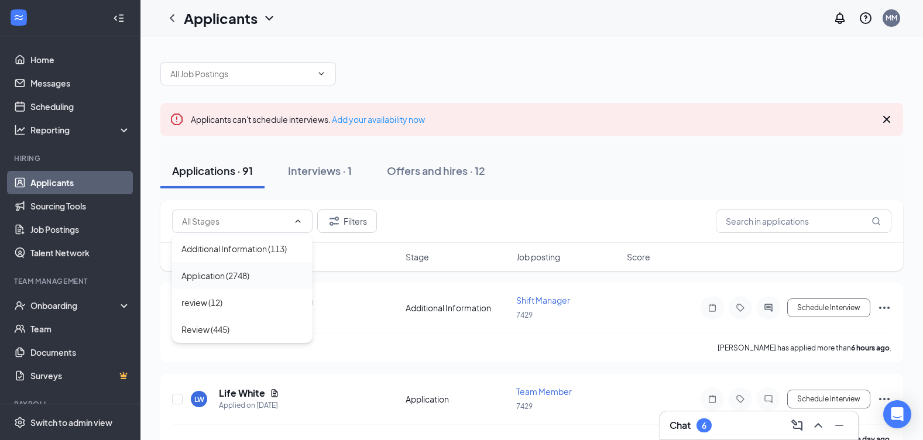
click at [248, 274] on div "Application (2748)" at bounding box center [215, 275] width 68 height 13
type input "Application (2748)"
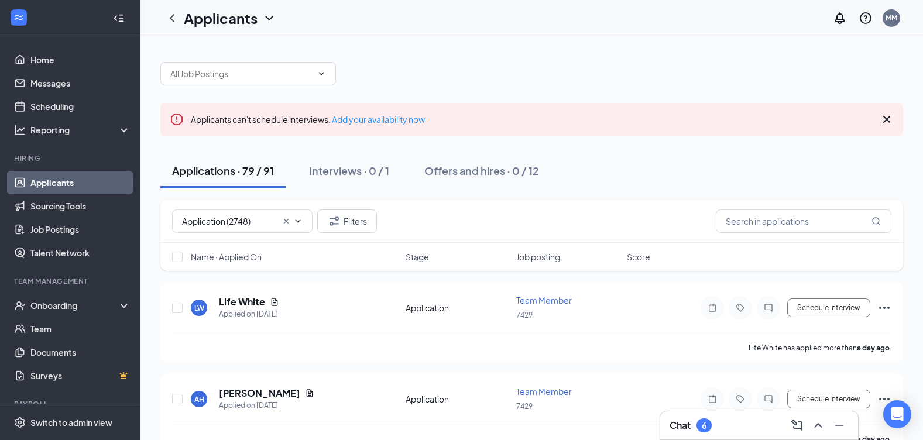
click at [73, 182] on link "Applicants" at bounding box center [80, 182] width 100 height 23
click at [72, 211] on link "Sourcing Tools" at bounding box center [80, 205] width 100 height 23
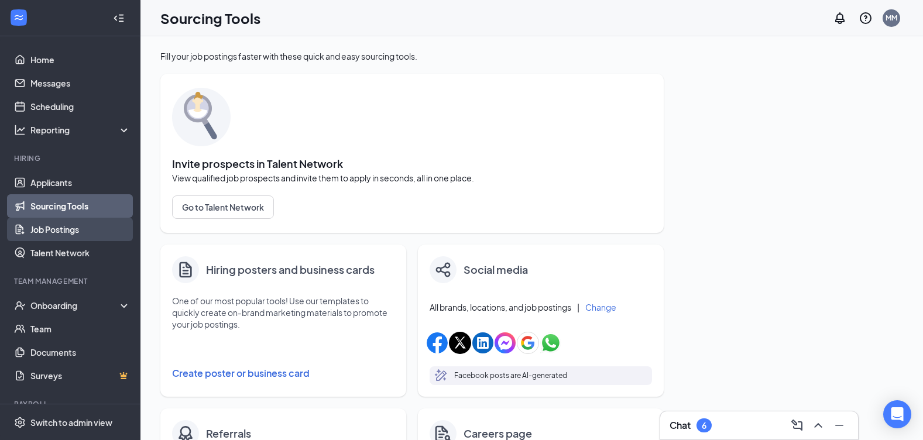
click at [85, 230] on link "Job Postings" at bounding box center [80, 229] width 100 height 23
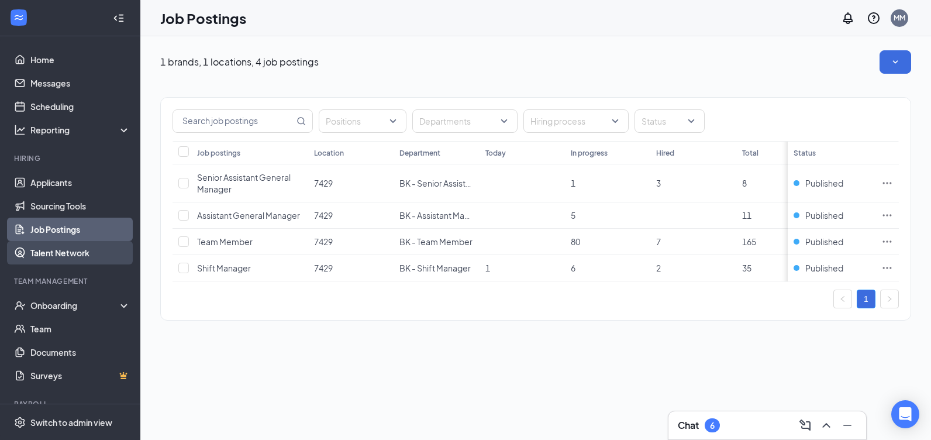
click at [103, 257] on link "Talent Network" at bounding box center [80, 252] width 100 height 23
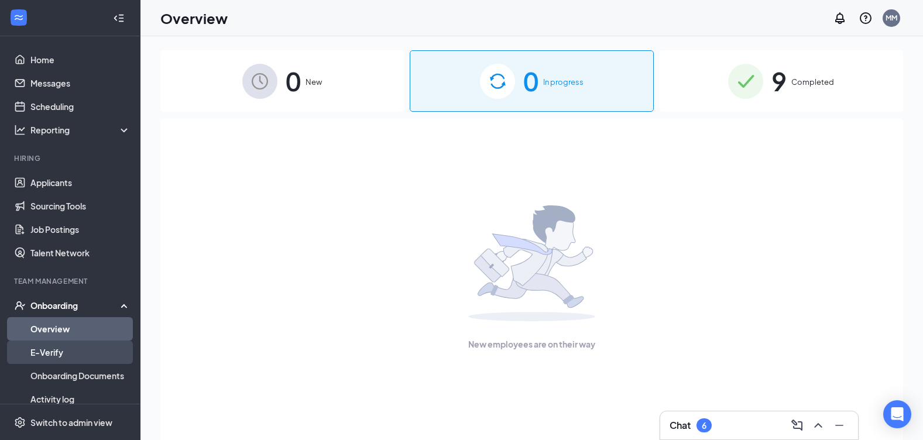
click at [97, 353] on link "E-Verify" at bounding box center [80, 351] width 100 height 23
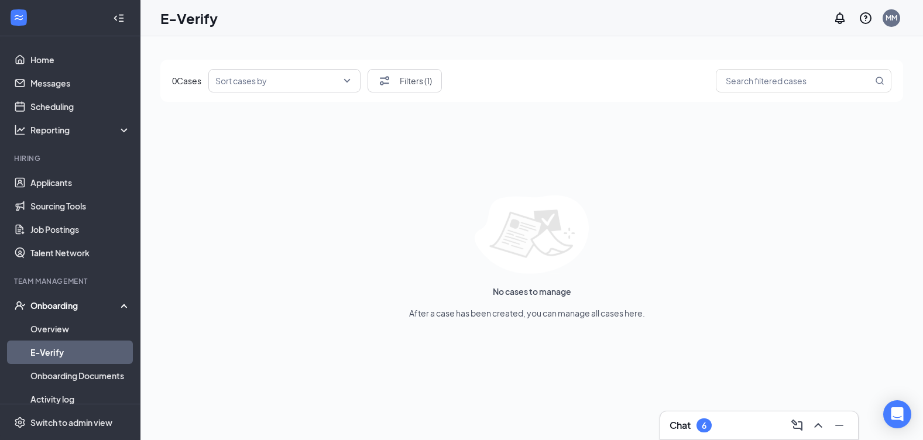
scroll to position [53, 0]
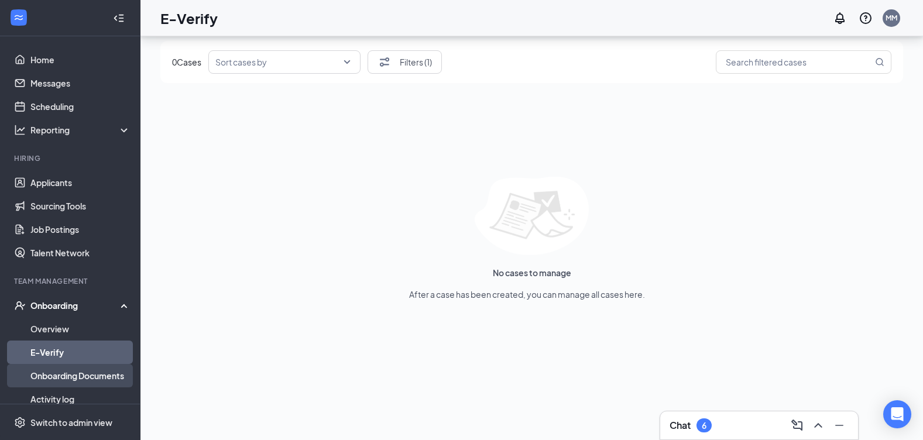
click at [57, 370] on link "Onboarding Documents" at bounding box center [80, 375] width 100 height 23
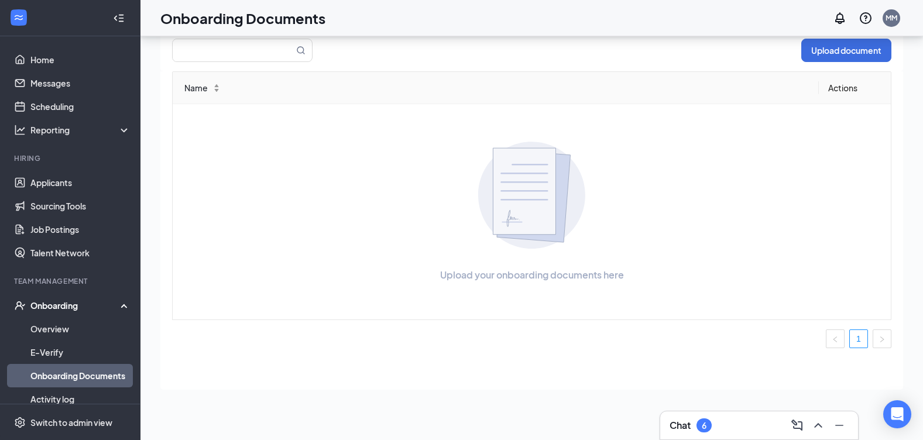
click at [66, 378] on link "Onboarding Documents" at bounding box center [80, 375] width 100 height 23
click at [67, 401] on link "Activity log" at bounding box center [80, 398] width 100 height 23
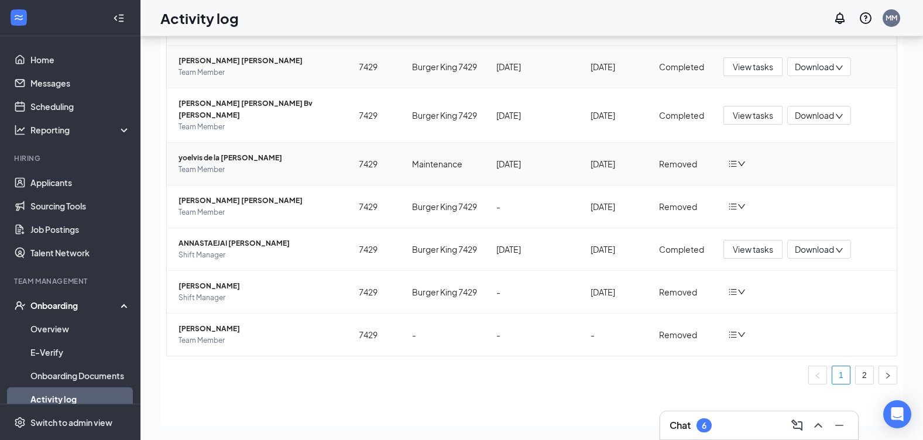
scroll to position [202, 0]
click at [59, 379] on link "Onboarding Documents" at bounding box center [80, 375] width 100 height 23
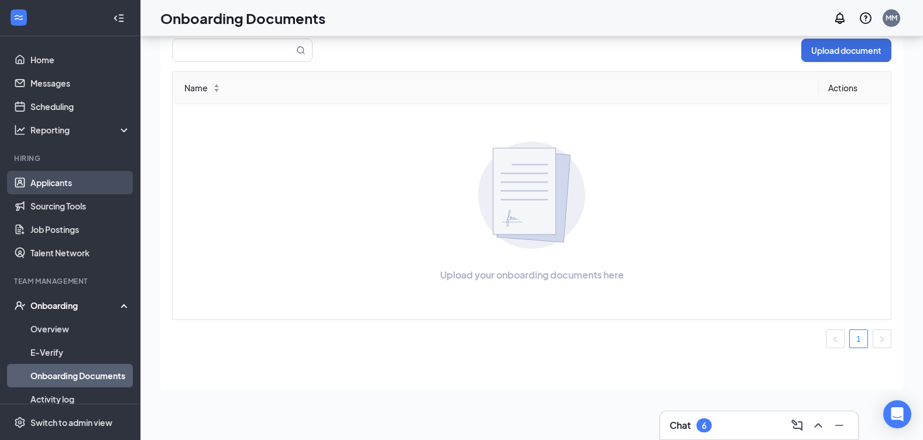
click at [79, 187] on link "Applicants" at bounding box center [80, 182] width 100 height 23
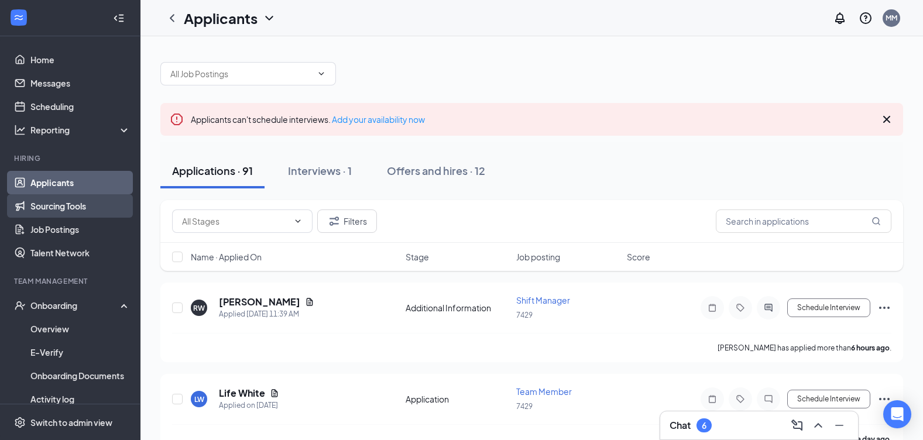
click at [57, 202] on link "Sourcing Tools" at bounding box center [80, 205] width 100 height 23
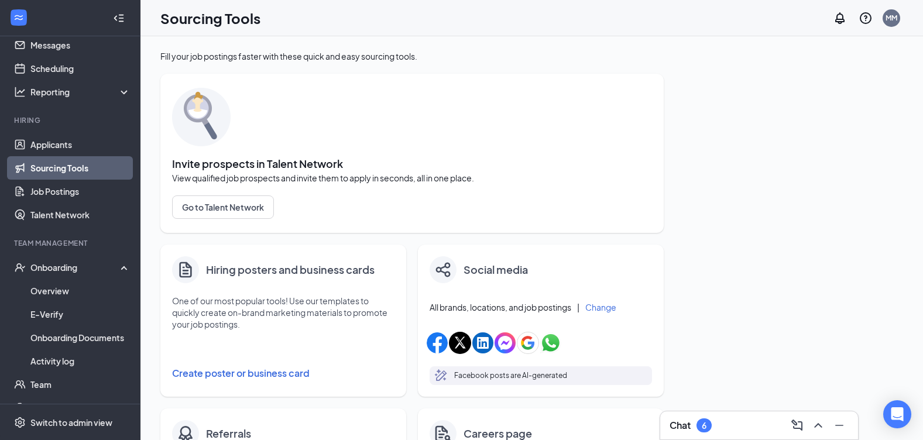
scroll to position [59, 0]
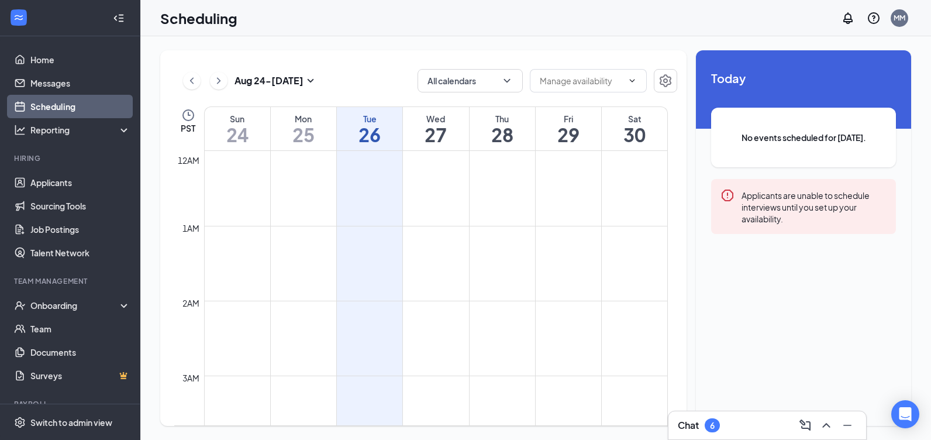
scroll to position [575, 0]
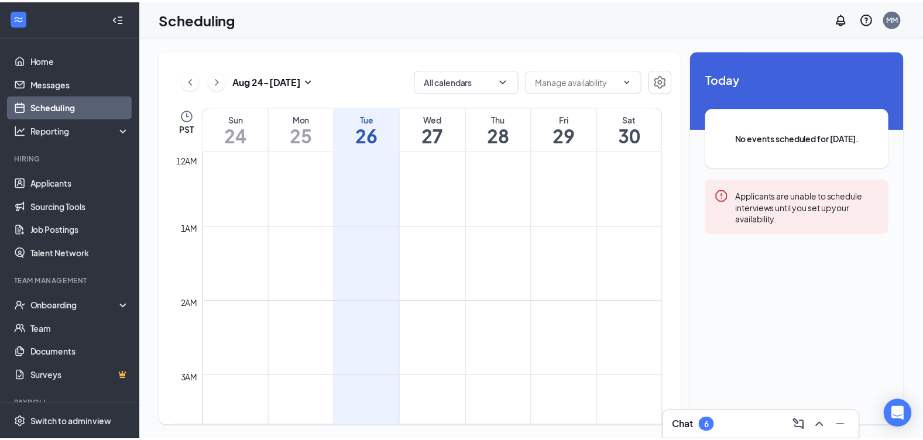
scroll to position [575, 0]
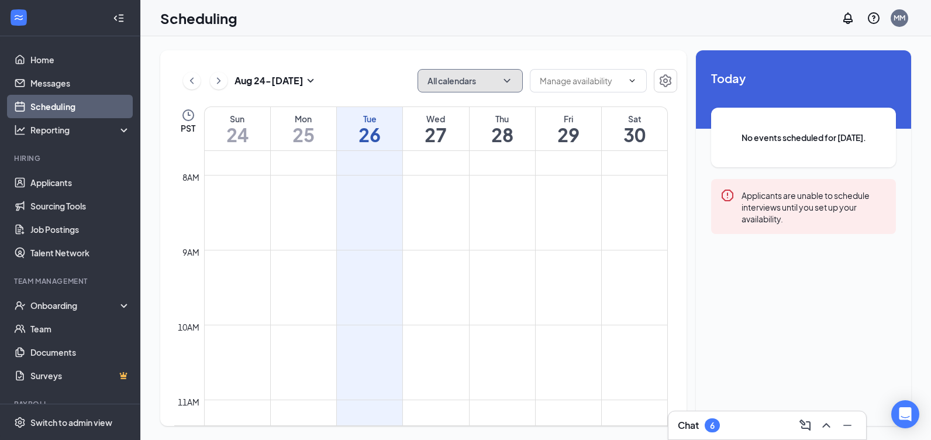
click at [497, 80] on button "All calendars" at bounding box center [470, 80] width 105 height 23
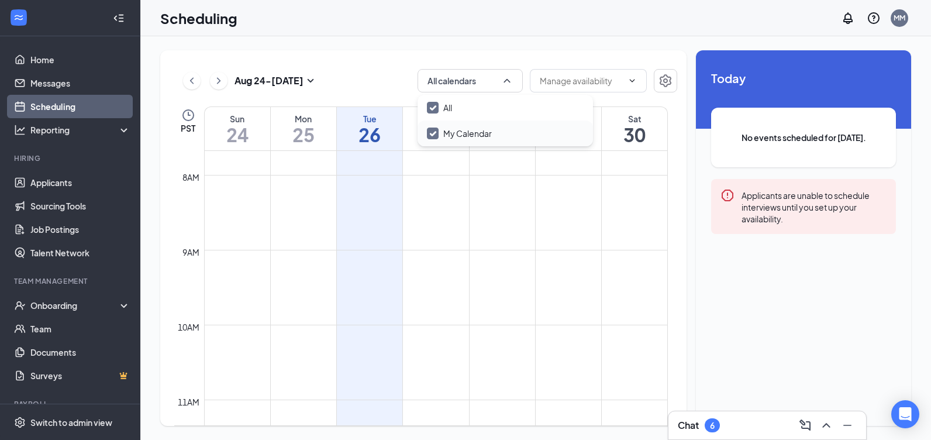
click at [480, 135] on input "My Calendar" at bounding box center [459, 134] width 65 height 12
checkbox input "true"
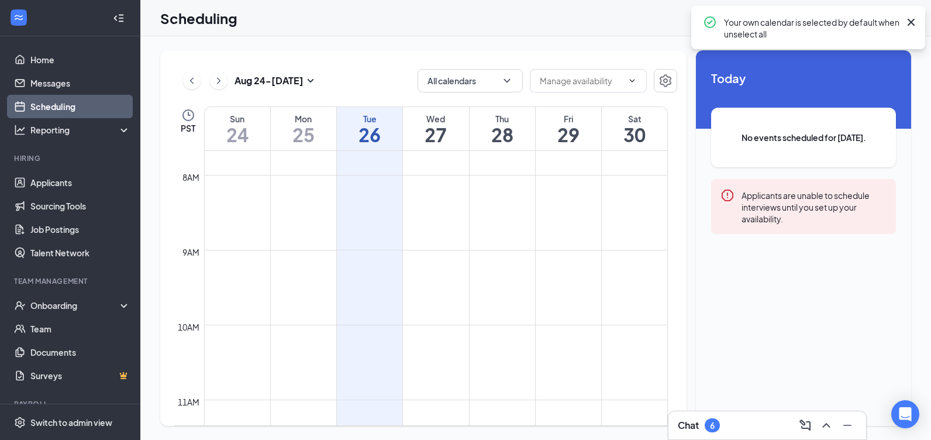
click at [503, 215] on td at bounding box center [436, 221] width 464 height 19
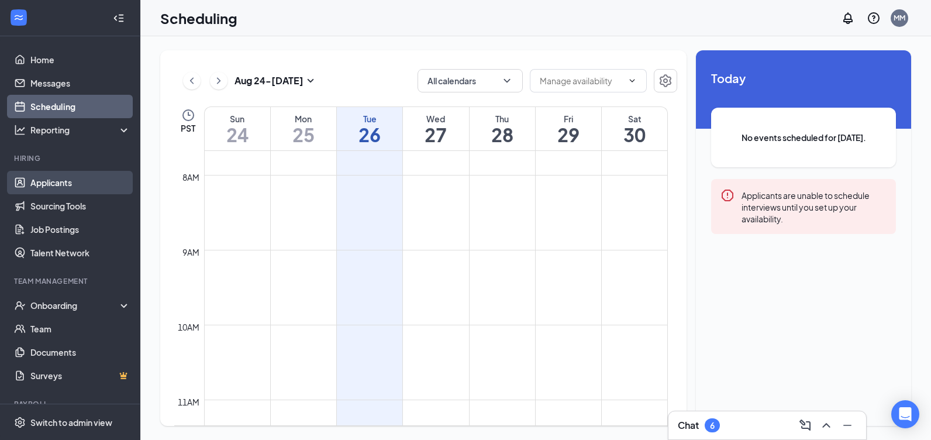
click at [54, 187] on link "Applicants" at bounding box center [80, 182] width 100 height 23
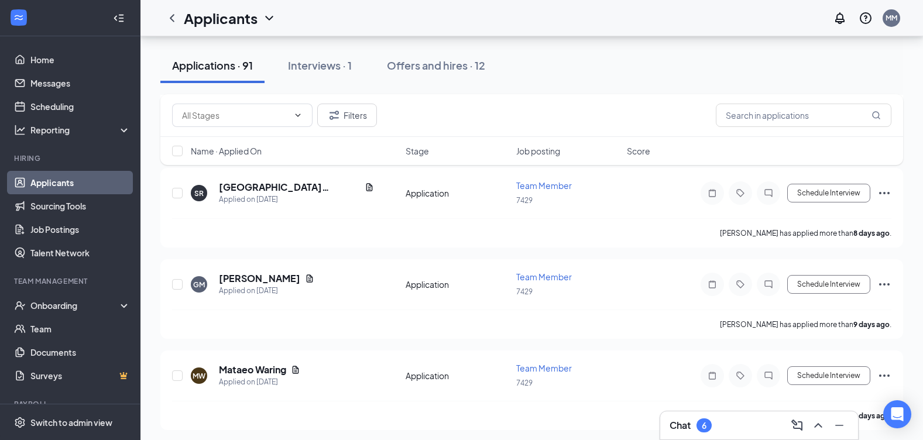
scroll to position [3159, 0]
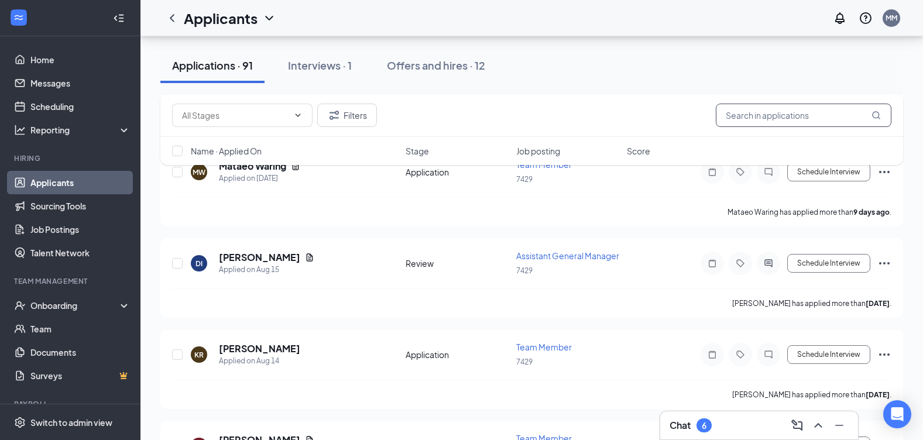
drag, startPoint x: 751, startPoint y: 78, endPoint x: 766, endPoint y: 113, distance: 37.5
click at [751, 81] on div "Applications · 91 Interviews · 1 Offers and hires · 12" at bounding box center [531, 65] width 742 height 35
click at [766, 113] on input "text" at bounding box center [803, 115] width 176 height 23
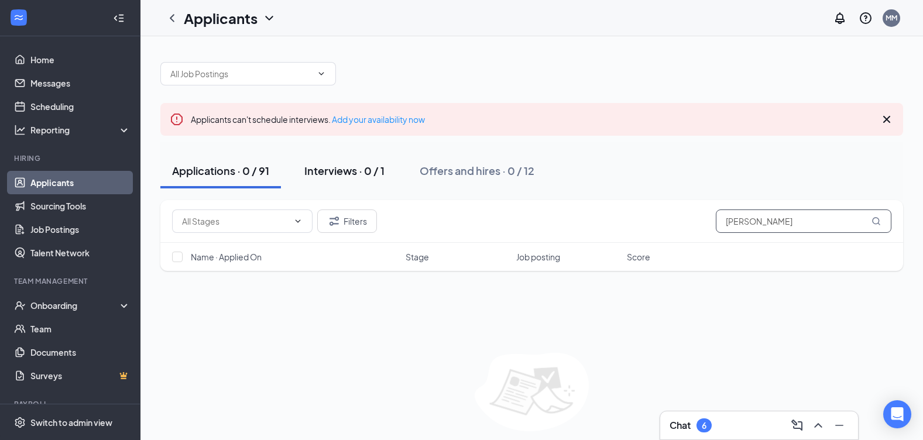
type input "susan simpson"
click at [328, 176] on div "Interviews · 0 / 1" at bounding box center [344, 170] width 80 height 15
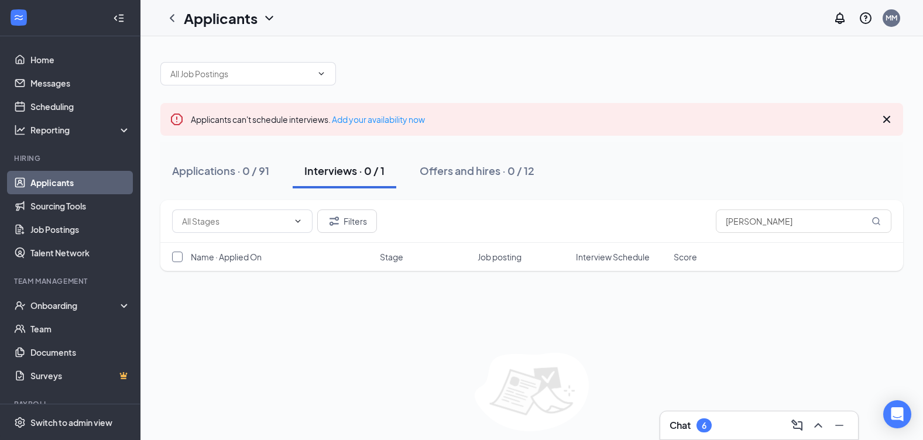
click at [177, 255] on input "checkbox" at bounding box center [177, 257] width 11 height 11
click at [178, 257] on input "checkbox" at bounding box center [177, 257] width 11 height 11
checkbox input "false"
click at [97, 178] on link "Applicants" at bounding box center [80, 182] width 100 height 23
click at [94, 184] on link "Applicants" at bounding box center [80, 182] width 100 height 23
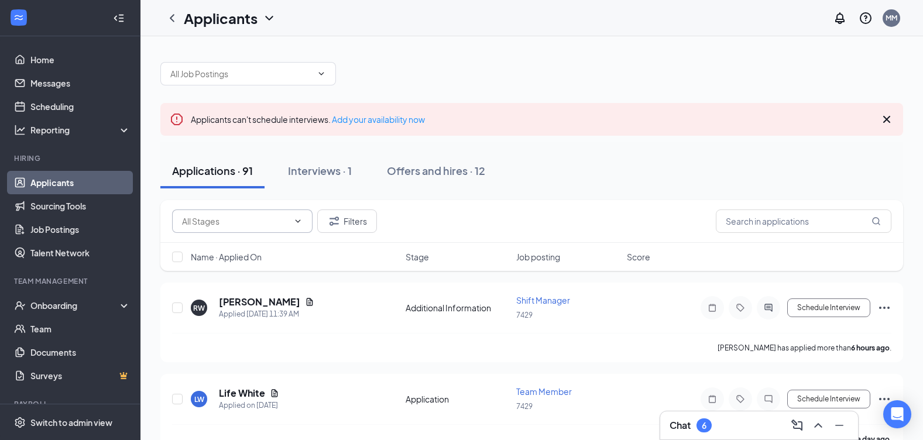
click at [281, 227] on input "text" at bounding box center [235, 221] width 106 height 13
click at [320, 168] on div "Interviews · 1" at bounding box center [320, 170] width 64 height 15
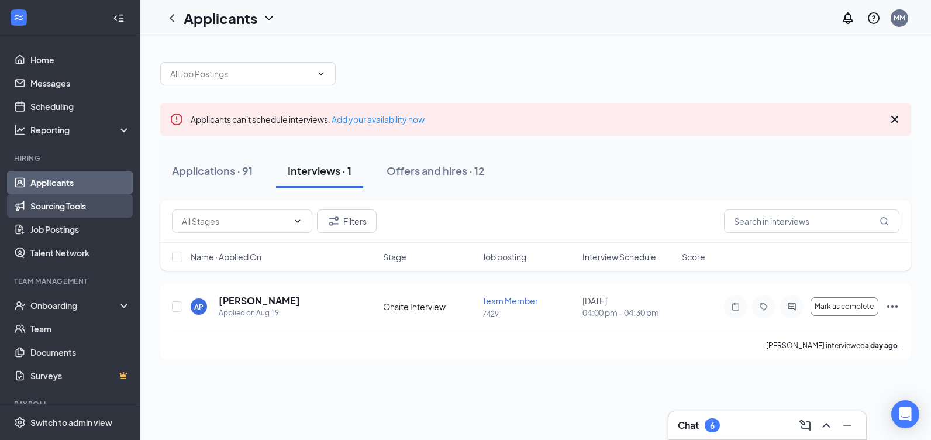
click at [65, 214] on link "Sourcing Tools" at bounding box center [80, 205] width 100 height 23
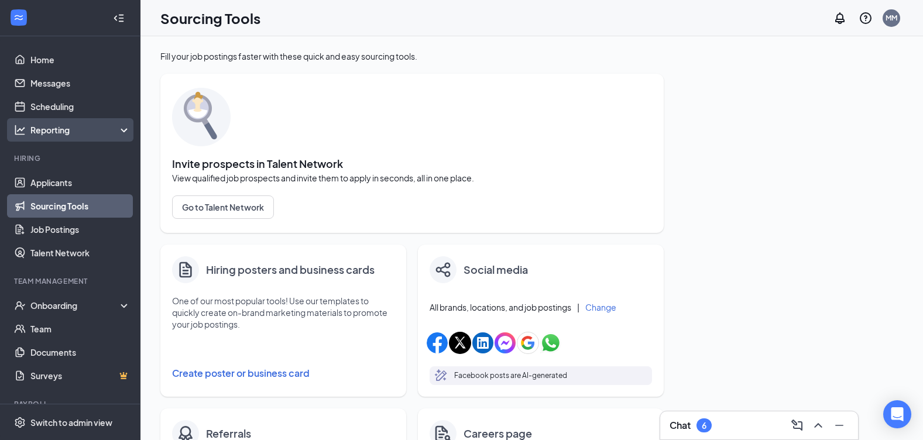
click at [61, 130] on div "Reporting" at bounding box center [80, 130] width 101 height 12
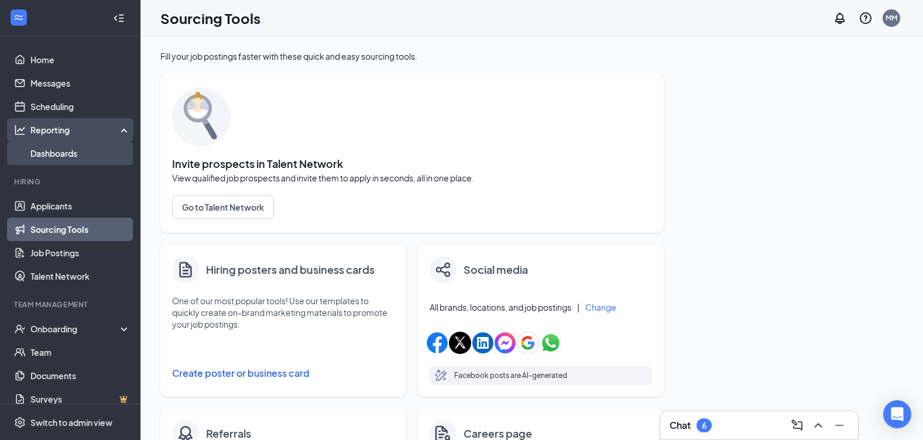
click at [60, 147] on link "Dashboards" at bounding box center [80, 153] width 100 height 23
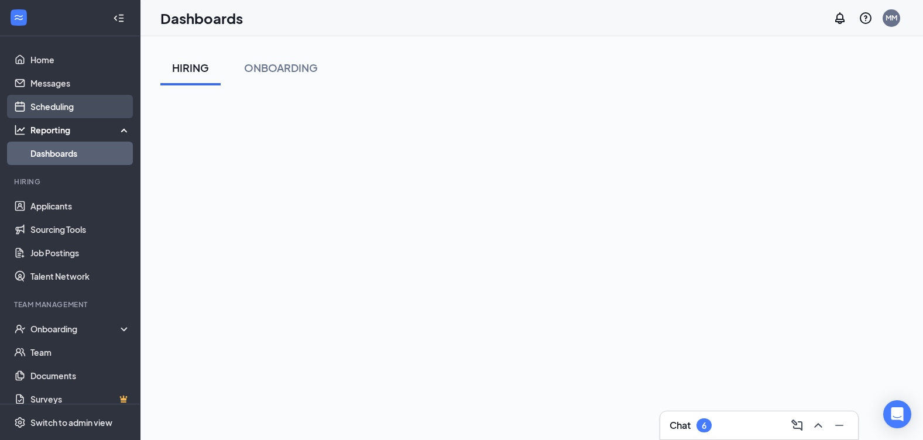
click at [66, 111] on link "Scheduling" at bounding box center [80, 106] width 100 height 23
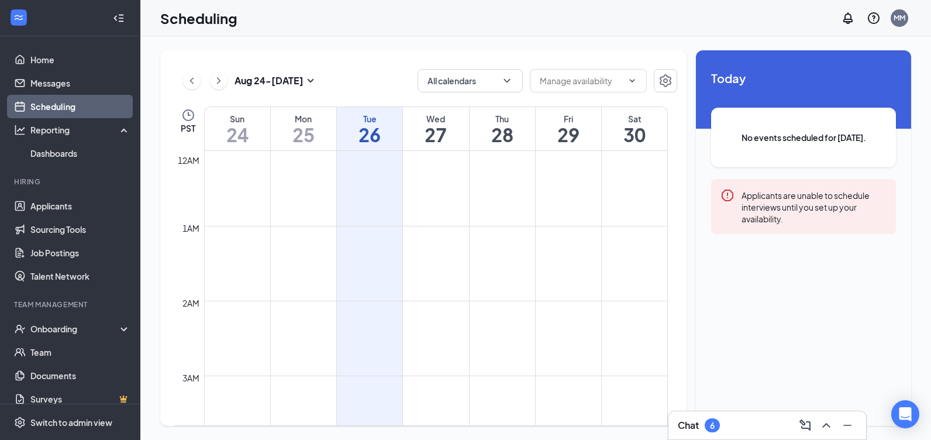
scroll to position [575, 0]
drag, startPoint x: 394, startPoint y: 149, endPoint x: 388, endPoint y: 147, distance: 6.0
click at [394, 148] on div "Tue 26" at bounding box center [370, 128] width 66 height 43
click at [388, 146] on div "Tue 26" at bounding box center [370, 128] width 66 height 43
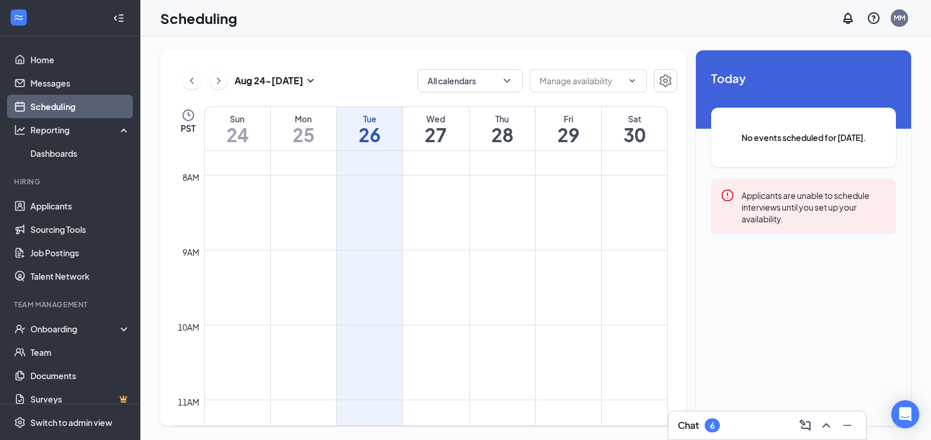
click at [388, 146] on div "Tue 26" at bounding box center [370, 128] width 66 height 43
click at [571, 85] on input "text" at bounding box center [581, 80] width 83 height 13
click at [50, 228] on link "Sourcing Tools" at bounding box center [80, 229] width 100 height 23
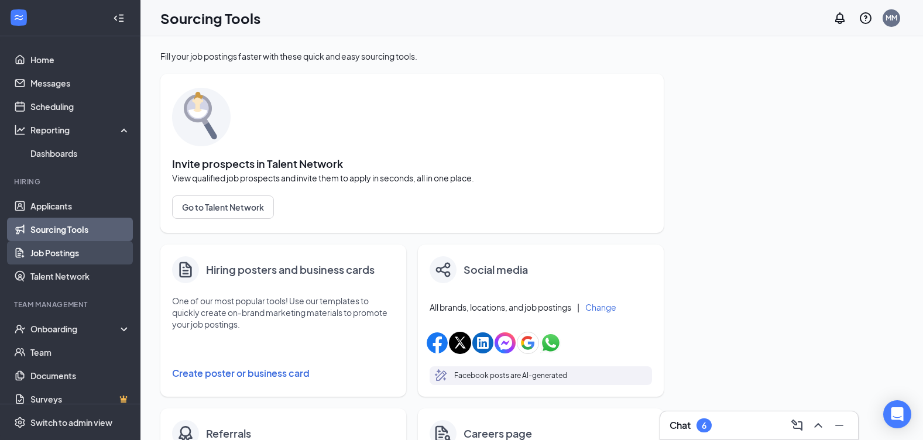
click at [56, 251] on link "Job Postings" at bounding box center [80, 252] width 100 height 23
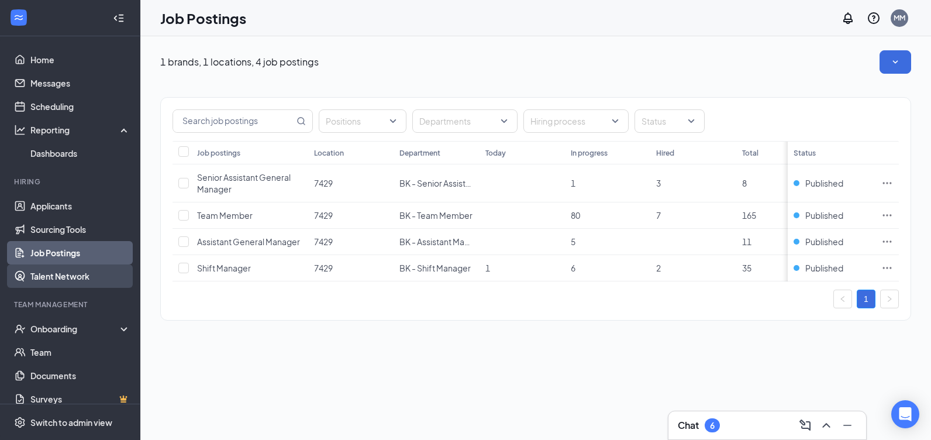
click at [60, 272] on link "Talent Network" at bounding box center [80, 275] width 100 height 23
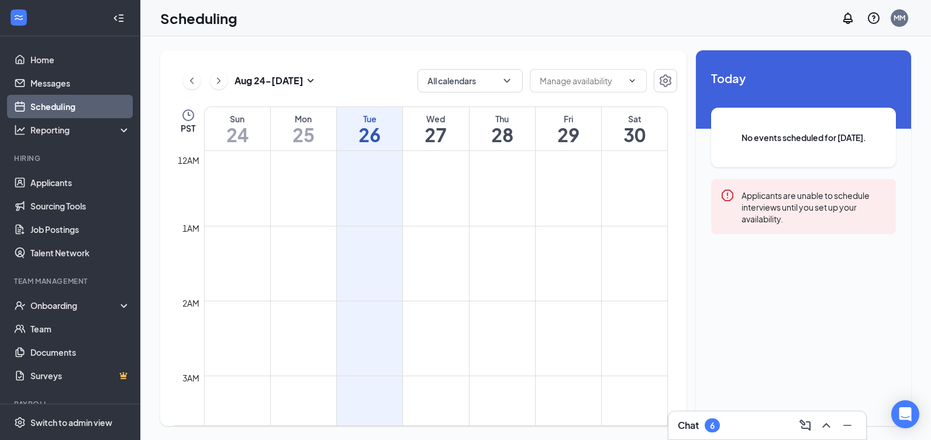
scroll to position [575, 0]
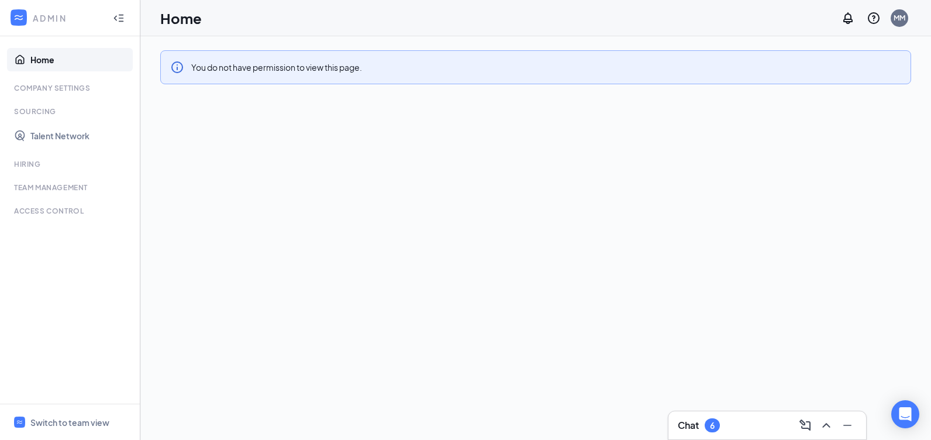
click at [29, 164] on div "Hiring" at bounding box center [71, 164] width 114 height 10
click at [30, 164] on div "Hiring" at bounding box center [71, 164] width 114 height 10
click at [604, 72] on div "You do not have permission to view this page." at bounding box center [535, 67] width 751 height 34
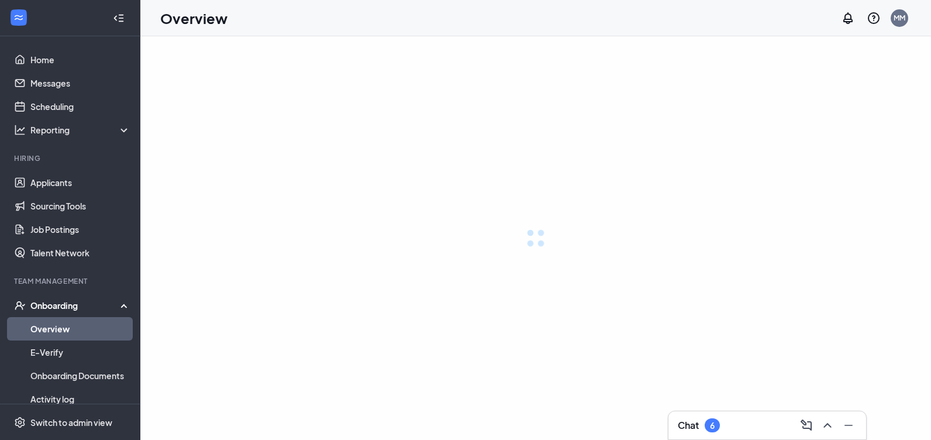
click at [74, 294] on li "Team Management Onboarding Overview E-Verify Onboarding Documents Activity log …" at bounding box center [70, 378] width 140 height 205
click at [70, 302] on div "Onboarding" at bounding box center [80, 306] width 101 height 12
click at [70, 302] on div "Onboarding" at bounding box center [75, 306] width 90 height 12
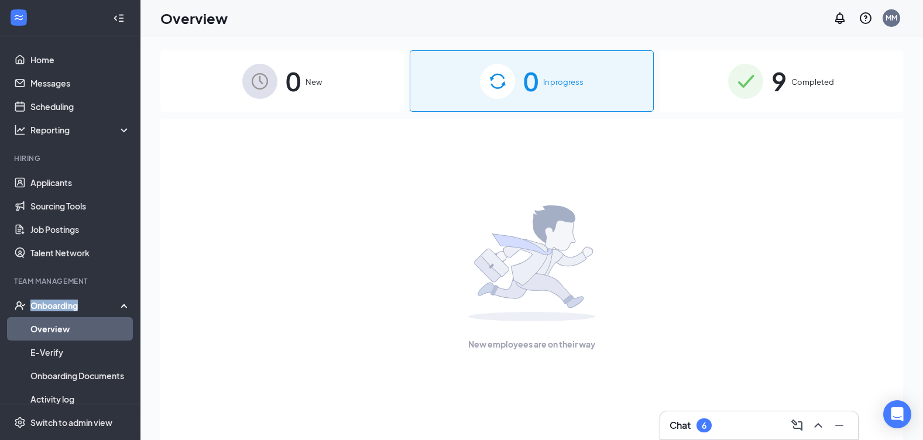
drag, startPoint x: 70, startPoint y: 302, endPoint x: 66, endPoint y: 335, distance: 33.1
click at [65, 335] on link "Overview" at bounding box center [80, 328] width 100 height 23
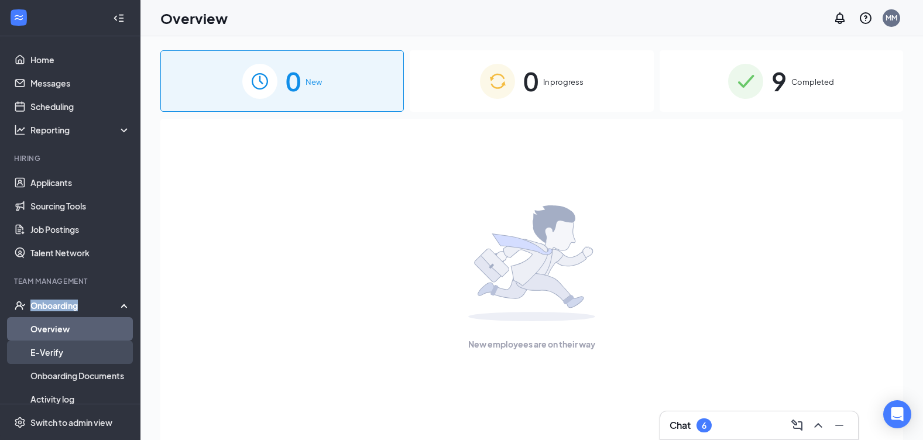
click at [51, 353] on link "E-Verify" at bounding box center [80, 351] width 100 height 23
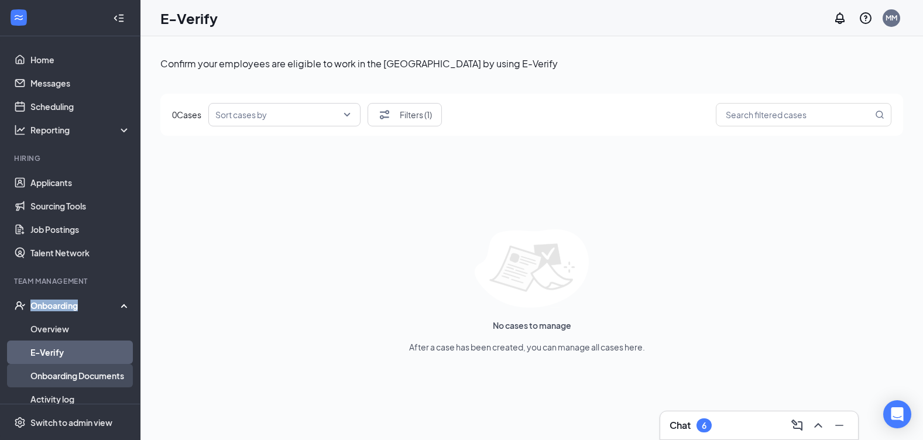
click at [77, 374] on link "Onboarding Documents" at bounding box center [80, 375] width 100 height 23
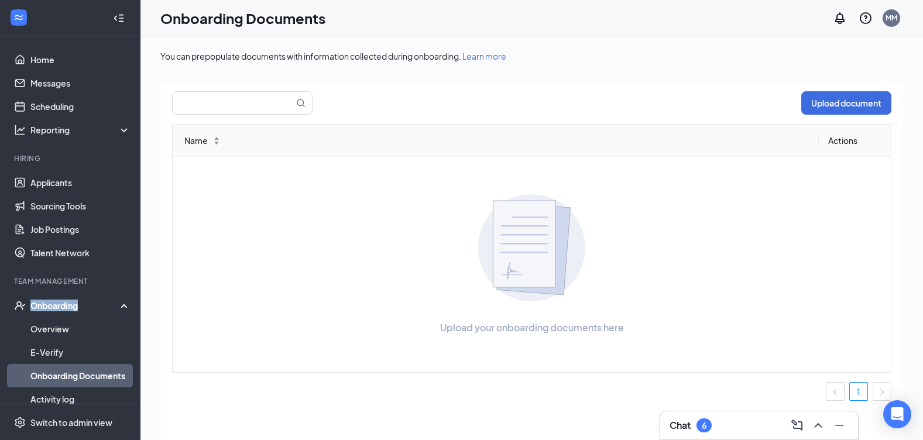
click at [88, 313] on div "Onboarding" at bounding box center [70, 305] width 140 height 23
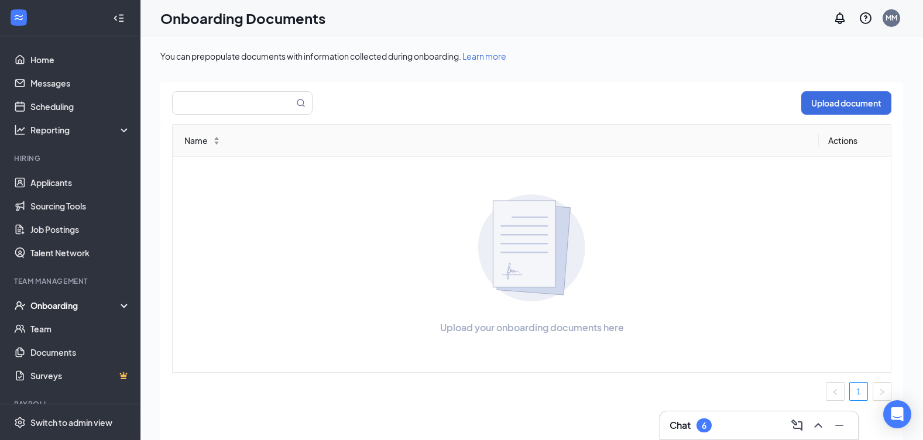
click at [90, 309] on div "Onboarding" at bounding box center [75, 306] width 90 height 12
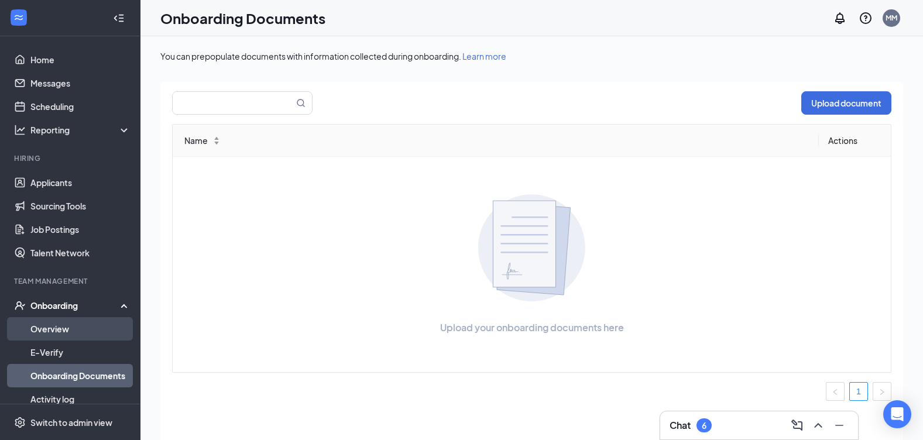
click at [88, 322] on link "Overview" at bounding box center [80, 328] width 100 height 23
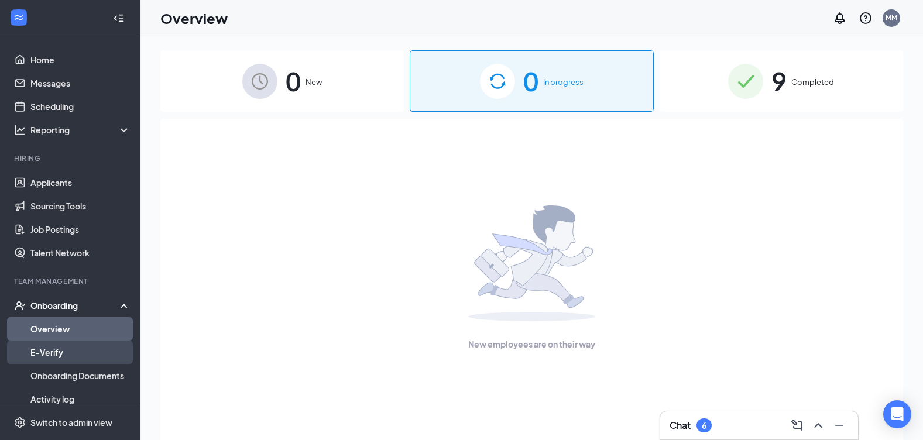
click at [68, 356] on link "E-Verify" at bounding box center [80, 351] width 100 height 23
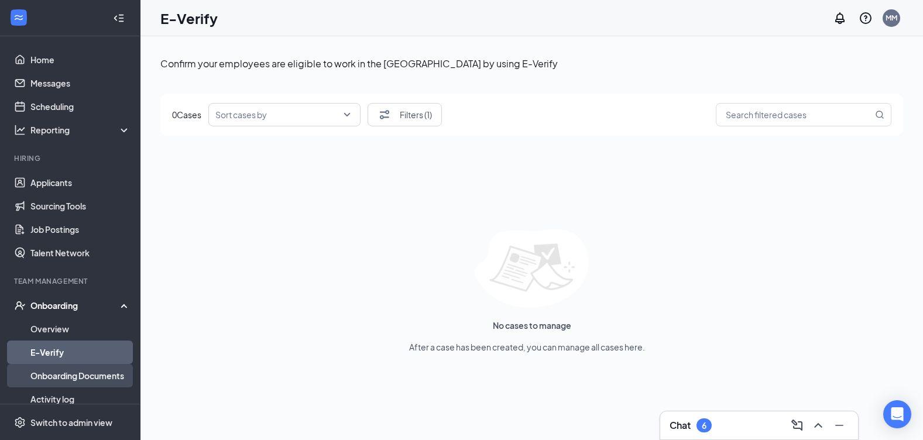
click at [74, 376] on link "Onboarding Documents" at bounding box center [80, 375] width 100 height 23
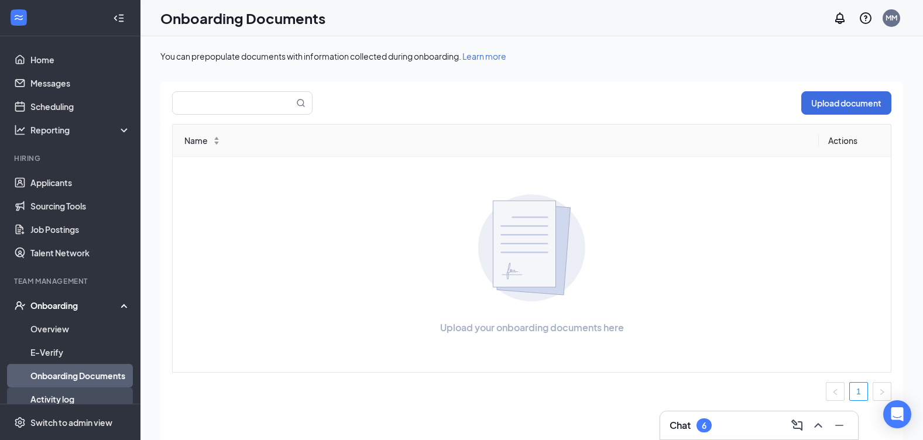
click at [67, 400] on link "Activity log" at bounding box center [80, 398] width 100 height 23
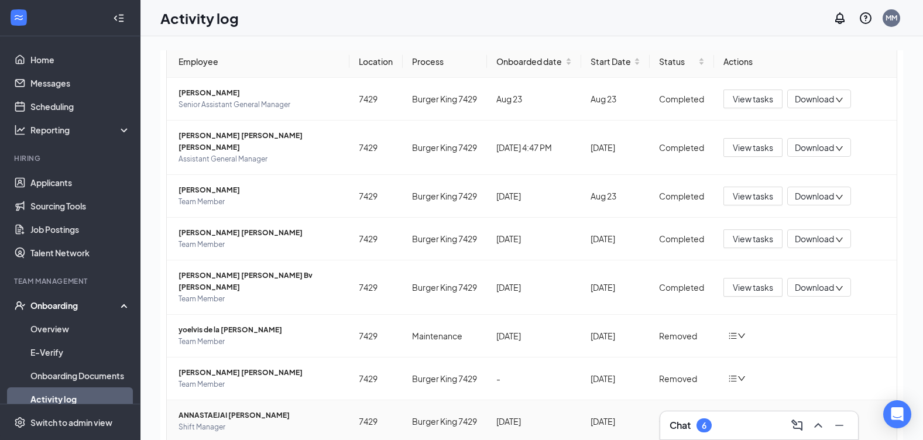
scroll to position [202, 0]
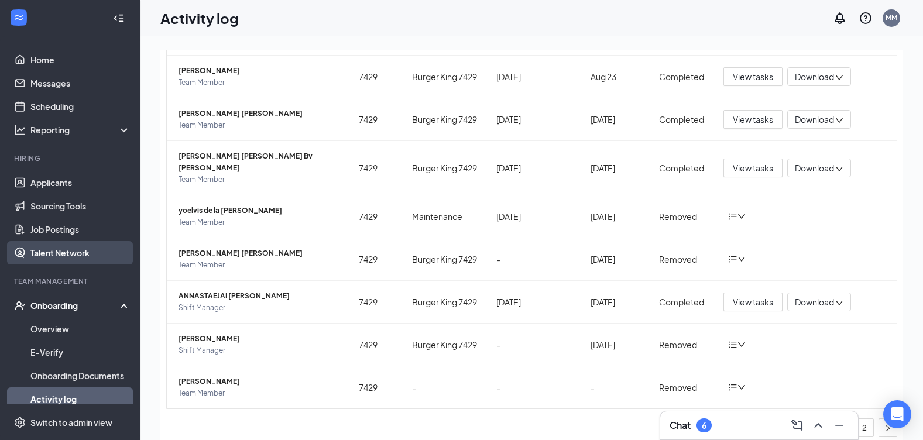
click at [92, 250] on link "Talent Network" at bounding box center [80, 252] width 100 height 23
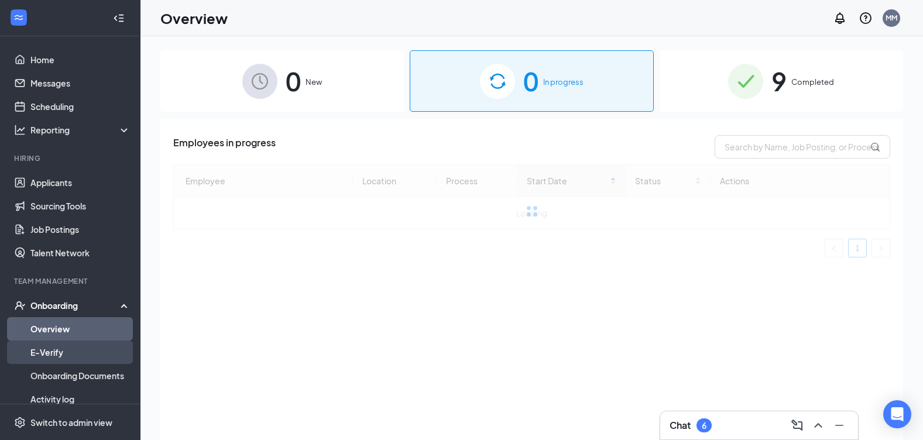
click at [88, 347] on link "E-Verify" at bounding box center [80, 351] width 100 height 23
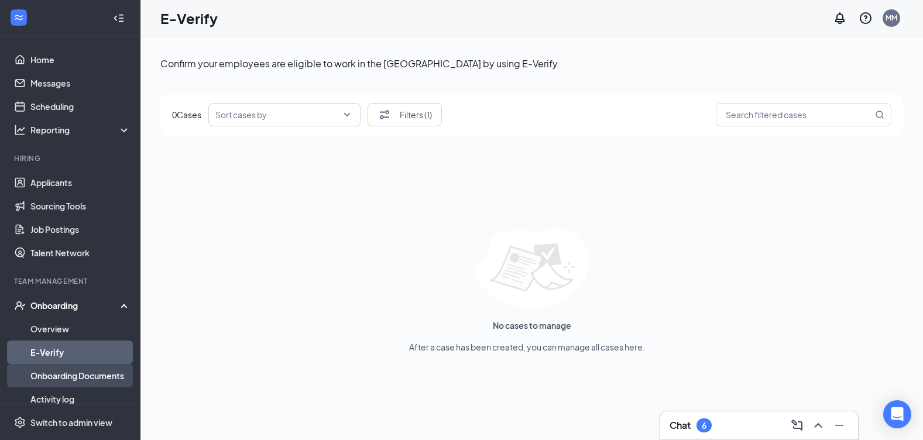
click at [106, 369] on link "Onboarding Documents" at bounding box center [80, 375] width 100 height 23
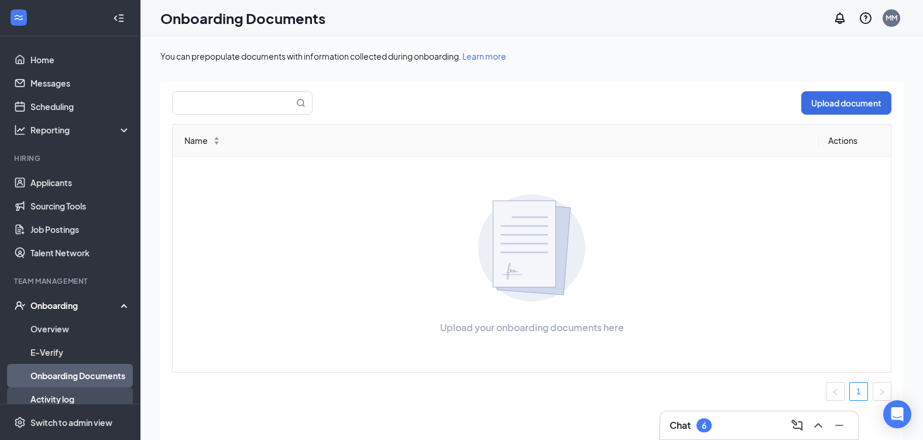
click at [108, 395] on link "Activity log" at bounding box center [80, 398] width 100 height 23
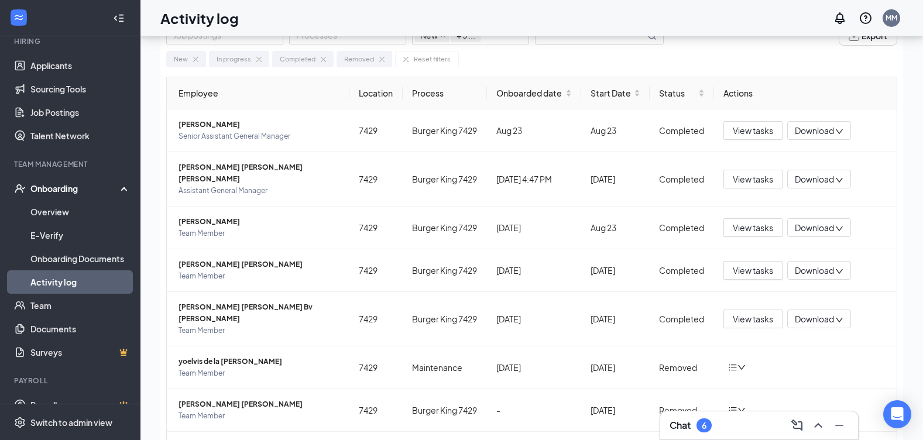
scroll to position [53, 0]
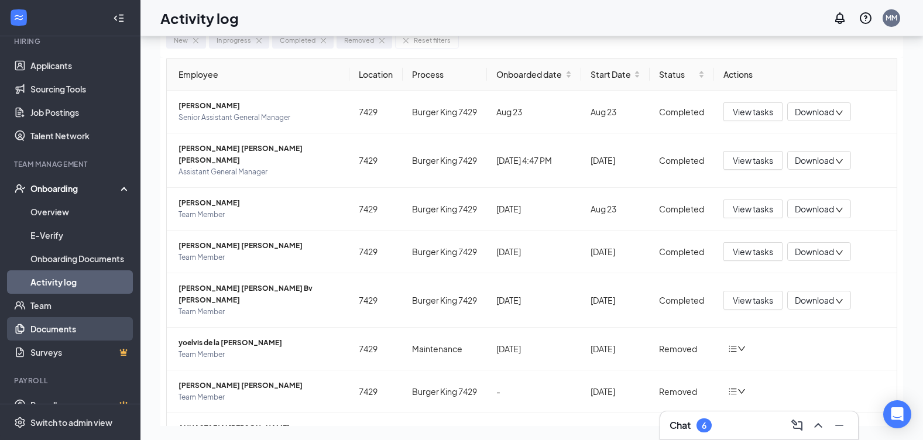
click at [107, 331] on link "Documents" at bounding box center [80, 328] width 100 height 23
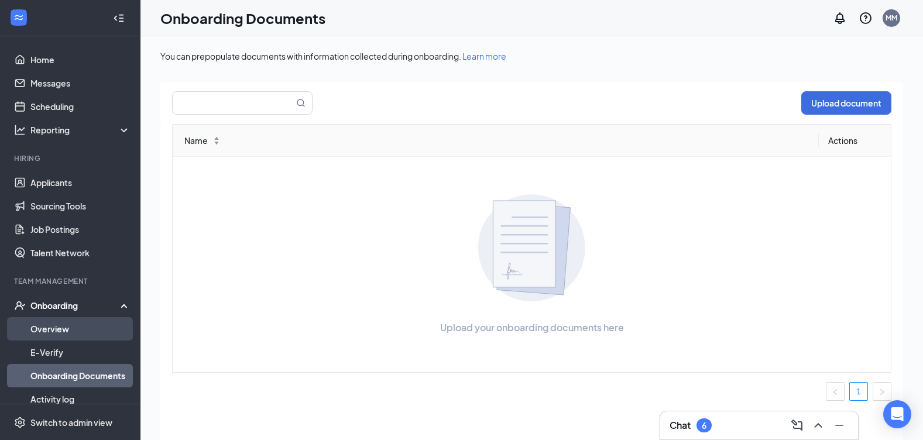
click at [106, 329] on link "Overview" at bounding box center [80, 328] width 100 height 23
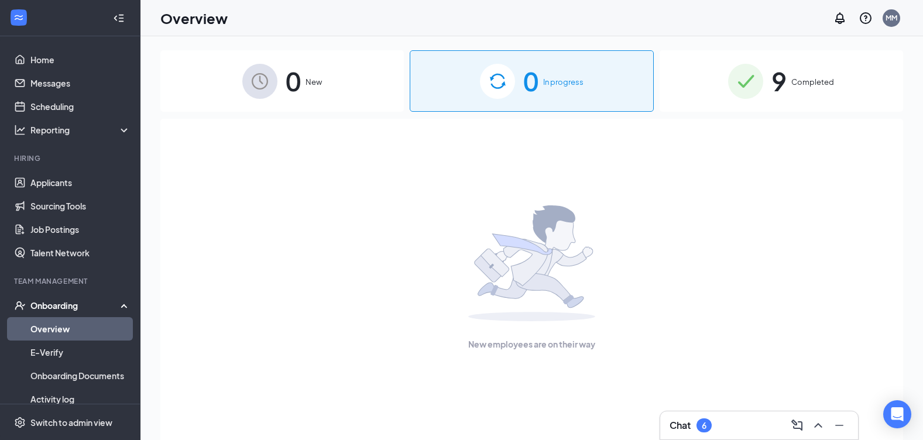
click at [110, 317] on div "Onboarding" at bounding box center [70, 305] width 140 height 23
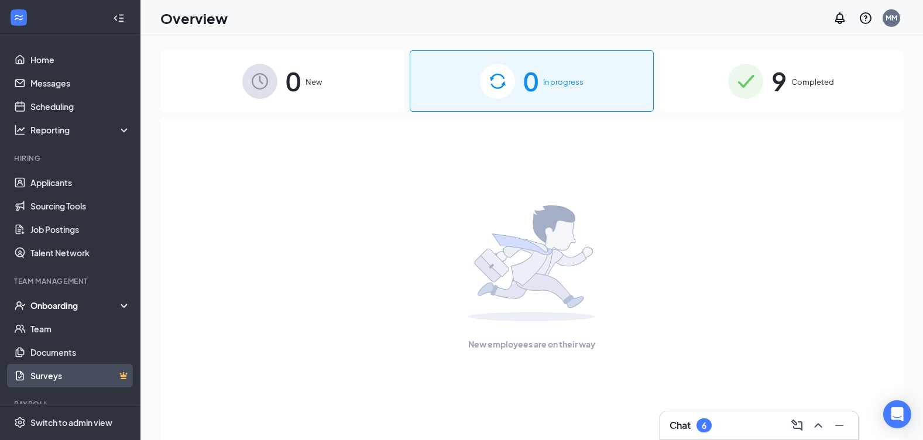
click at [83, 381] on link "Surveys" at bounding box center [80, 375] width 100 height 23
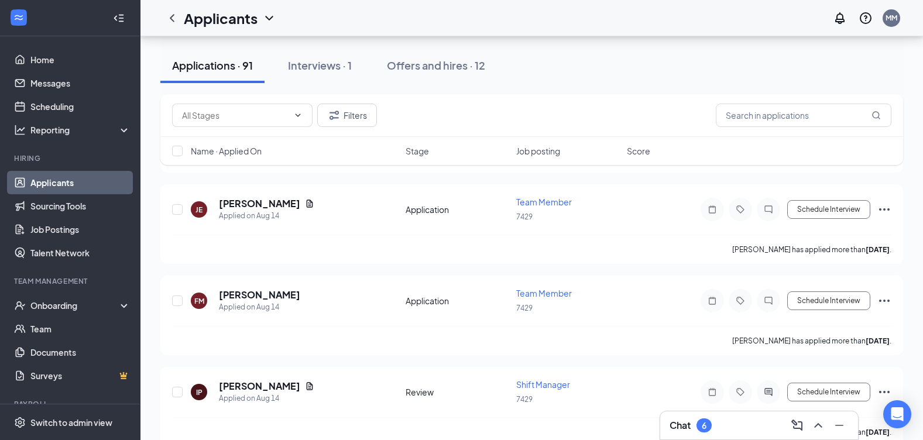
scroll to position [3569, 0]
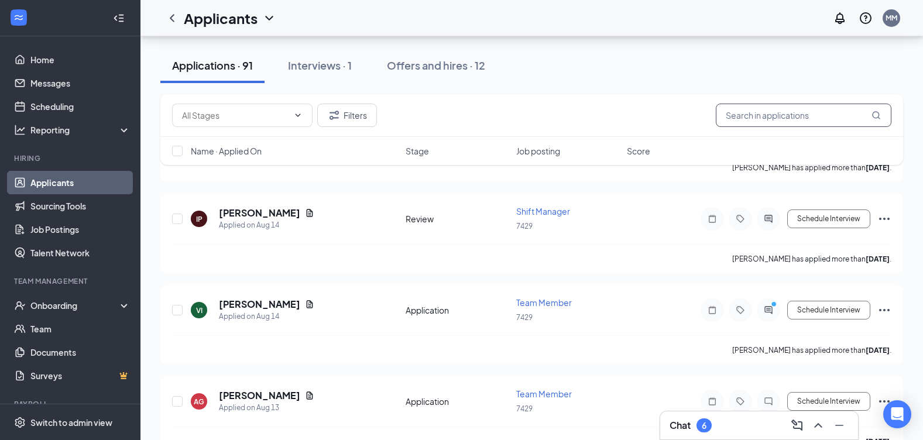
click at [739, 117] on input "text" at bounding box center [803, 115] width 176 height 23
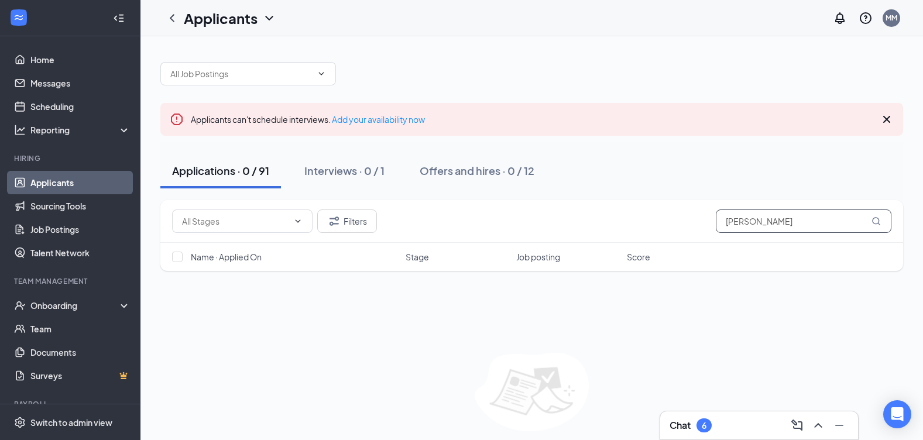
type input "susan"
click at [416, 261] on span "Stage" at bounding box center [416, 257] width 23 height 12
click at [418, 258] on span "Stage" at bounding box center [416, 257] width 23 height 12
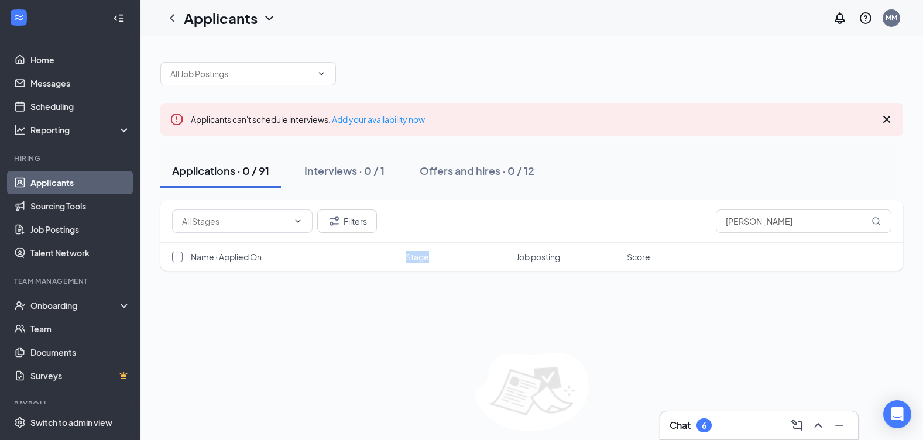
click at [174, 257] on input "checkbox" at bounding box center [177, 257] width 11 height 11
checkbox input "false"
click at [416, 264] on div "Name · Applied On Stage Job posting Score" at bounding box center [531, 257] width 742 height 28
click at [539, 256] on span "Job posting" at bounding box center [538, 257] width 44 height 12
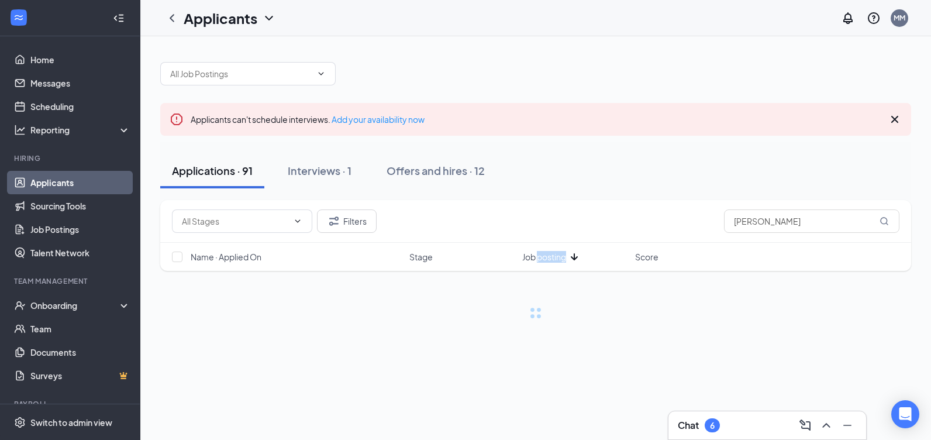
click at [539, 256] on span "Job posting" at bounding box center [544, 257] width 44 height 12
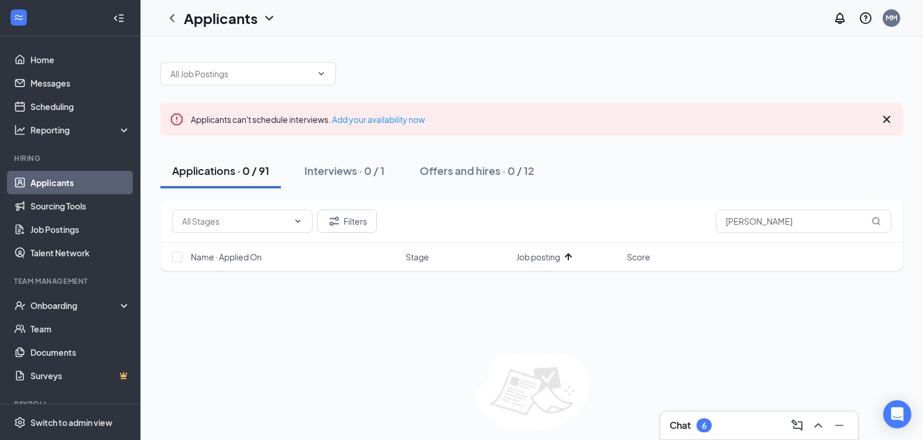
drag, startPoint x: 539, startPoint y: 256, endPoint x: 640, endPoint y: 262, distance: 100.8
click at [640, 262] on span "Score" at bounding box center [638, 257] width 23 height 12
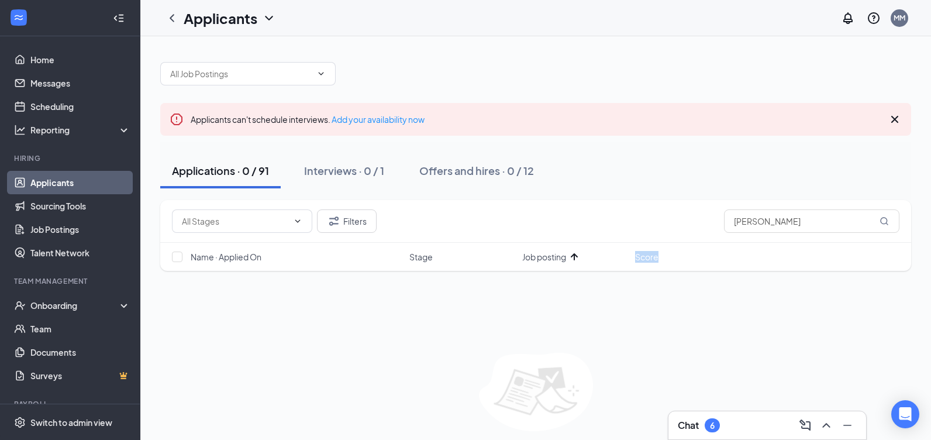
click at [640, 262] on span "Score" at bounding box center [646, 257] width 23 height 12
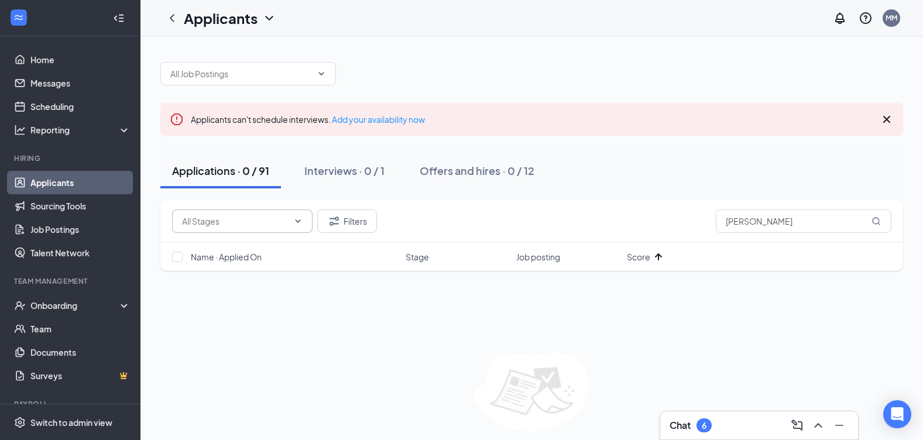
click at [280, 232] on span at bounding box center [242, 220] width 140 height 23
click at [277, 227] on input "text" at bounding box center [235, 221] width 106 height 13
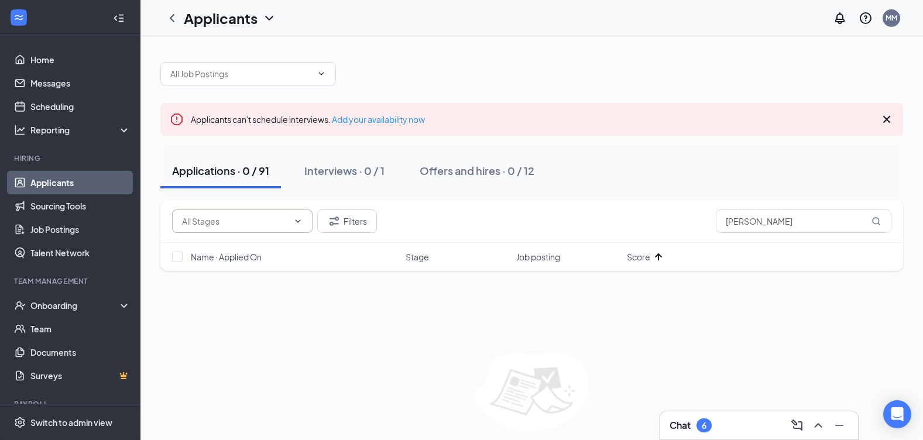
click at [277, 227] on input "text" at bounding box center [235, 221] width 106 height 13
click at [201, 334] on div "Review (445)" at bounding box center [205, 329] width 48 height 13
type input "Review (445)"
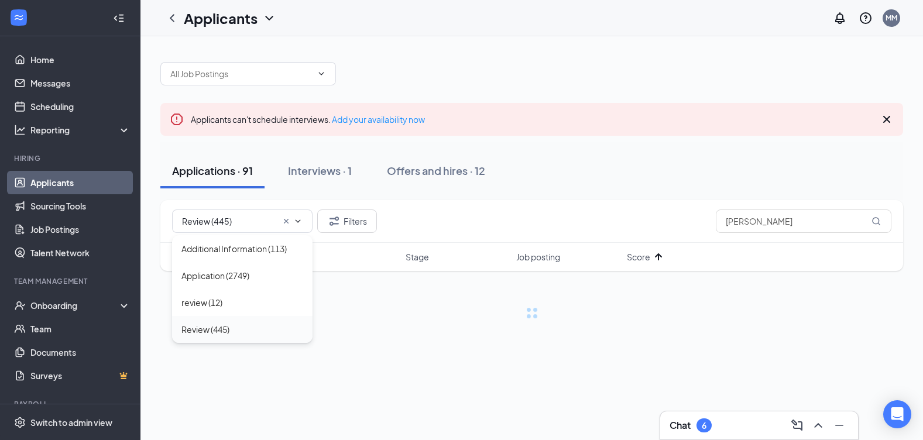
click at [201, 334] on body "Home Messages Scheduling Reporting Hiring Applicants Sourcing Tools Job Posting…" at bounding box center [461, 220] width 923 height 440
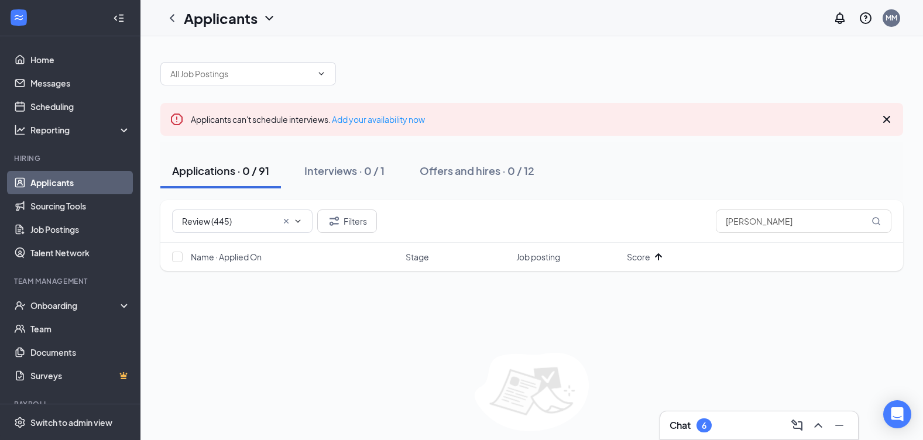
drag, startPoint x: 215, startPoint y: 336, endPoint x: 384, endPoint y: 309, distance: 170.6
click at [384, 309] on div "Review (445) Filters susan Name · Applied On Stage Job posting Score No applica…" at bounding box center [531, 333] width 742 height 266
click at [803, 222] on input "susan" at bounding box center [803, 220] width 176 height 23
type input "susan simpson"
click at [415, 121] on link "Add your availability now" at bounding box center [378, 119] width 93 height 11
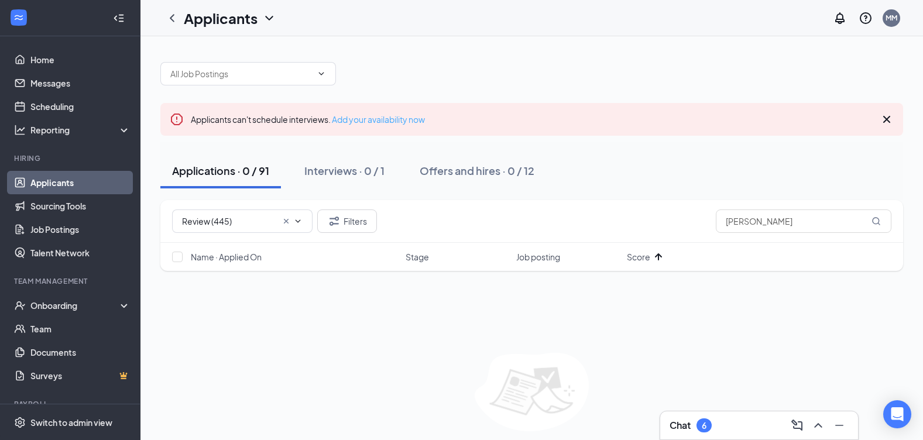
click at [415, 121] on link "Add your availability now" at bounding box center [378, 119] width 93 height 11
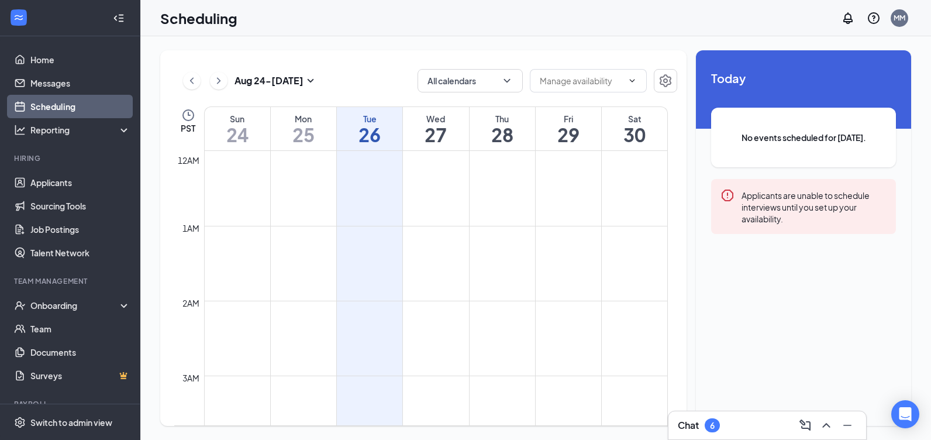
scroll to position [575, 0]
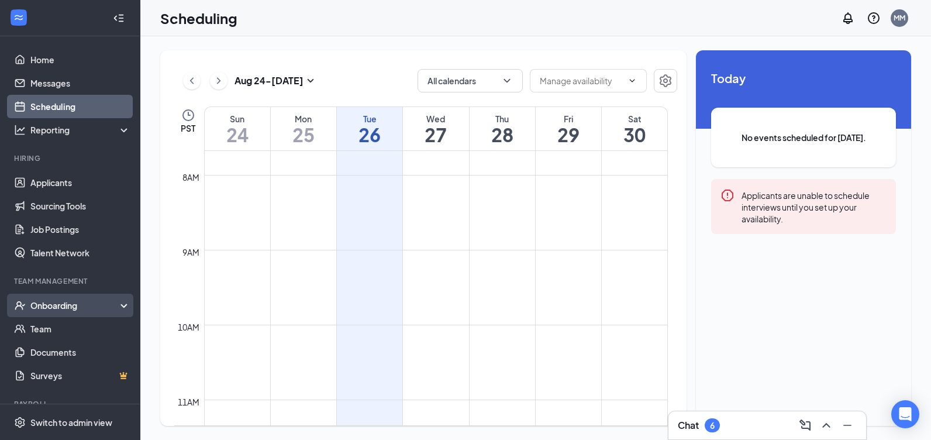
click at [75, 295] on div "Onboarding" at bounding box center [70, 305] width 140 height 23
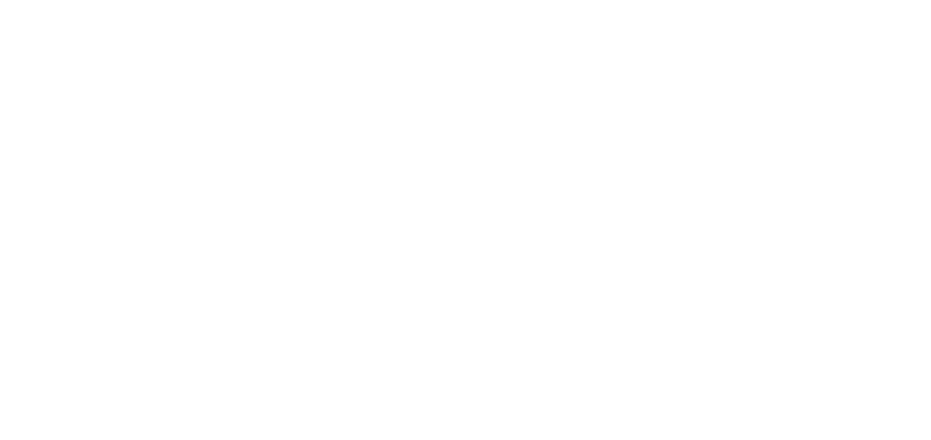
click at [64, 180] on body at bounding box center [465, 220] width 931 height 440
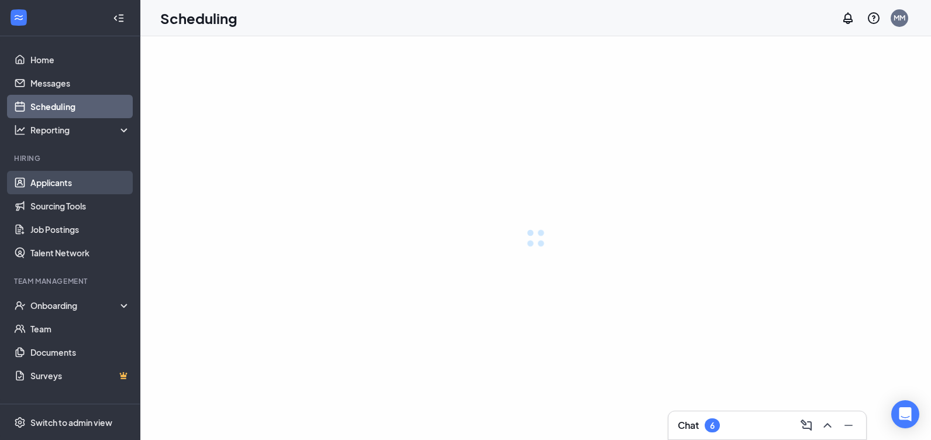
click at [73, 183] on link "Applicants" at bounding box center [80, 182] width 100 height 23
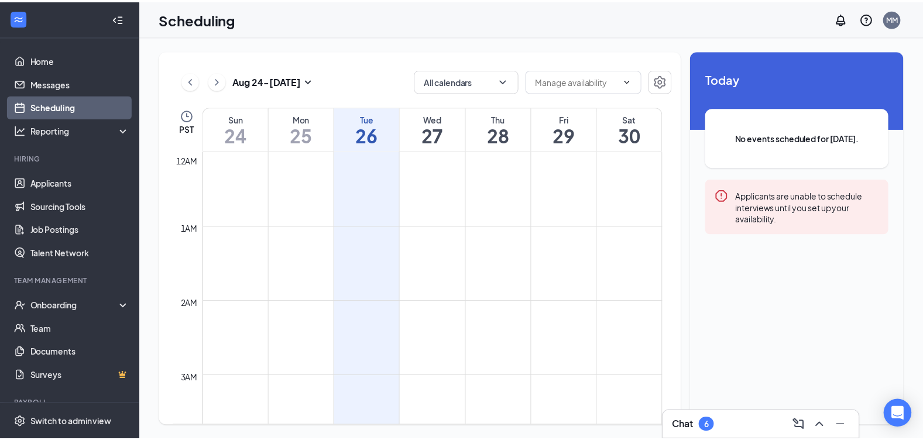
scroll to position [575, 0]
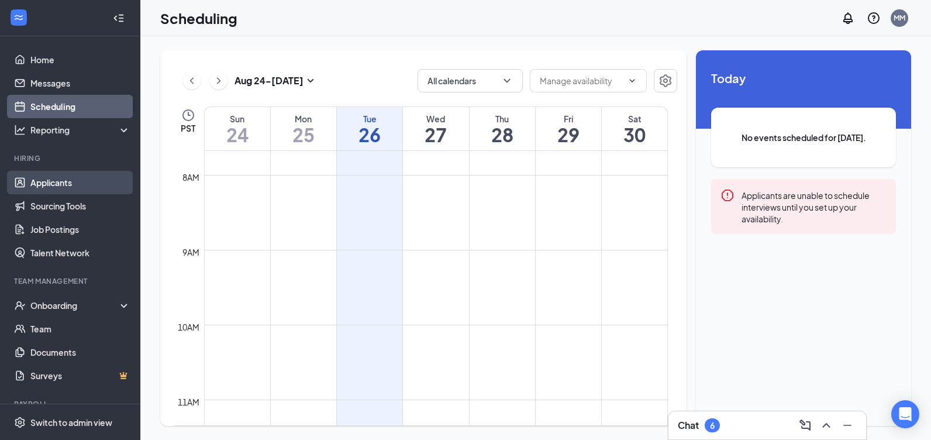
click at [75, 188] on link "Applicants" at bounding box center [80, 182] width 100 height 23
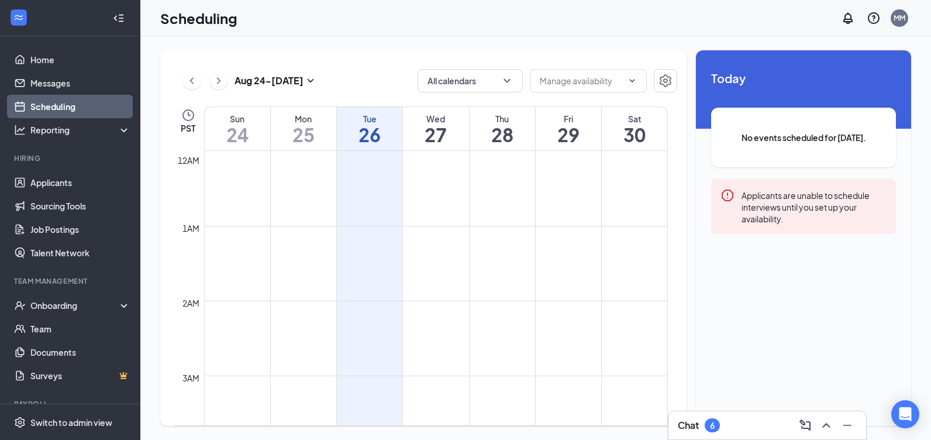
scroll to position [575, 0]
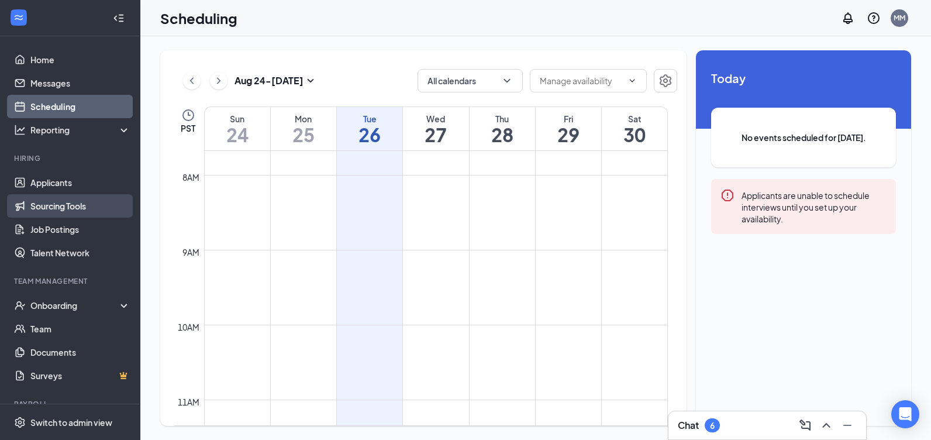
click at [71, 205] on link "Sourcing Tools" at bounding box center [80, 205] width 100 height 23
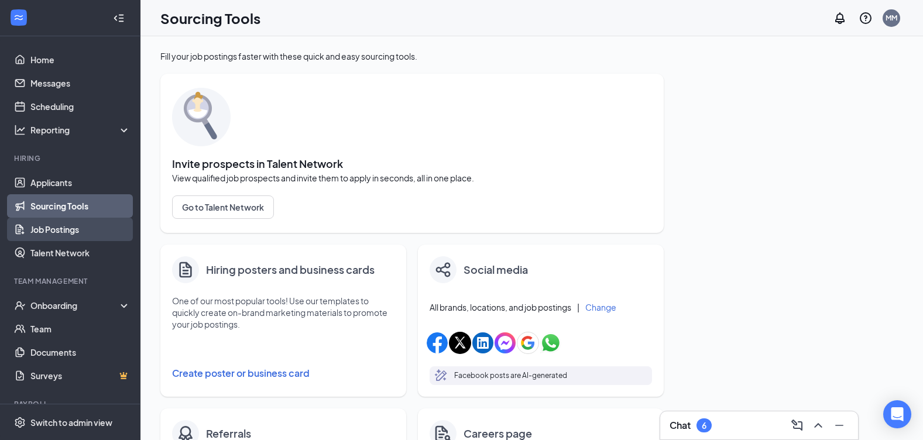
click at [71, 226] on link "Job Postings" at bounding box center [80, 229] width 100 height 23
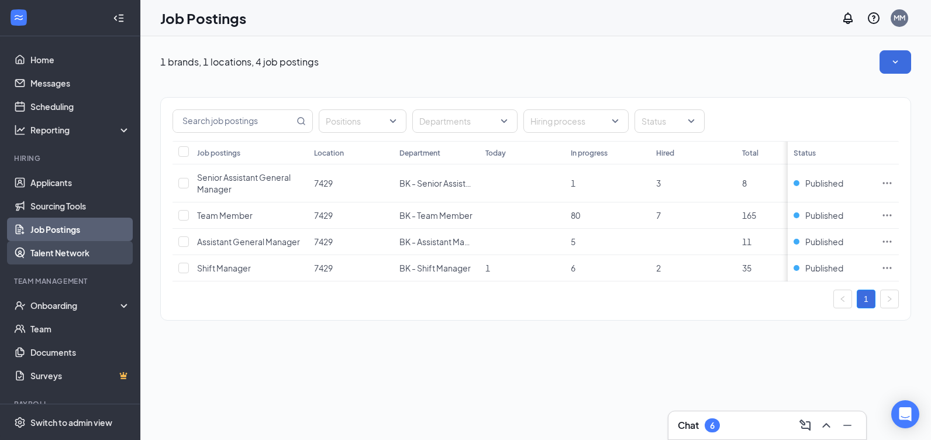
click at [75, 246] on link "Talent Network" at bounding box center [80, 252] width 100 height 23
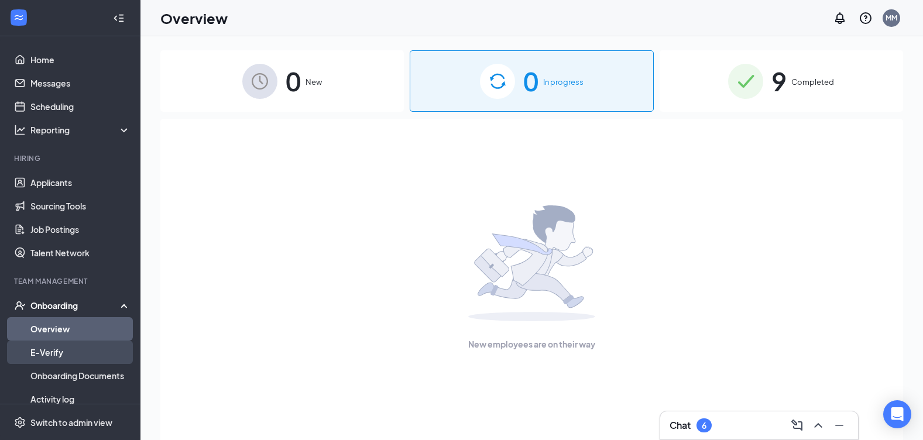
click at [43, 353] on link "E-Verify" at bounding box center [80, 351] width 100 height 23
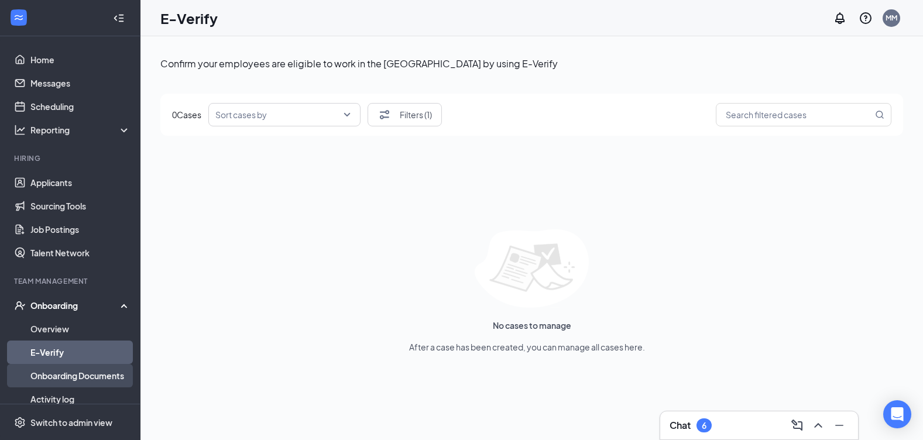
click at [72, 375] on link "Onboarding Documents" at bounding box center [80, 375] width 100 height 23
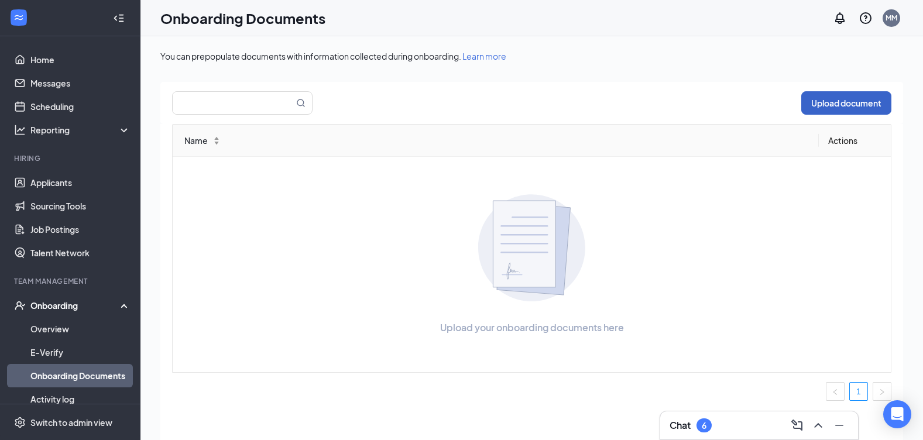
click at [848, 108] on button "Upload document" at bounding box center [846, 102] width 90 height 23
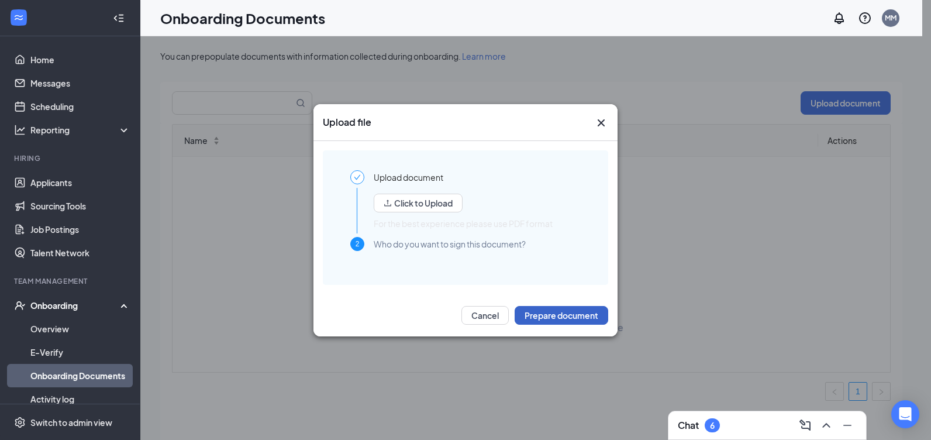
click at [546, 320] on button "Prepare document" at bounding box center [562, 315] width 94 height 19
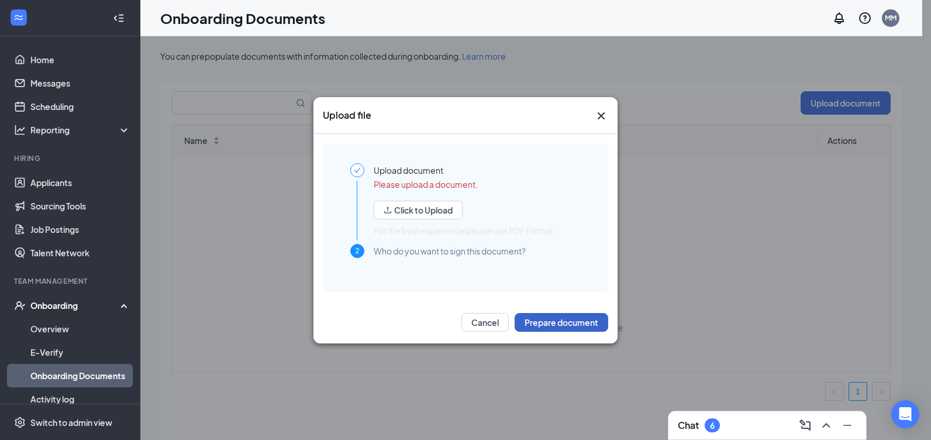
click at [598, 316] on button "Prepare document" at bounding box center [562, 322] width 94 height 19
click at [589, 326] on button "Prepare document" at bounding box center [562, 322] width 94 height 19
click at [608, 104] on div "Upload file" at bounding box center [466, 115] width 304 height 37
click at [604, 116] on icon "Cross" at bounding box center [601, 116] width 14 height 14
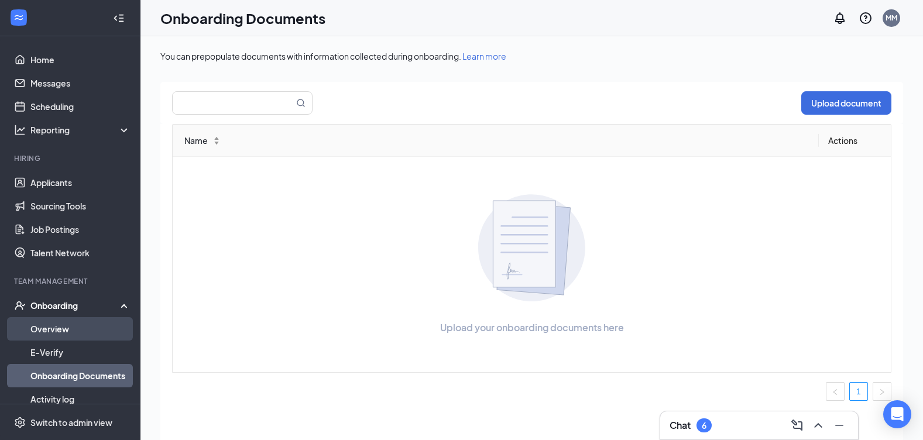
click at [53, 326] on link "Overview" at bounding box center [80, 328] width 100 height 23
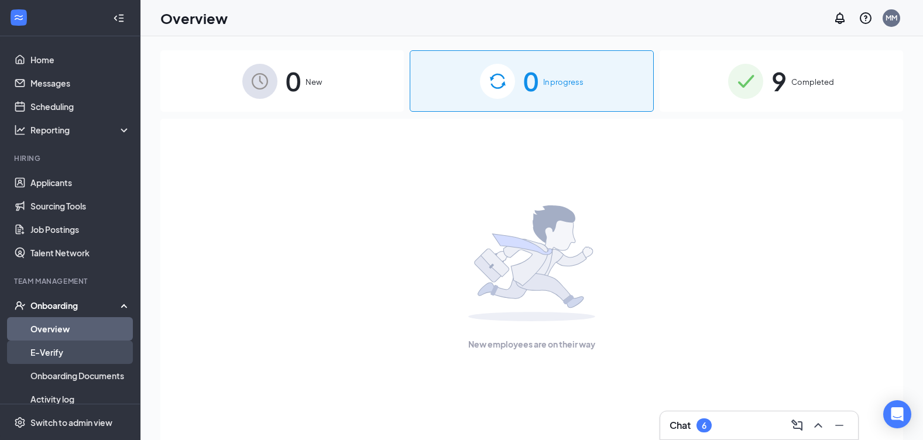
click at [51, 352] on link "E-Verify" at bounding box center [80, 351] width 100 height 23
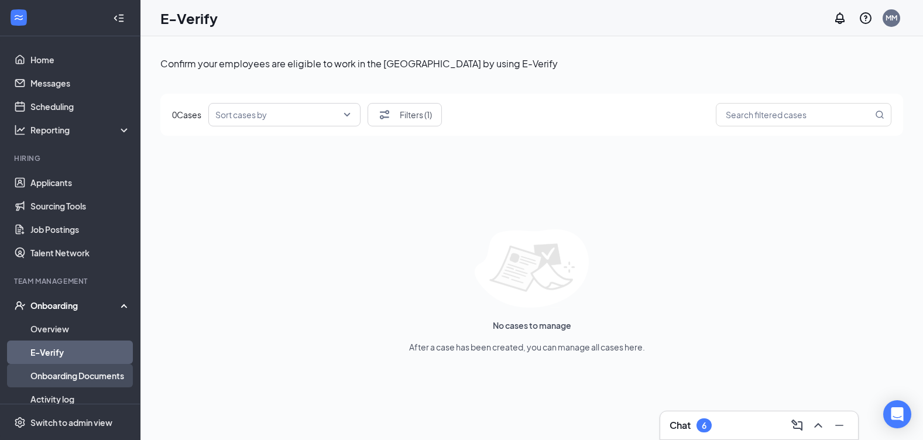
click at [67, 374] on link "Onboarding Documents" at bounding box center [80, 375] width 100 height 23
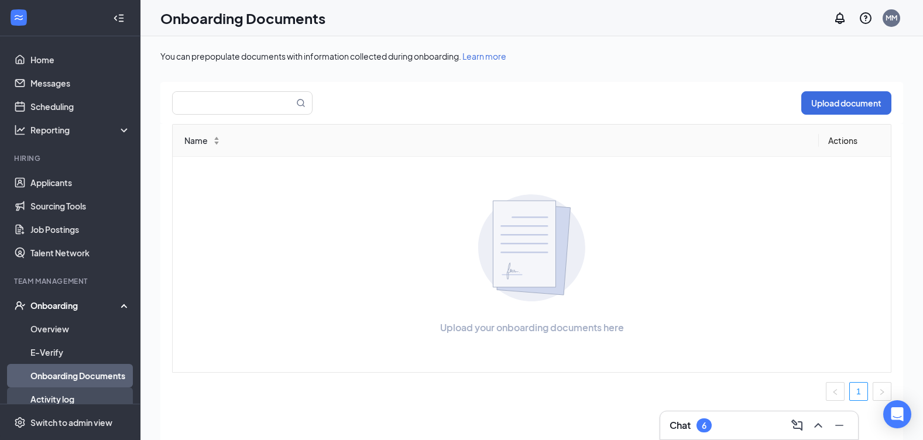
click at [64, 391] on link "Activity log" at bounding box center [80, 398] width 100 height 23
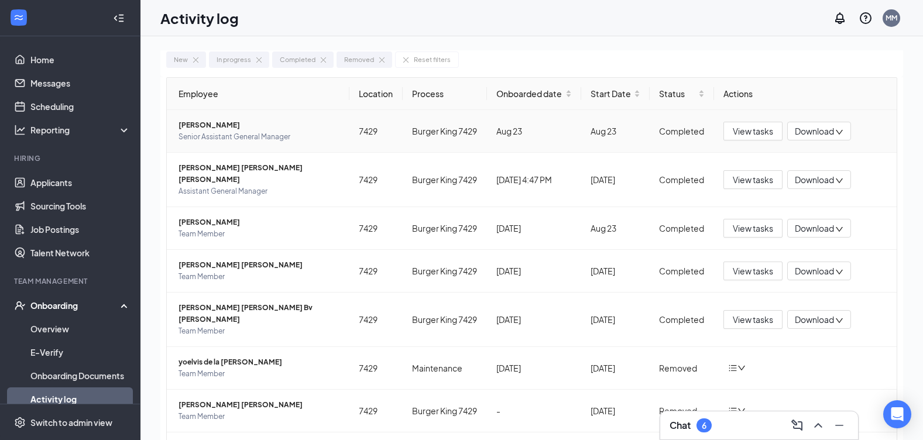
scroll to position [27, 0]
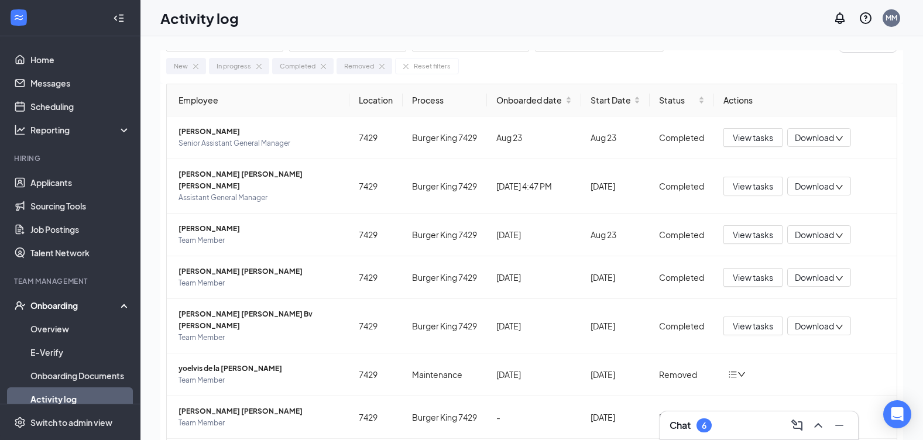
click at [195, 68] on img at bounding box center [195, 66] width 5 height 5
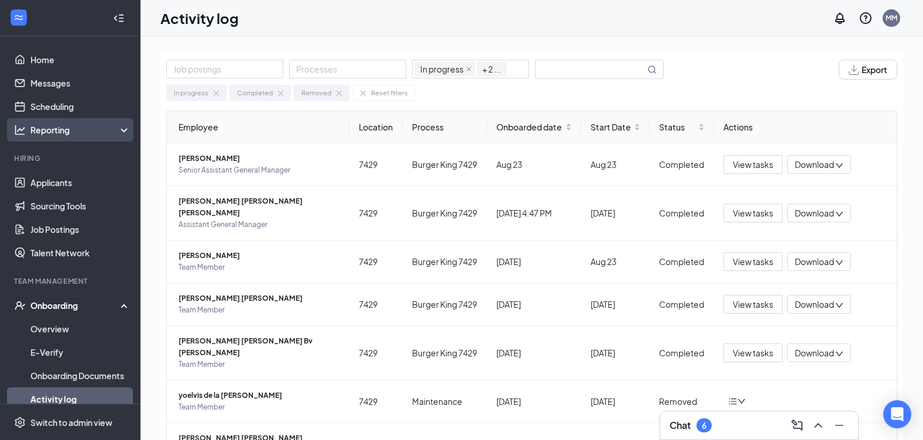
click at [116, 124] on div "Reporting" at bounding box center [80, 130] width 101 height 12
